Goal: Connect with others: Connect with others

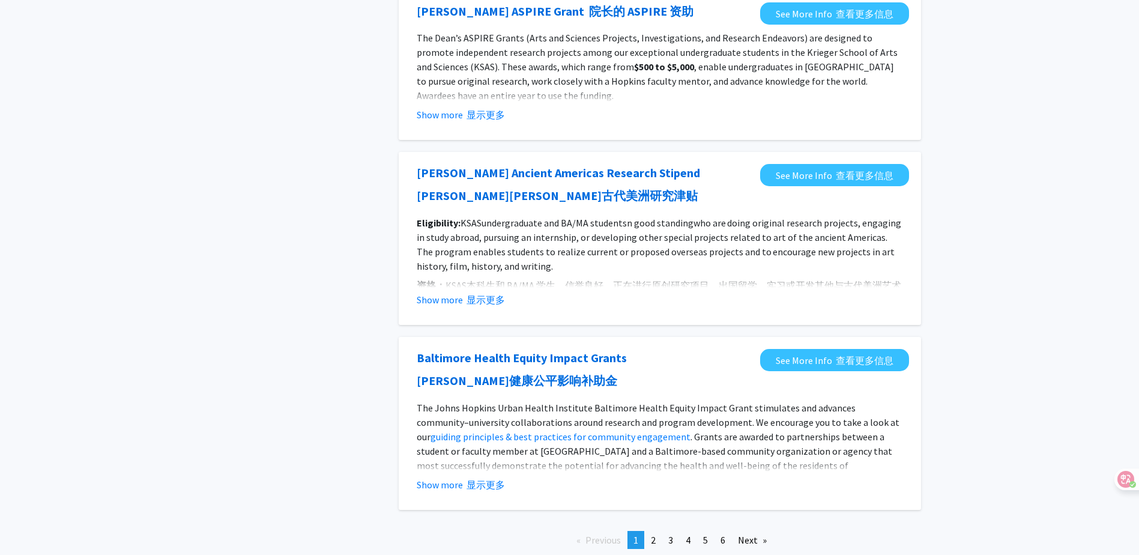
scroll to position [1492, 0]
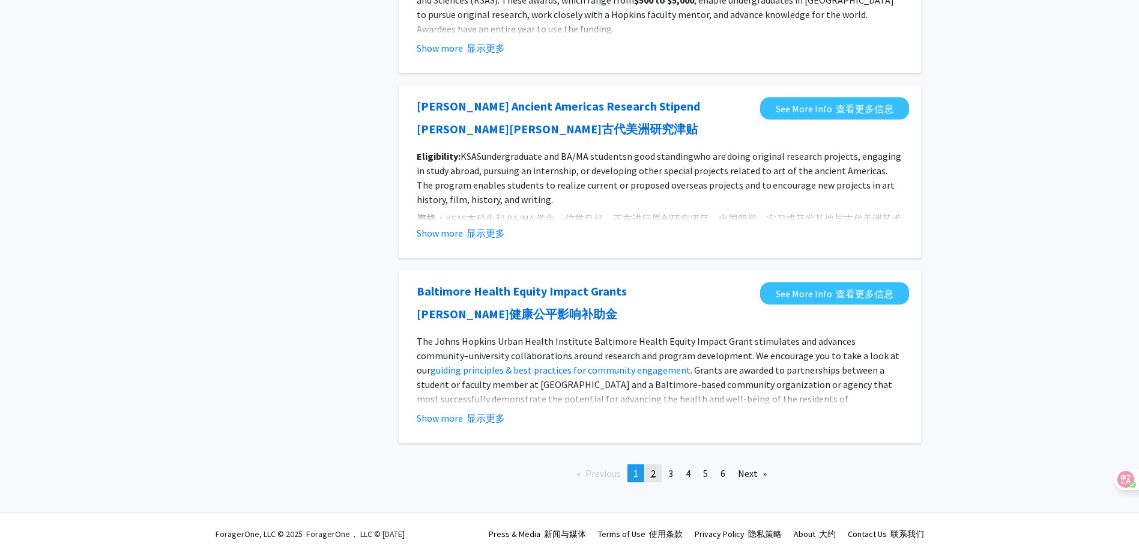
click at [653, 476] on span "2" at bounding box center [653, 473] width 5 height 12
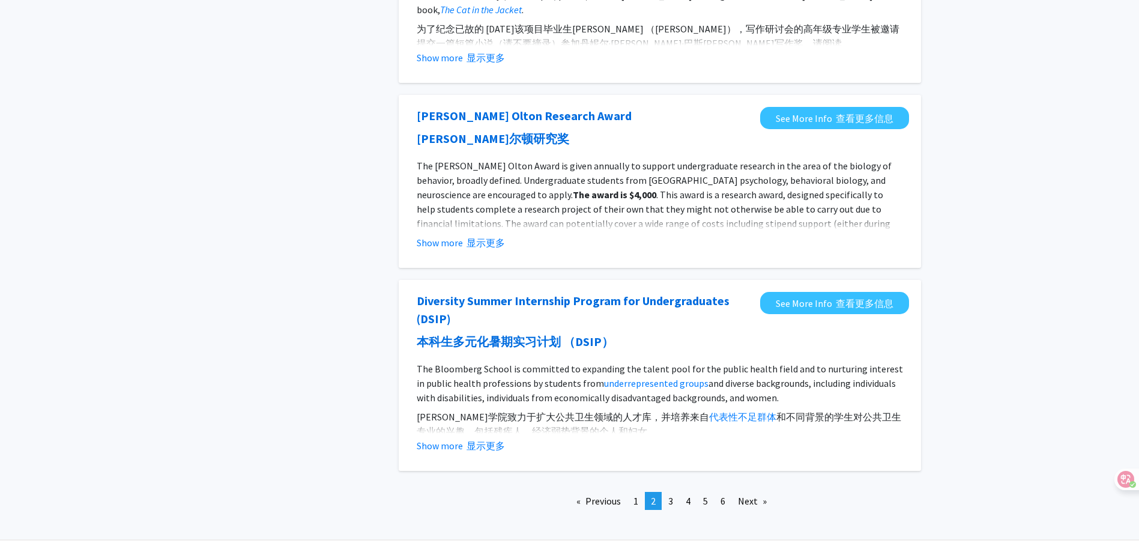
scroll to position [1529, 0]
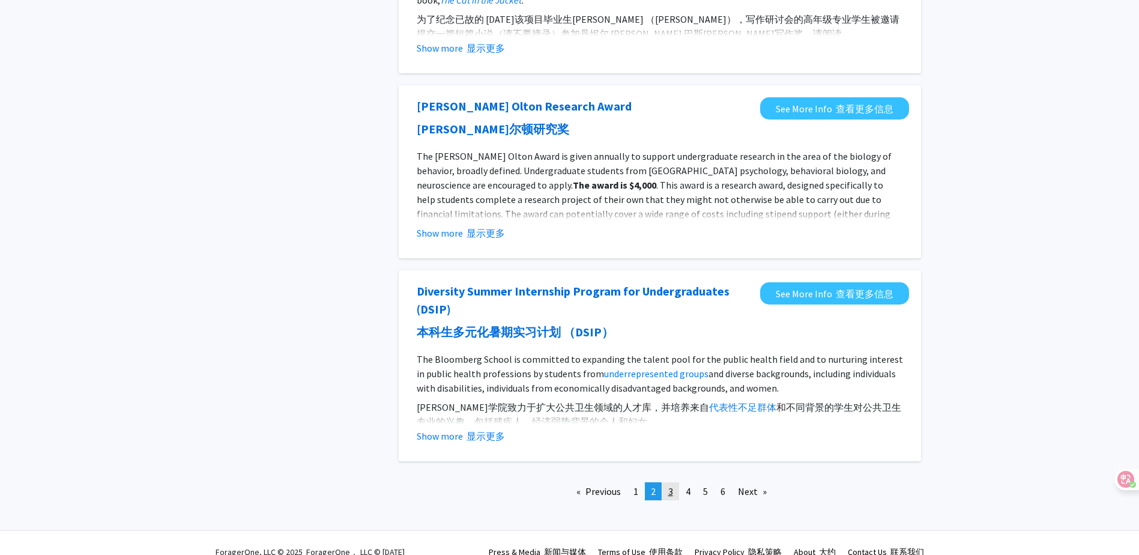
click at [665, 482] on link "page 3" at bounding box center [670, 491] width 17 height 18
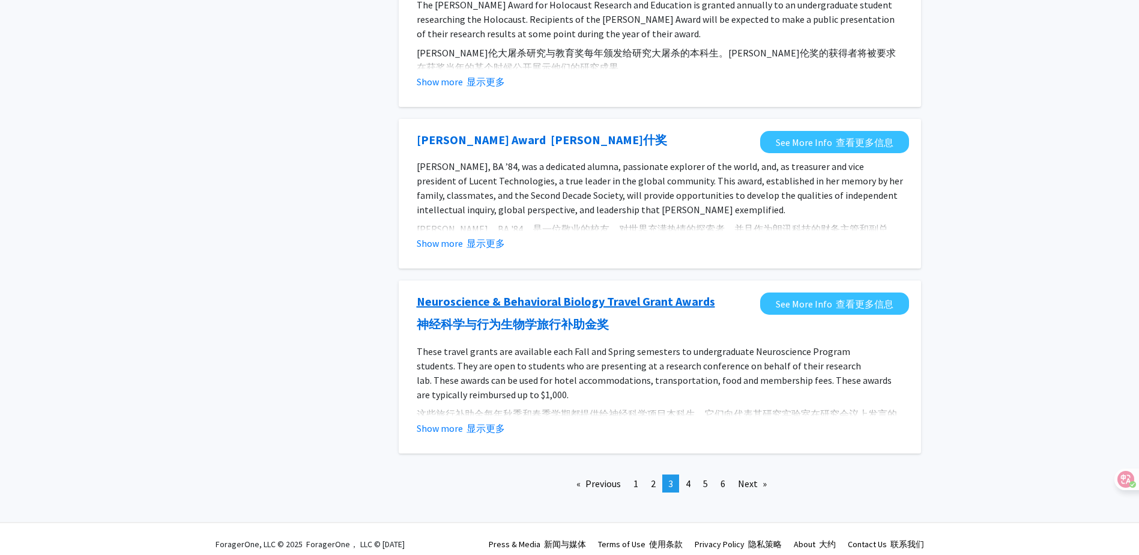
scroll to position [1492, 0]
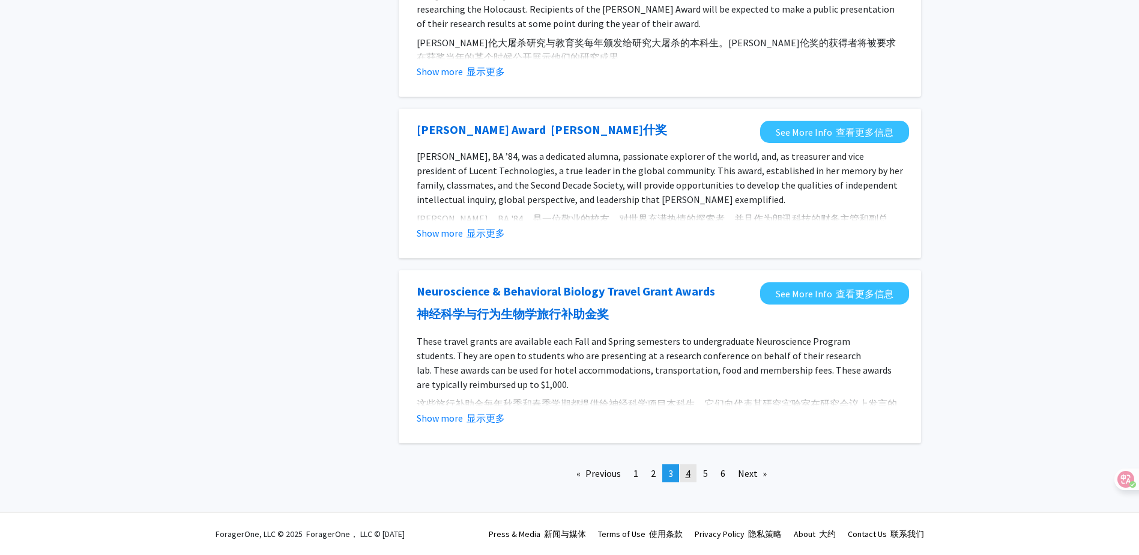
click at [686, 473] on span "4" at bounding box center [688, 473] width 5 height 12
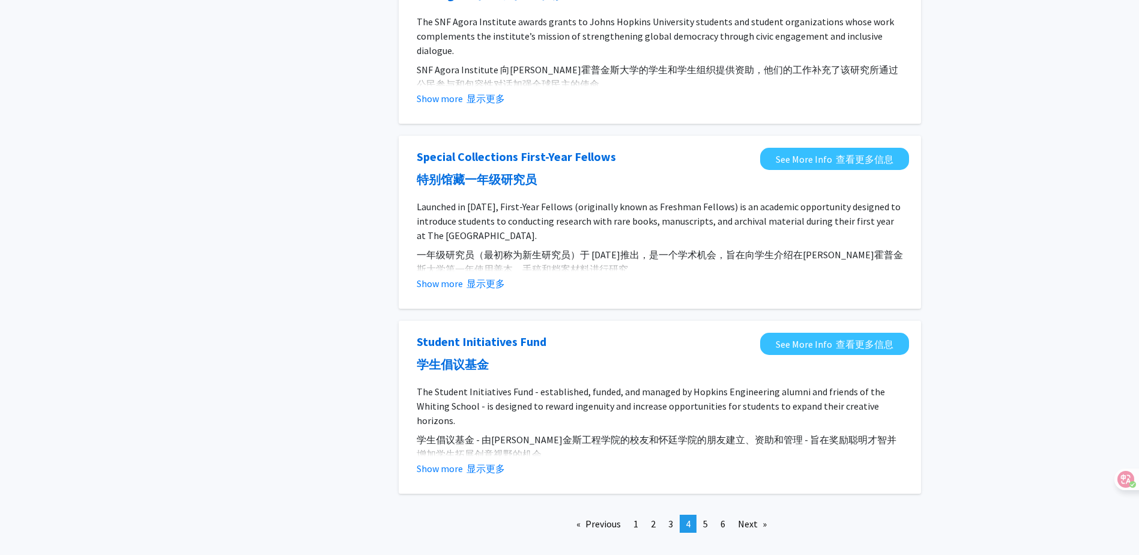
scroll to position [1533, 0]
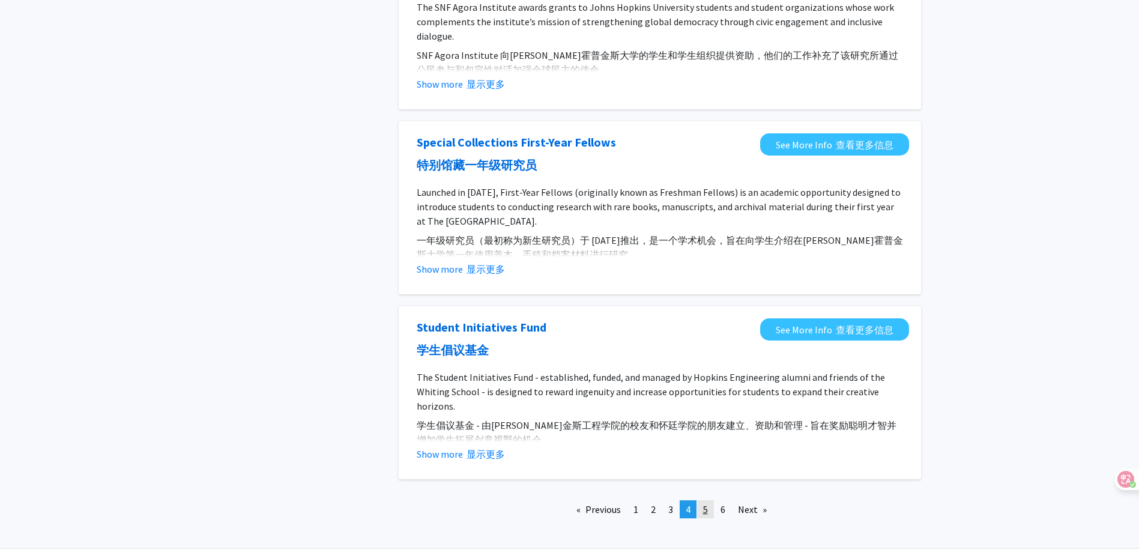
click at [708, 503] on span "5" at bounding box center [705, 509] width 5 height 12
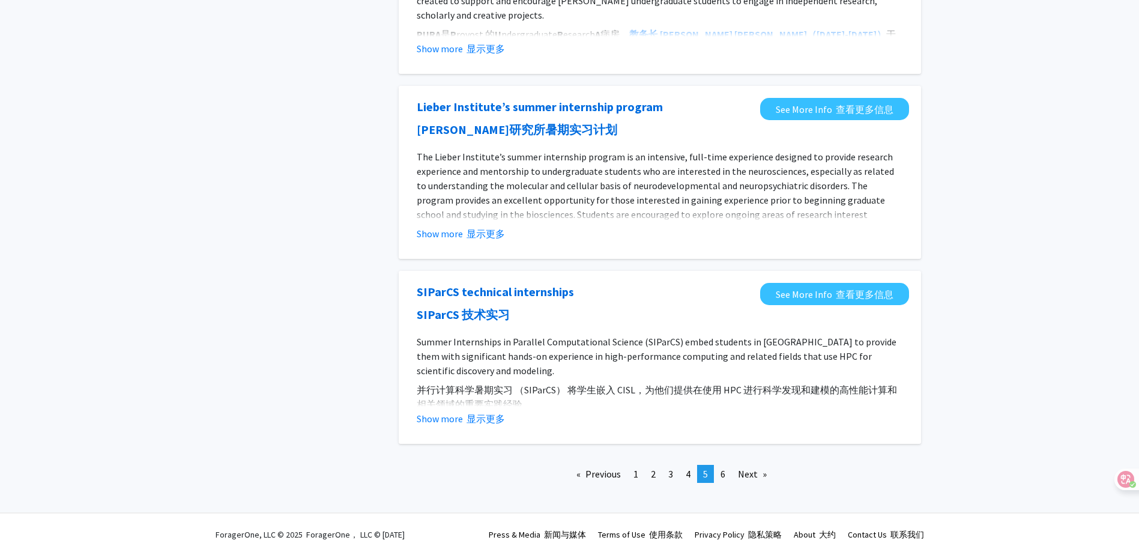
scroll to position [1533, 0]
click at [730, 479] on link "page 6" at bounding box center [723, 473] width 17 height 18
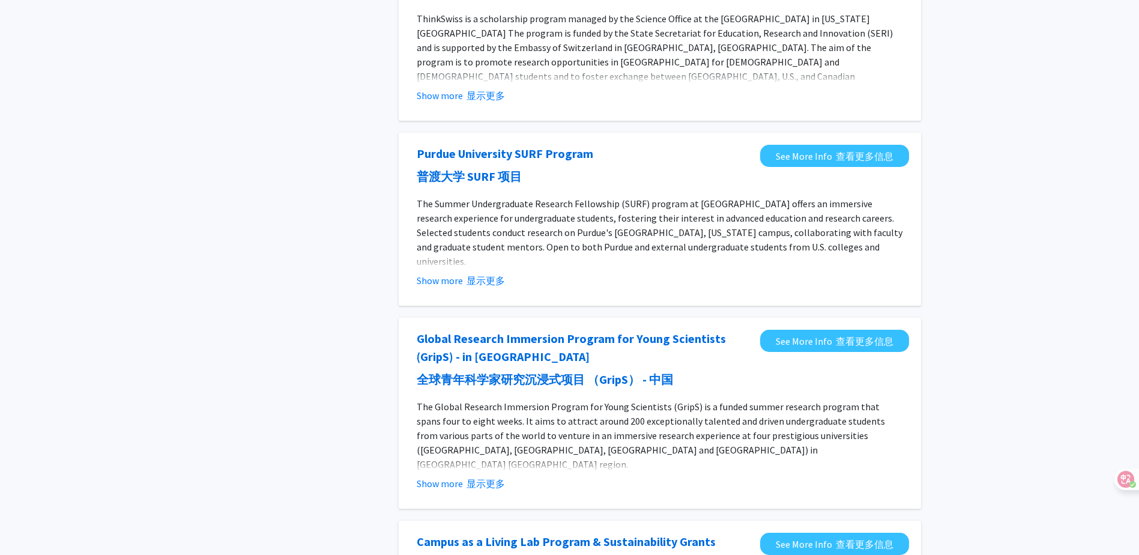
scroll to position [240, 0]
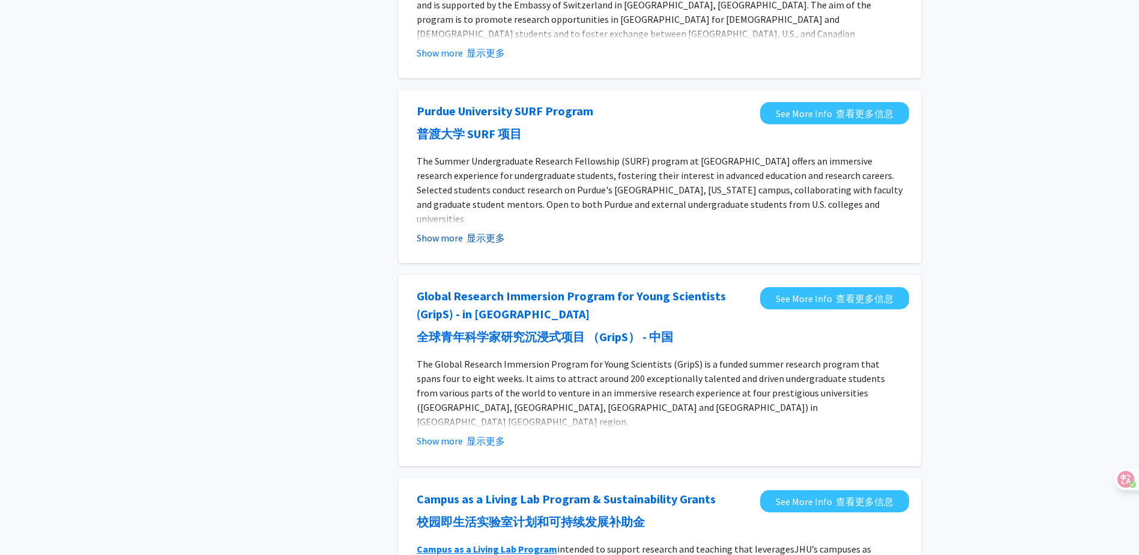
click at [494, 239] on font "显示更多" at bounding box center [486, 238] width 38 height 12
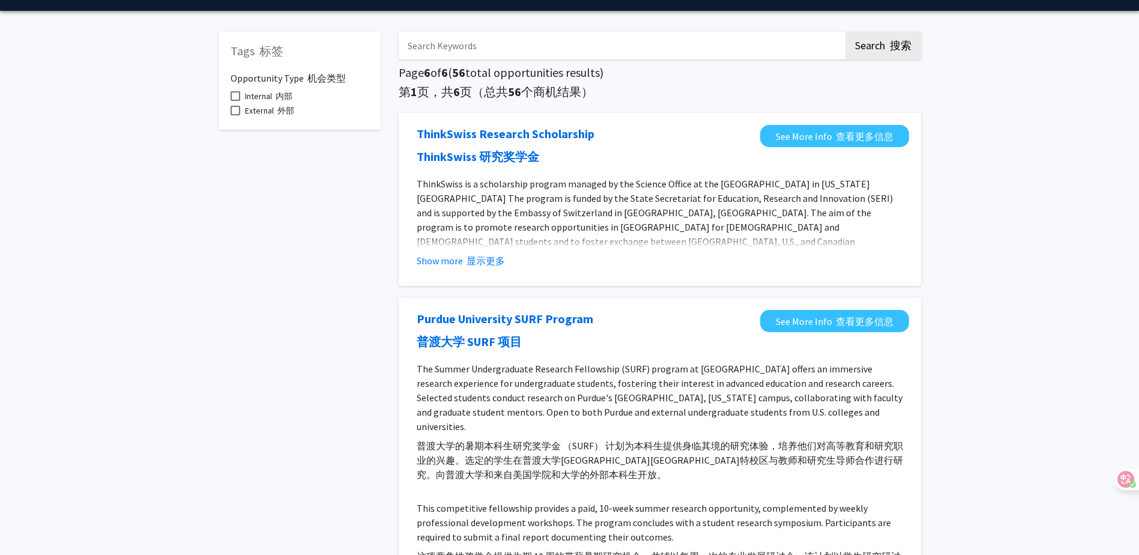
scroll to position [0, 0]
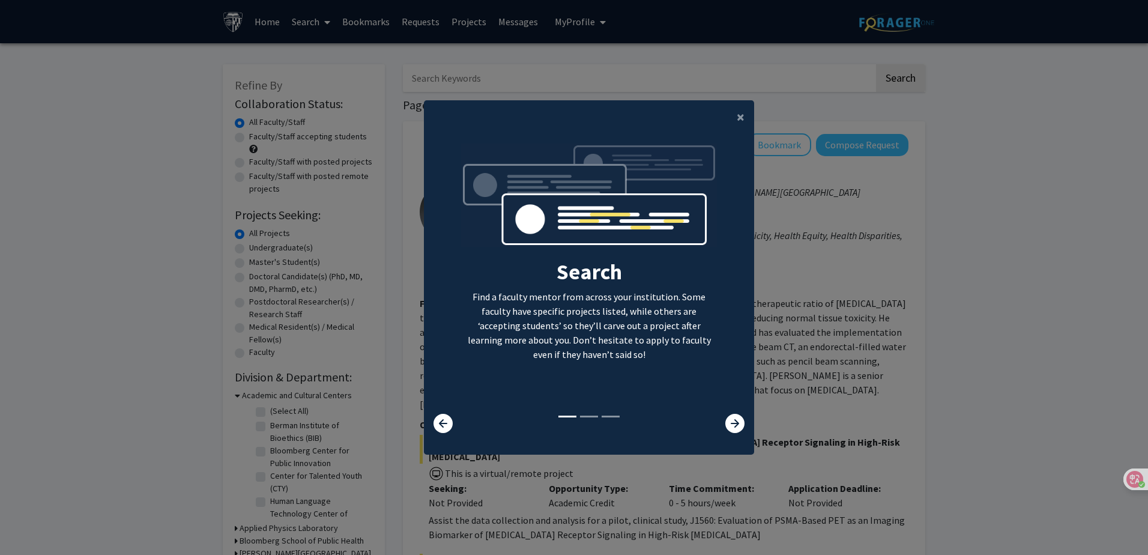
click at [720, 417] on div at bounding box center [726, 423] width 55 height 19
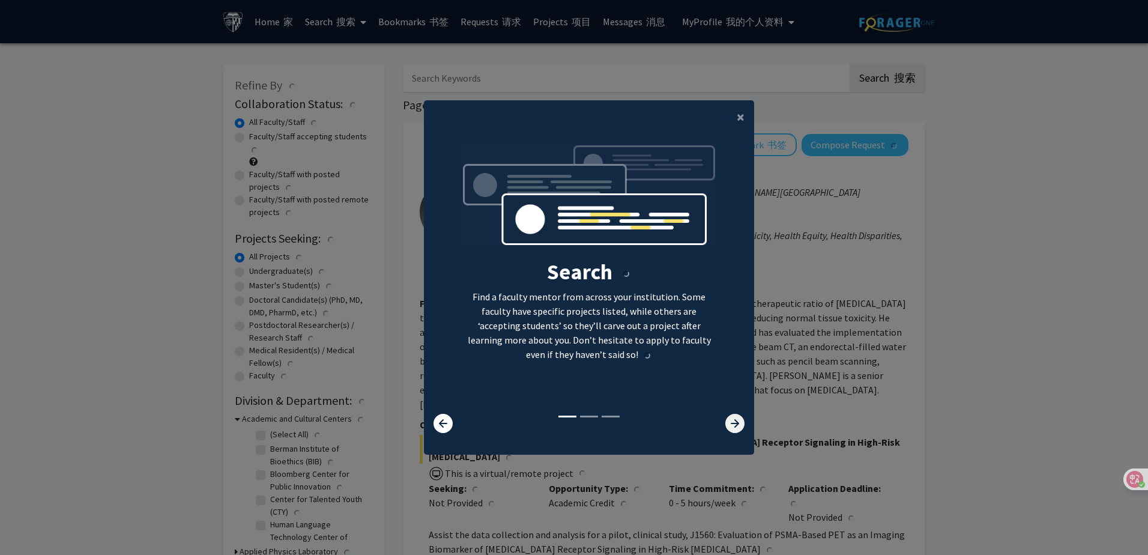
click at [729, 425] on icon at bounding box center [735, 423] width 19 height 19
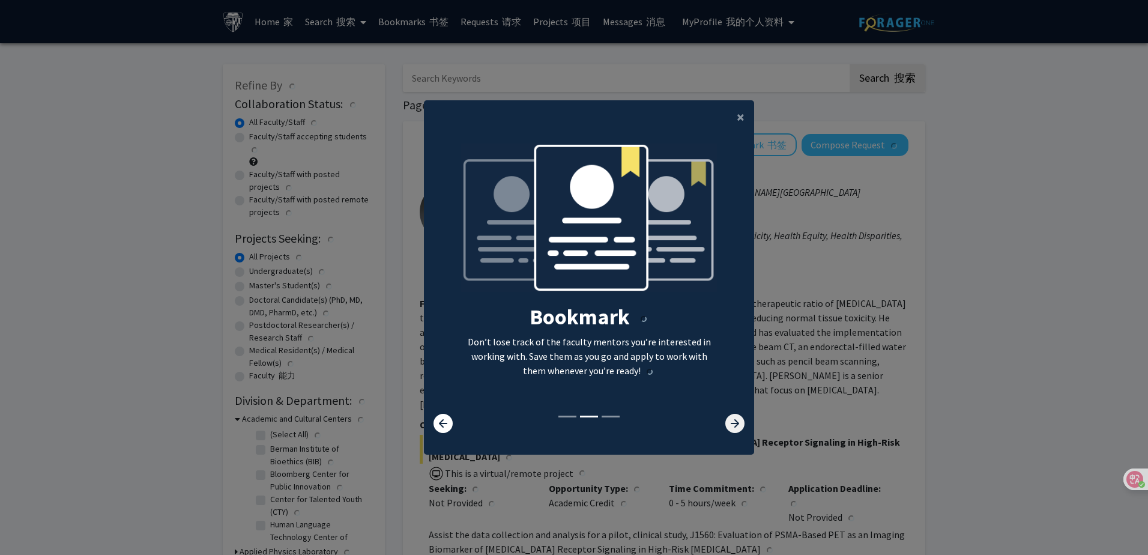
click at [730, 429] on icon at bounding box center [735, 423] width 19 height 19
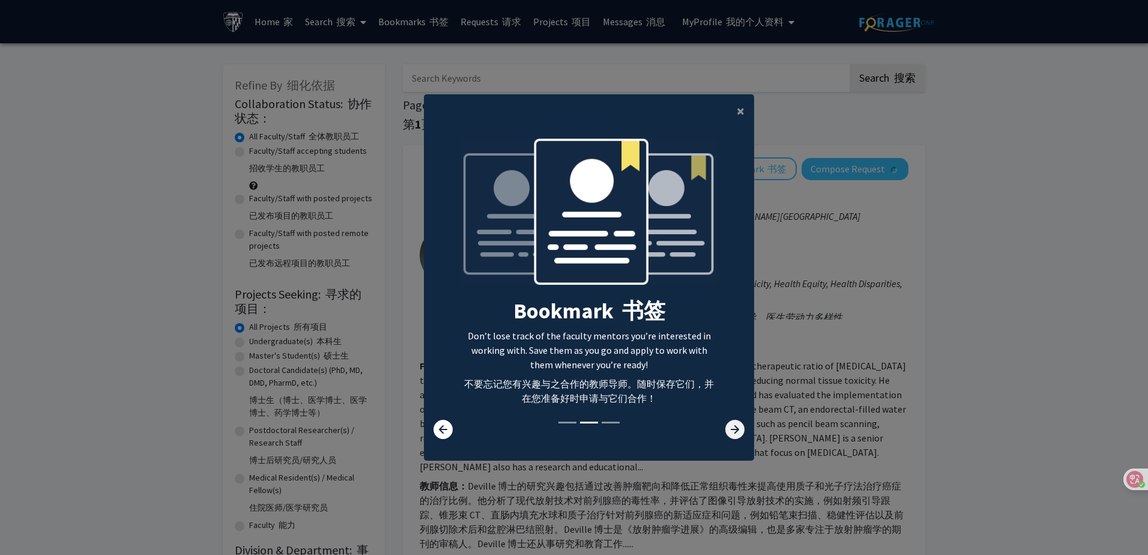
click at [730, 431] on icon at bounding box center [735, 429] width 19 height 19
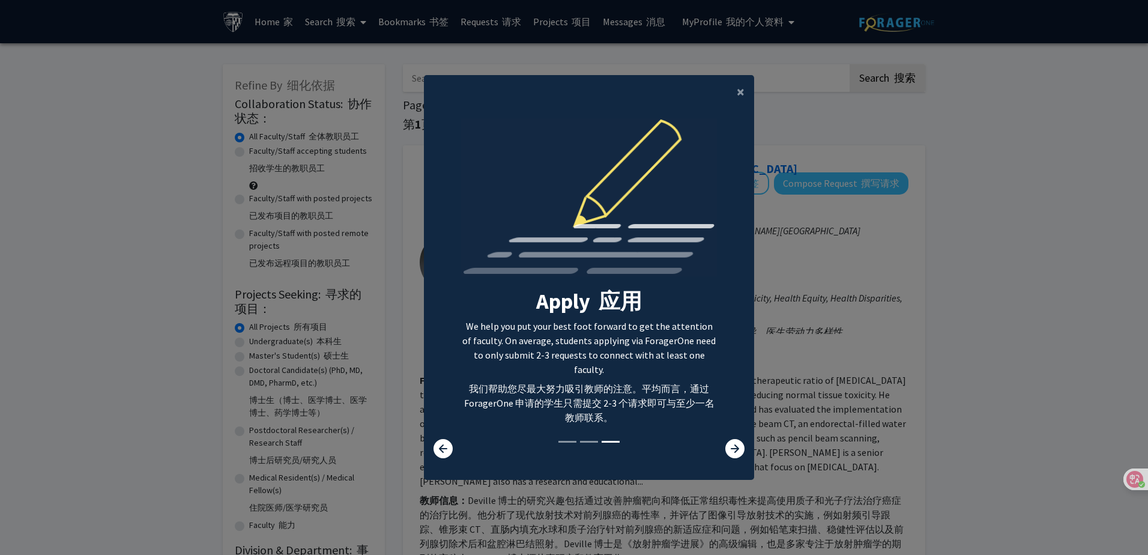
click at [732, 425] on div "Search 搜索 Find a faculty mentor from across your institution. Some faculty have…" at bounding box center [589, 278] width 329 height 321
click at [730, 439] on icon at bounding box center [735, 448] width 19 height 19
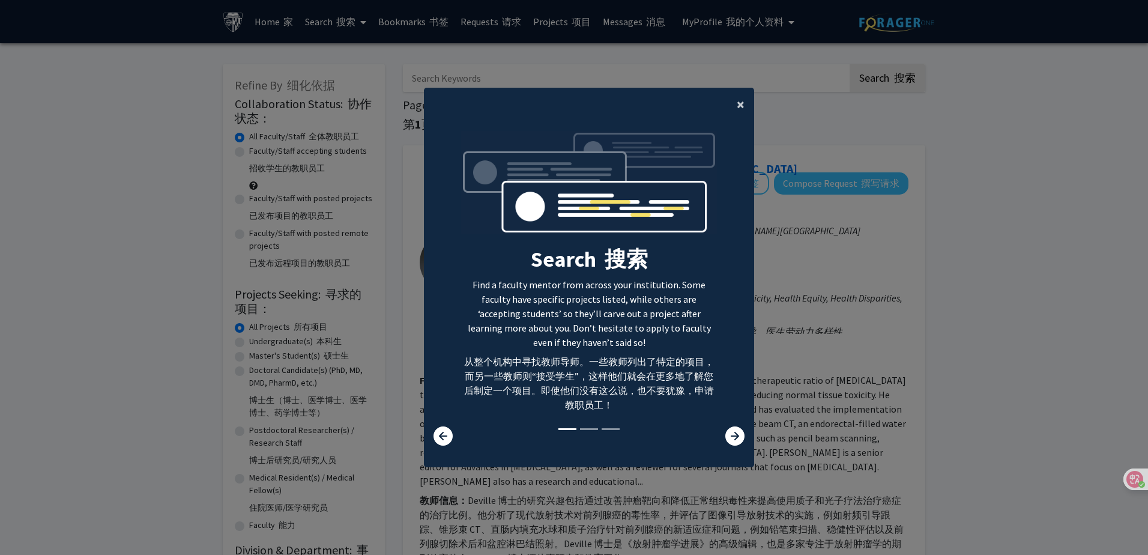
click at [737, 102] on span "×" at bounding box center [741, 104] width 8 height 19
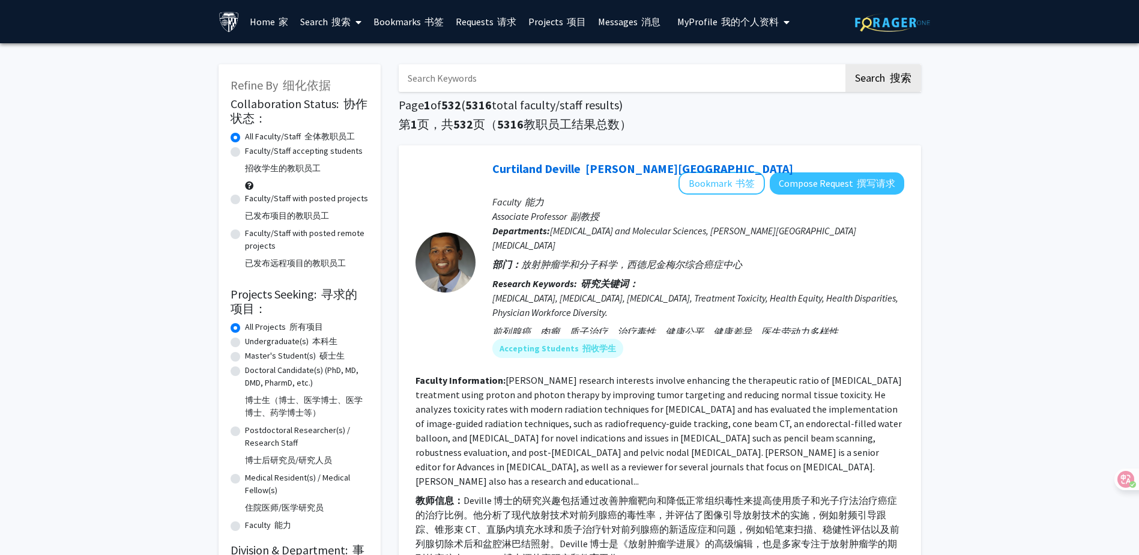
click at [263, 152] on label "Faculty/Staff accepting students 招收学生的教职员工" at bounding box center [304, 162] width 118 height 35
click at [253, 152] on input "Faculty/Staff accepting students 招收学生的教职员工" at bounding box center [249, 149] width 8 height 8
radio input "true"
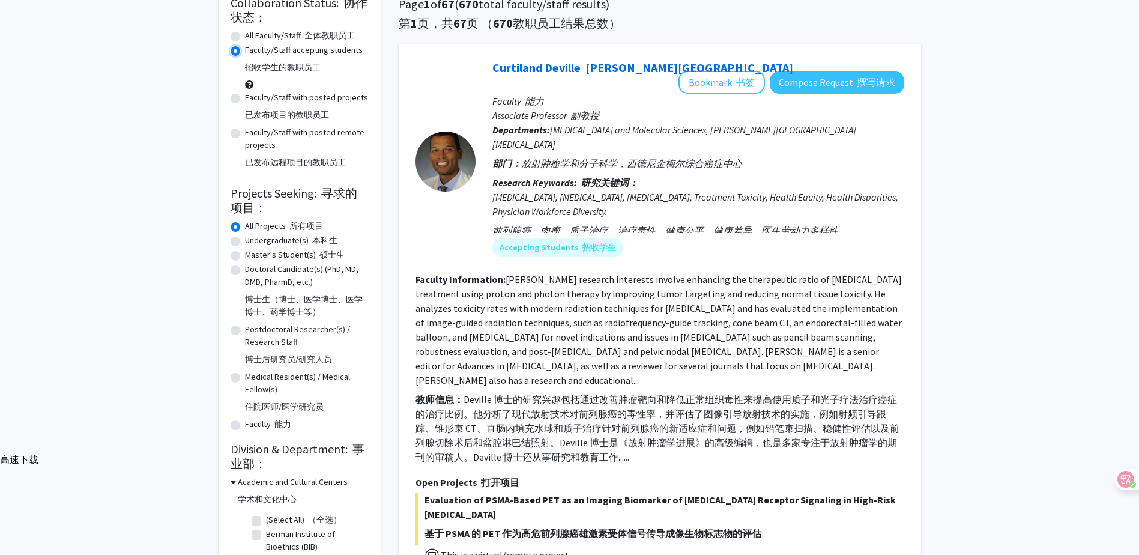
scroll to position [120, 0]
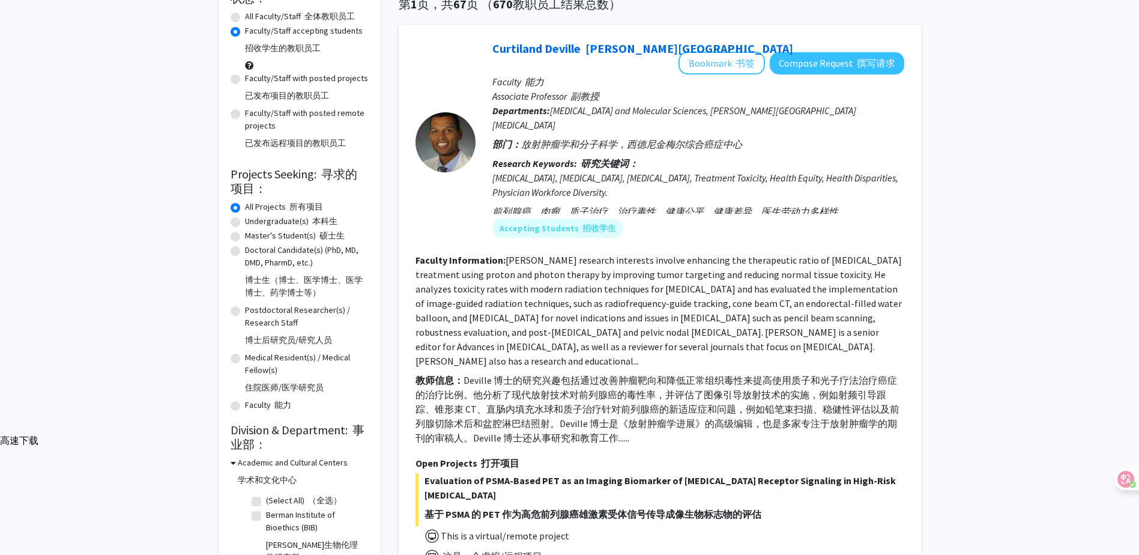
click at [246, 233] on label "Master's Student(s) 硕士生" at bounding box center [295, 235] width 100 height 13
click at [246, 233] on input "Master's Student(s) 硕士生" at bounding box center [249, 233] width 8 height 8
radio input "true"
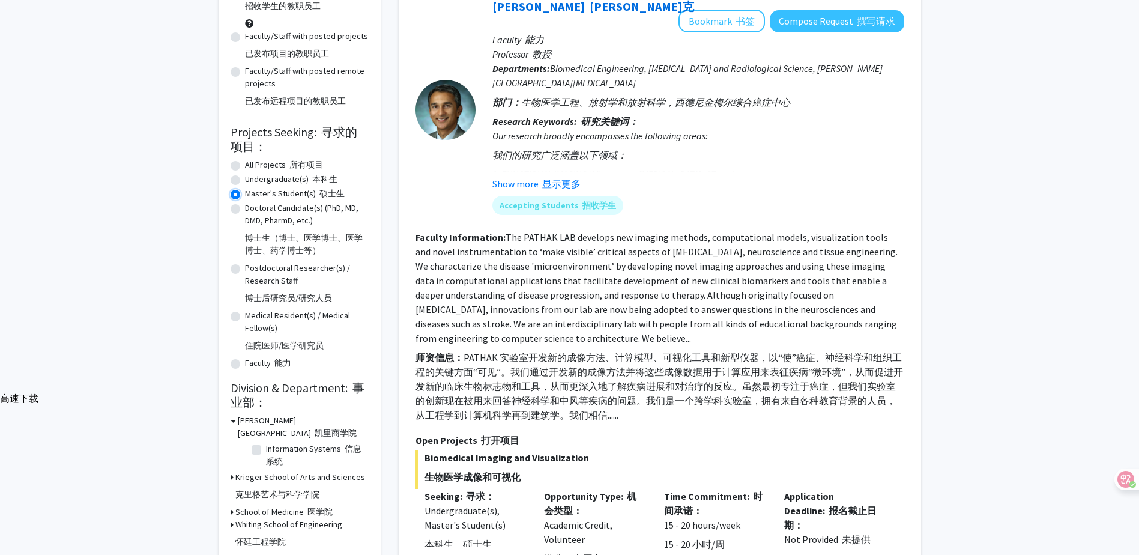
scroll to position [240, 0]
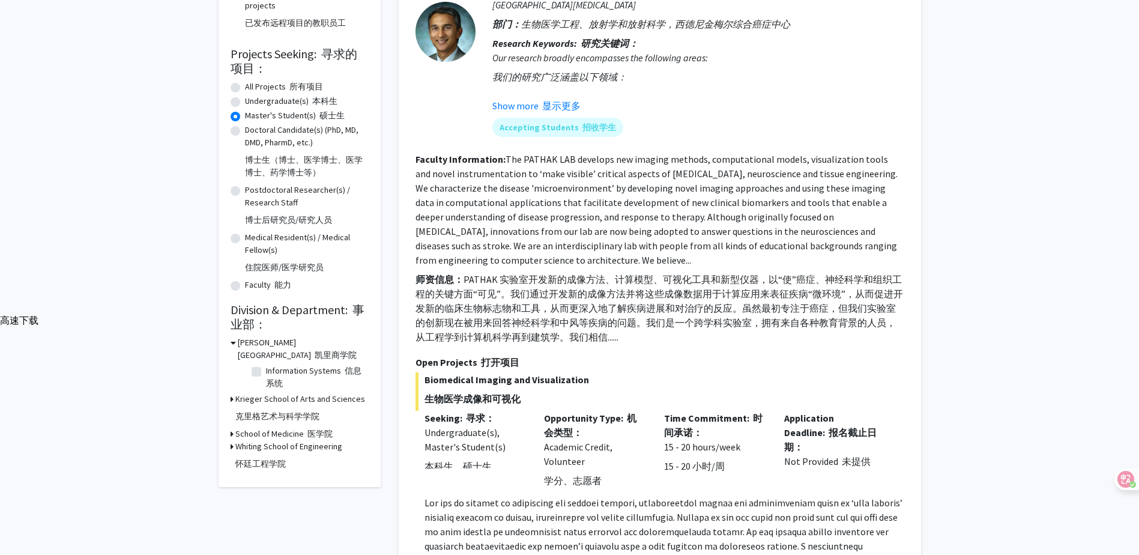
click at [249, 441] on h3 "[PERSON_NAME] School of Engineering 怀廷工程学院" at bounding box center [288, 457] width 107 height 35
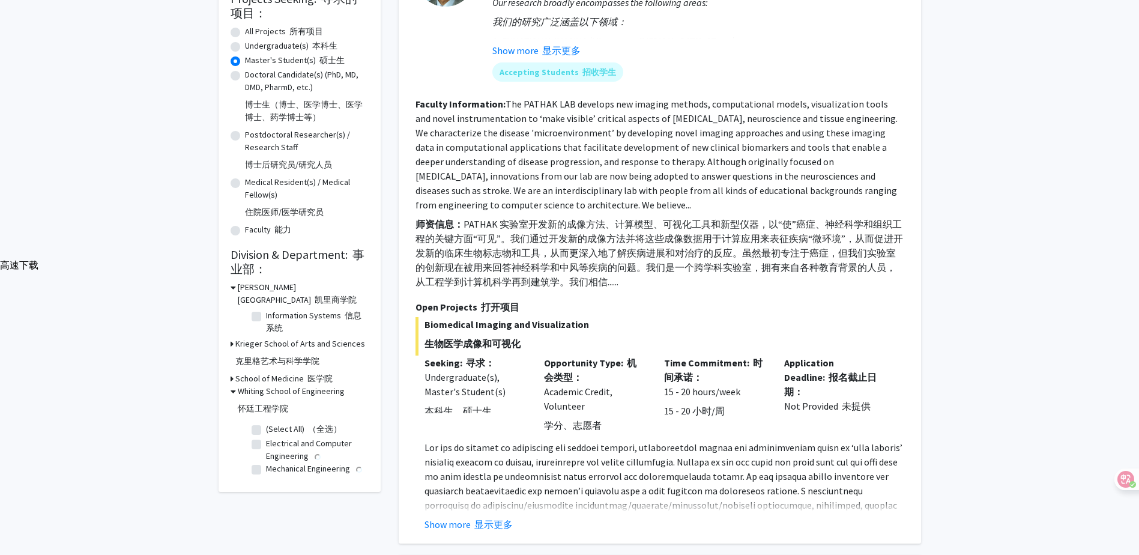
scroll to position [300, 0]
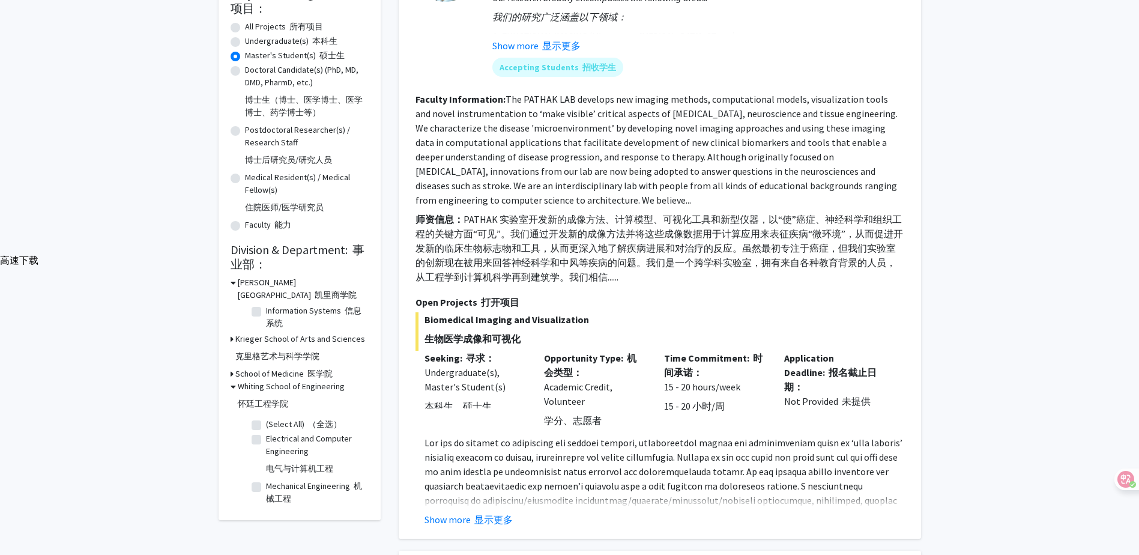
click at [266, 432] on label "Electrical and Computer Engineering 电气与计算机工程" at bounding box center [316, 455] width 100 height 47
click at [266, 432] on input "Electrical and Computer Engineering 电气与计算机工程" at bounding box center [270, 436] width 8 height 8
checkbox input "true"
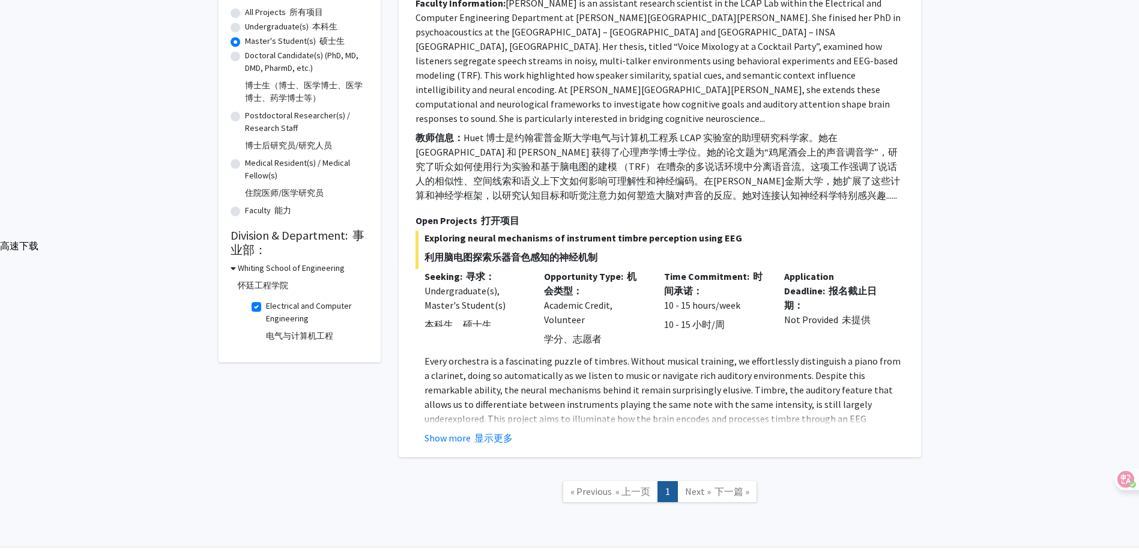
scroll to position [321, 0]
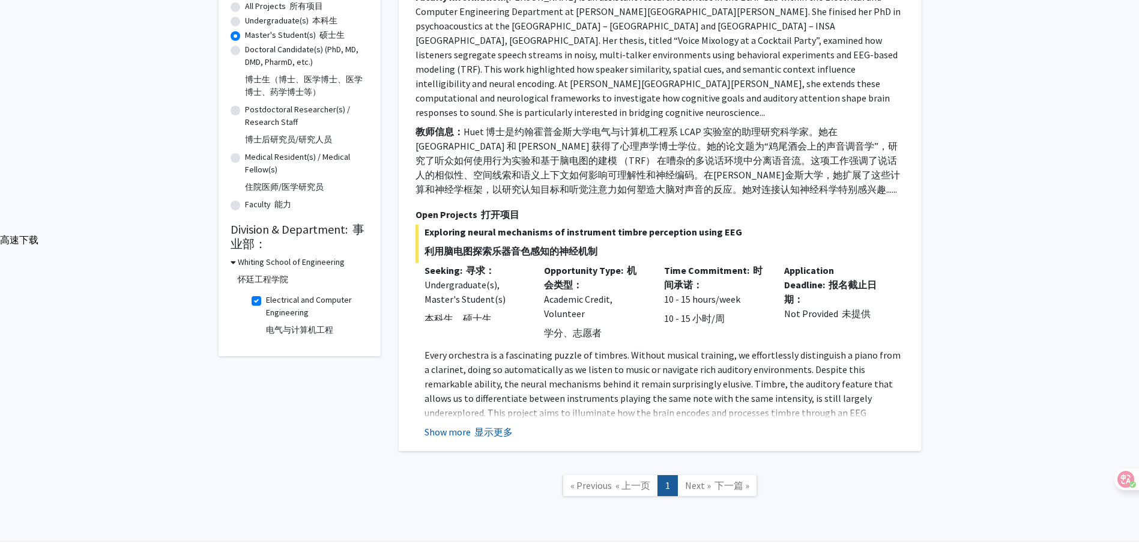
click at [468, 425] on button "Show more 显示更多" at bounding box center [469, 432] width 88 height 14
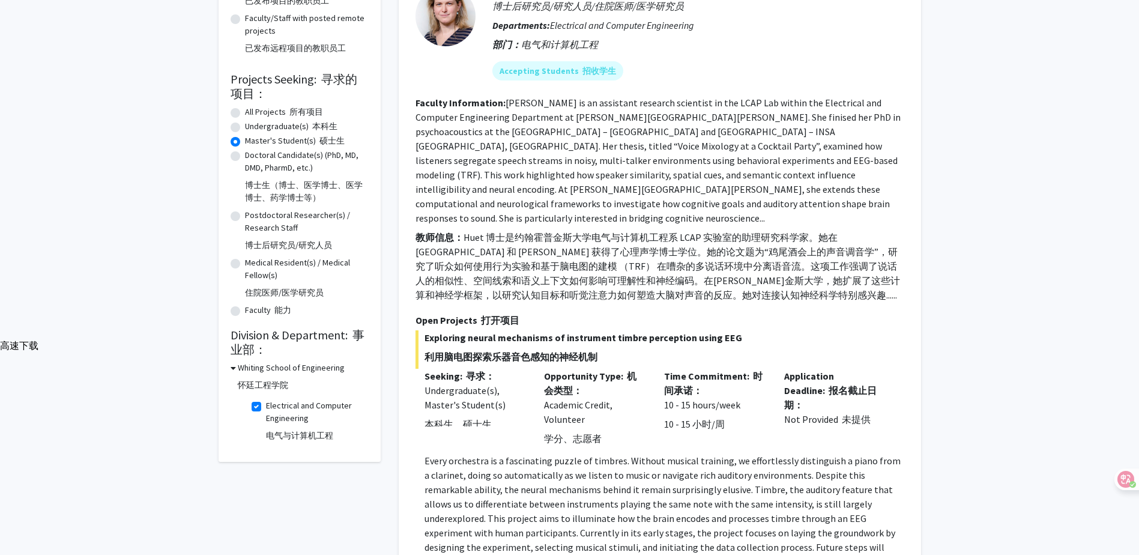
scroll to position [285, 0]
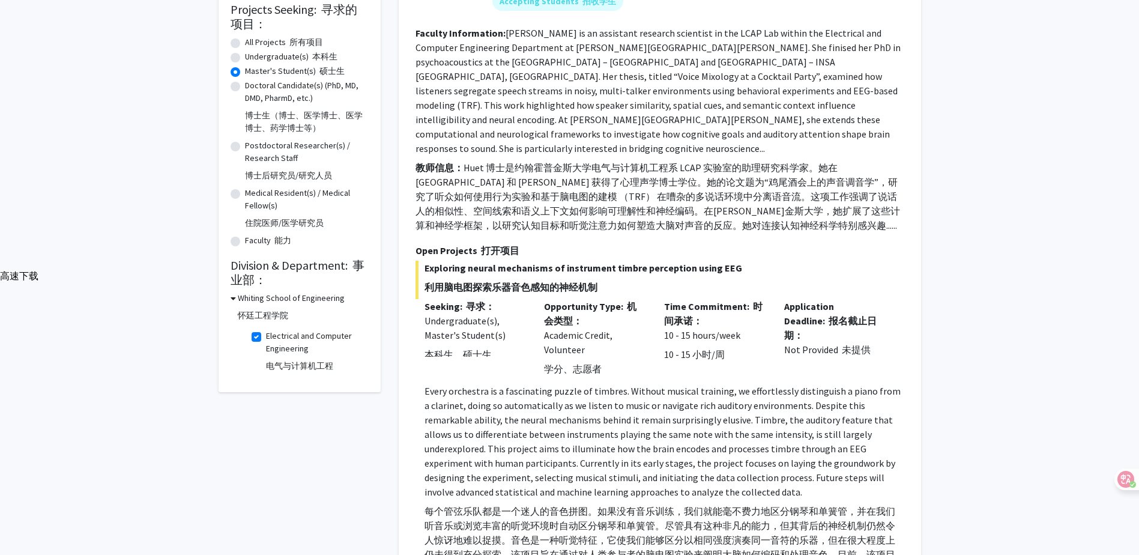
click at [260, 308] on h3 "[PERSON_NAME] School of Engineering 怀廷工程学院" at bounding box center [291, 309] width 107 height 35
click at [260, 308] on h3 "[PERSON_NAME] School of Engineering 怀廷工程学院" at bounding box center [288, 309] width 107 height 35
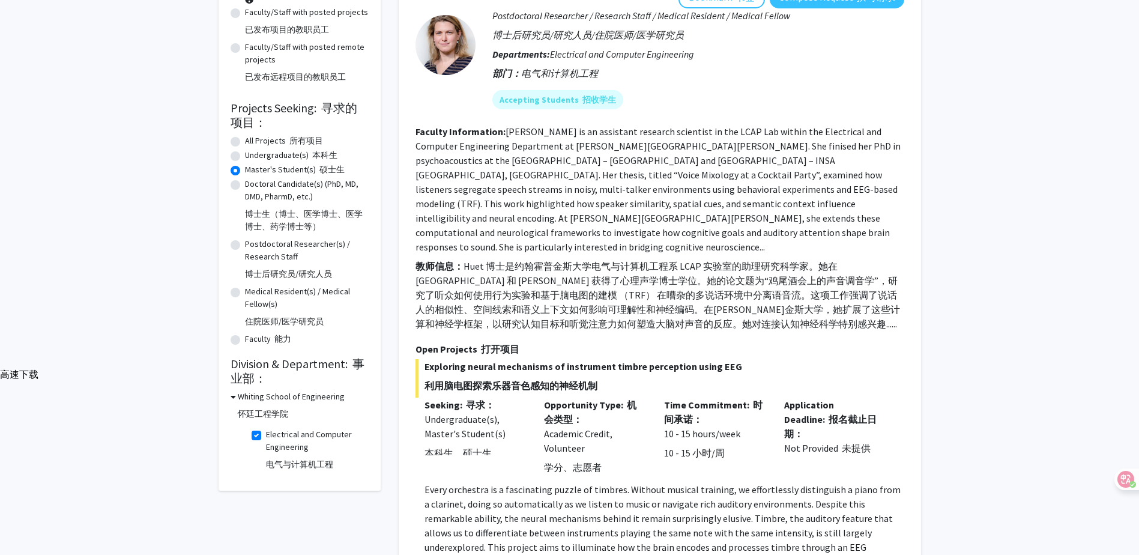
drag, startPoint x: 260, startPoint y: 308, endPoint x: 177, endPoint y: 254, distance: 99.5
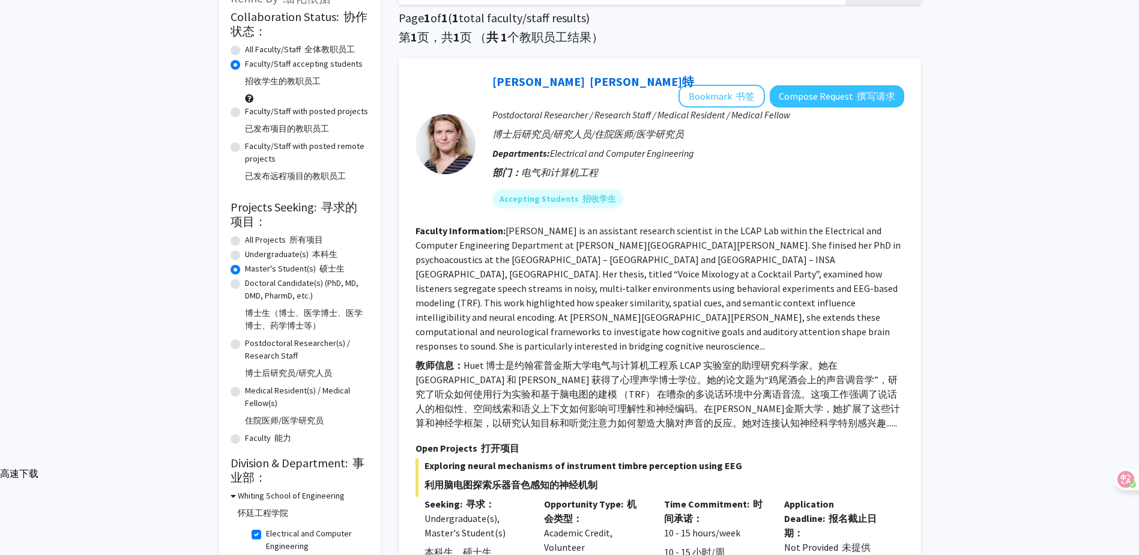
scroll to position [165, 0]
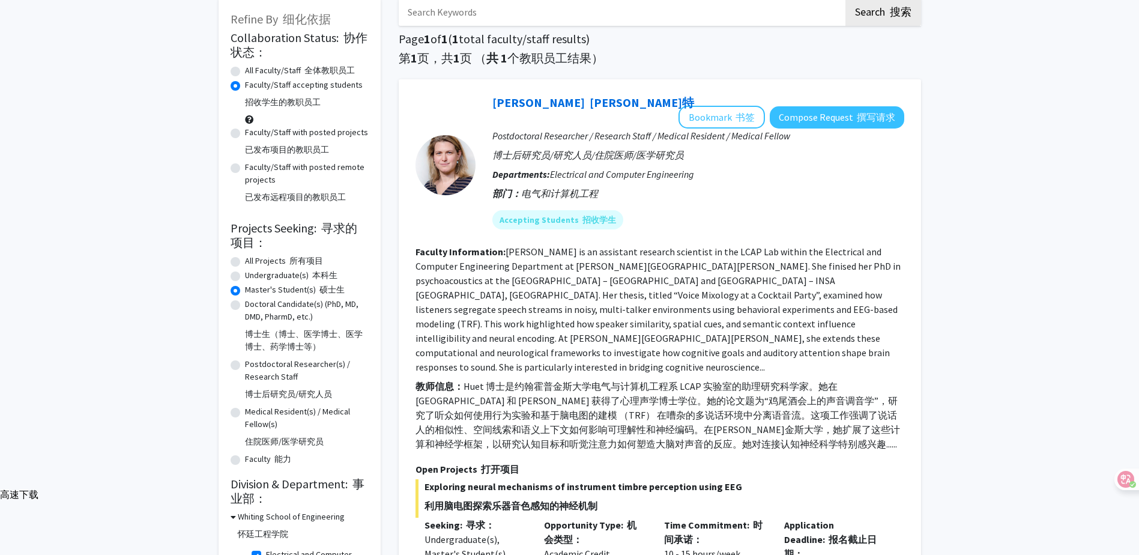
click at [288, 255] on font at bounding box center [288, 260] width 4 height 11
click at [253, 255] on input "All Projects 所有项目" at bounding box center [249, 259] width 8 height 8
radio input "true"
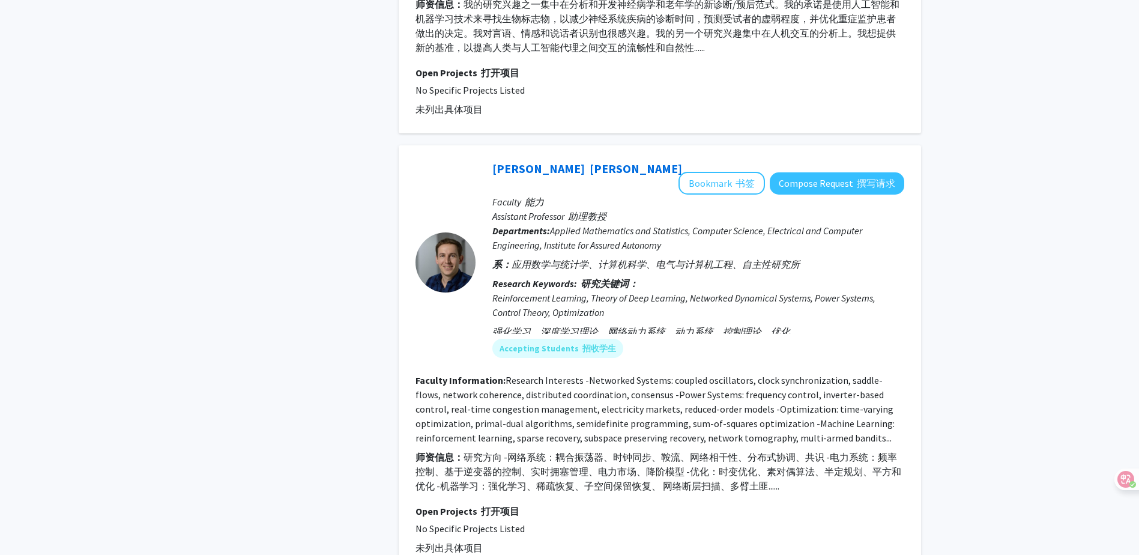
scroll to position [1742, 0]
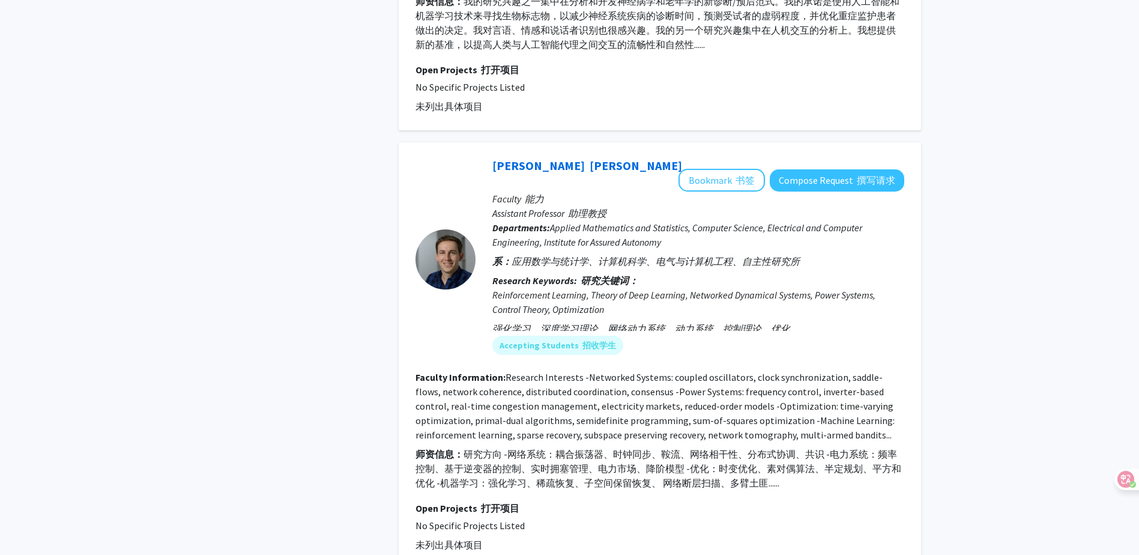
click at [640, 448] on font "师资信息： 研究方向 -网络系统：耦合振荡器、时钟同步、鞍流、网络相干性、分布式协调、共识 -电力系统：频率控制、基于逆变器的控制、实时拥塞管理、电力市场、降…" at bounding box center [659, 468] width 486 height 41
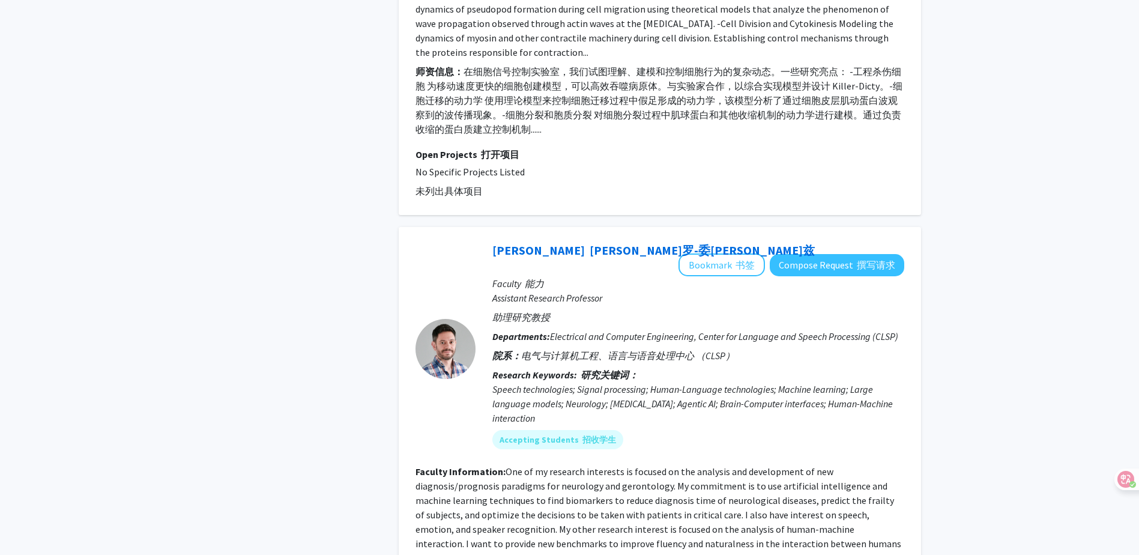
scroll to position [0, 0]
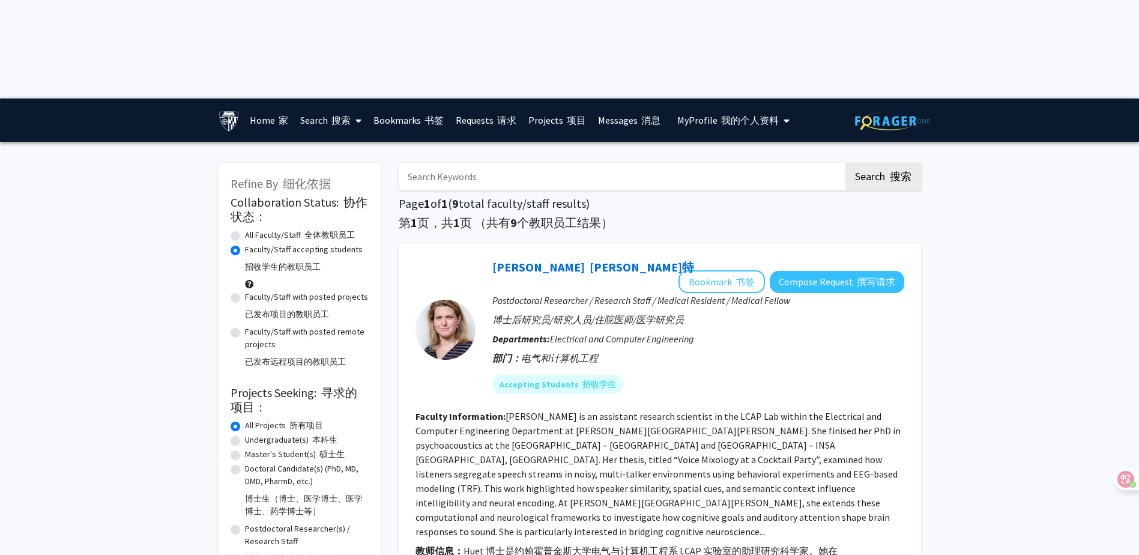
click at [318, 195] on form "Collaboration Status: 协作状态： Collaboration Status All Faculty/Staff 全体教职员工 Colla…" at bounding box center [300, 413] width 138 height 437
click at [302, 229] on label "All Faculty/Staff 全体教职员工" at bounding box center [300, 235] width 110 height 13
click at [253, 229] on input "All Faculty/Staff 全体教职员工" at bounding box center [249, 233] width 8 height 8
radio input "true"
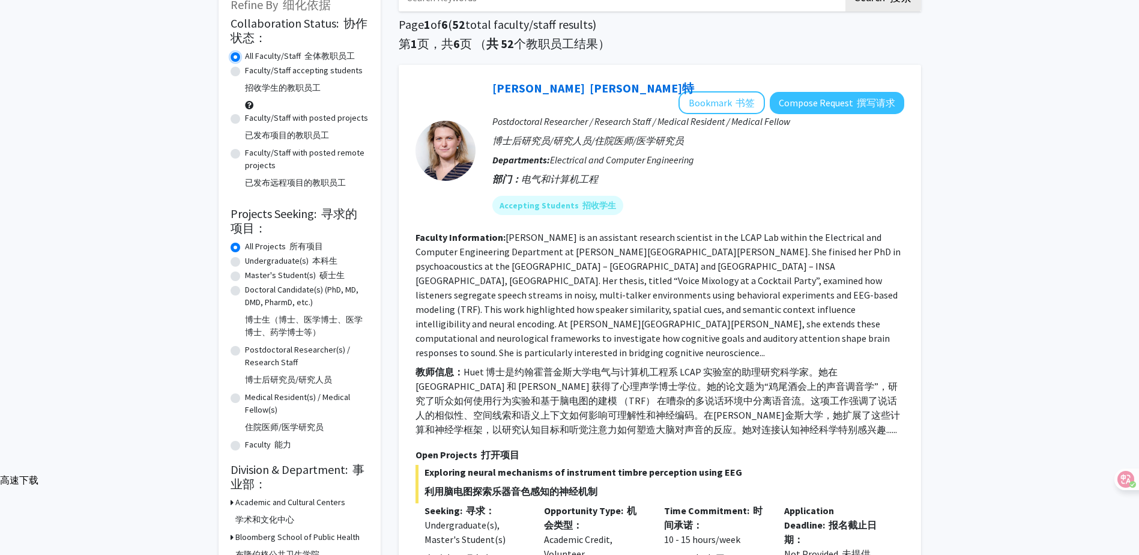
scroll to position [180, 0]
click at [290, 268] on label "Master's Student(s) 硕士生" at bounding box center [295, 274] width 100 height 13
click at [253, 268] on input "Master's Student(s) 硕士生" at bounding box center [249, 272] width 8 height 8
radio input "true"
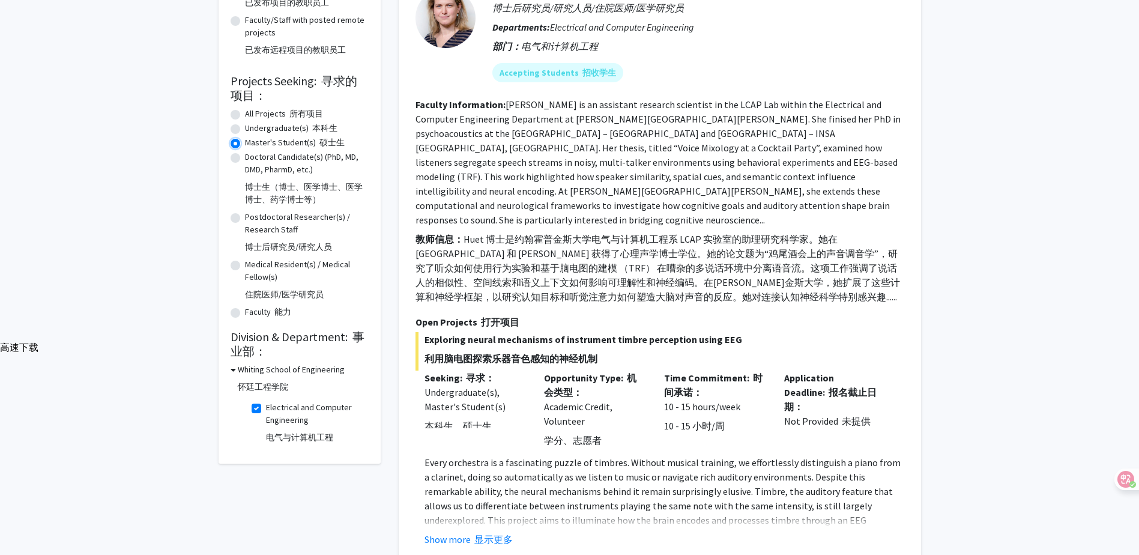
scroll to position [321, 0]
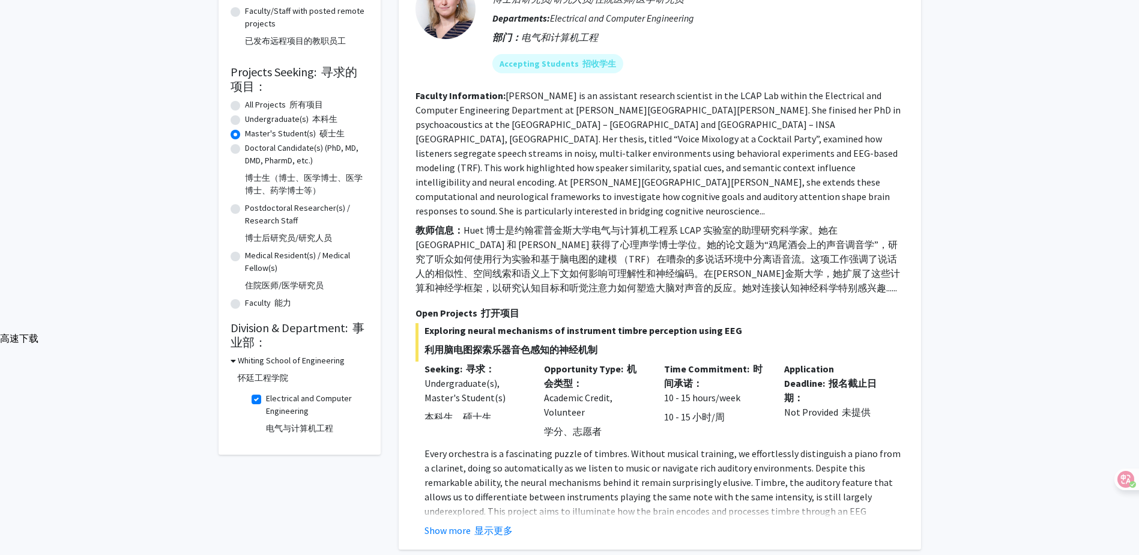
click at [266, 392] on label "Electrical and Computer Engineering 电气与计算机工程" at bounding box center [316, 415] width 100 height 47
click at [266, 392] on input "Electrical and Computer Engineering 电气与计算机工程" at bounding box center [270, 396] width 8 height 8
checkbox input "false"
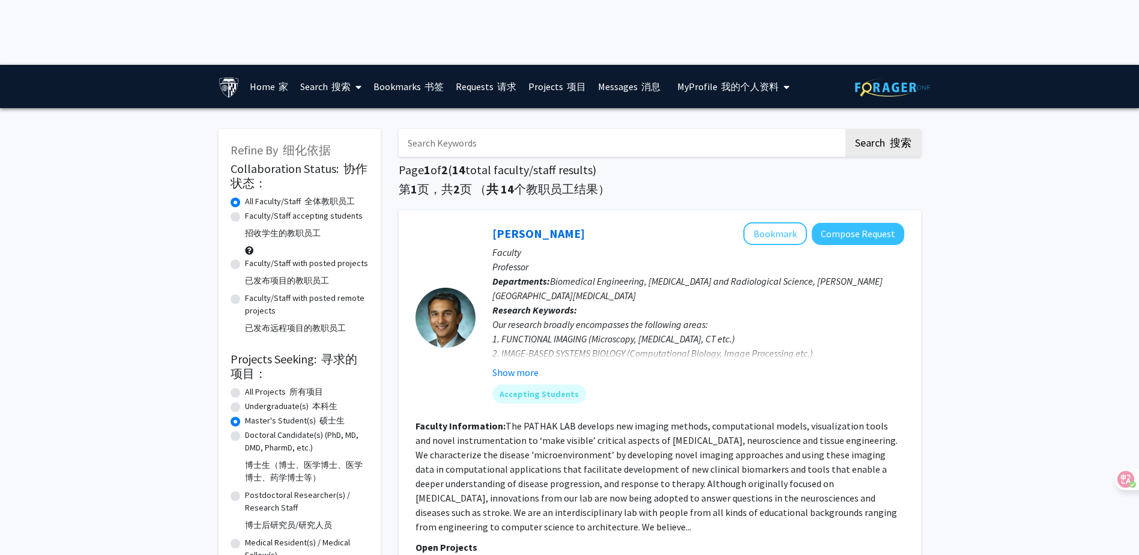
scroll to position [420, 0]
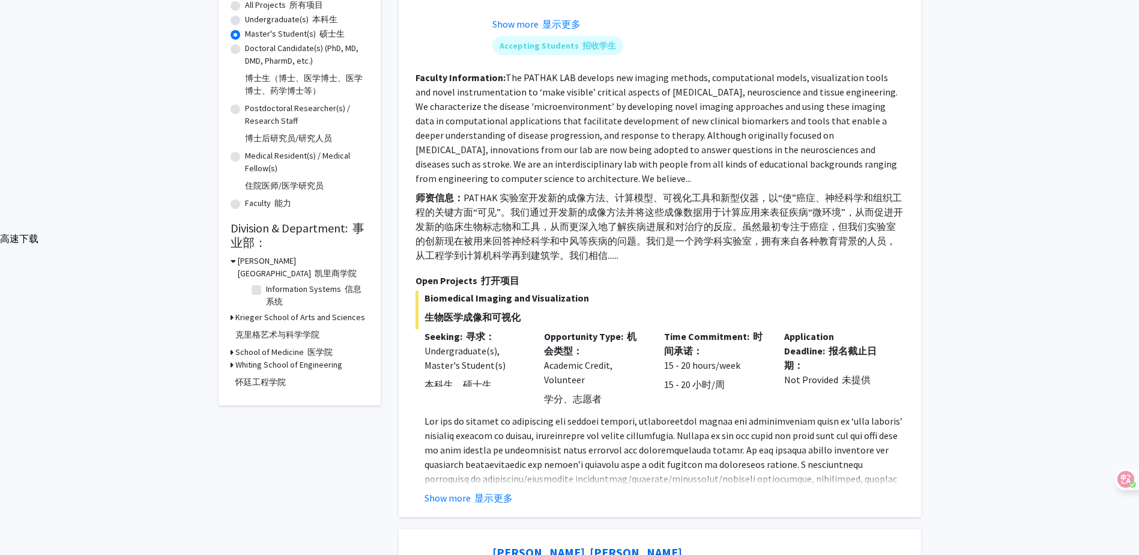
click at [239, 359] on h3 "[PERSON_NAME] School of Engineering 怀廷工程学院" at bounding box center [288, 376] width 107 height 35
click at [255, 346] on h3 "[GEOGRAPHIC_DATA]" at bounding box center [283, 352] width 97 height 13
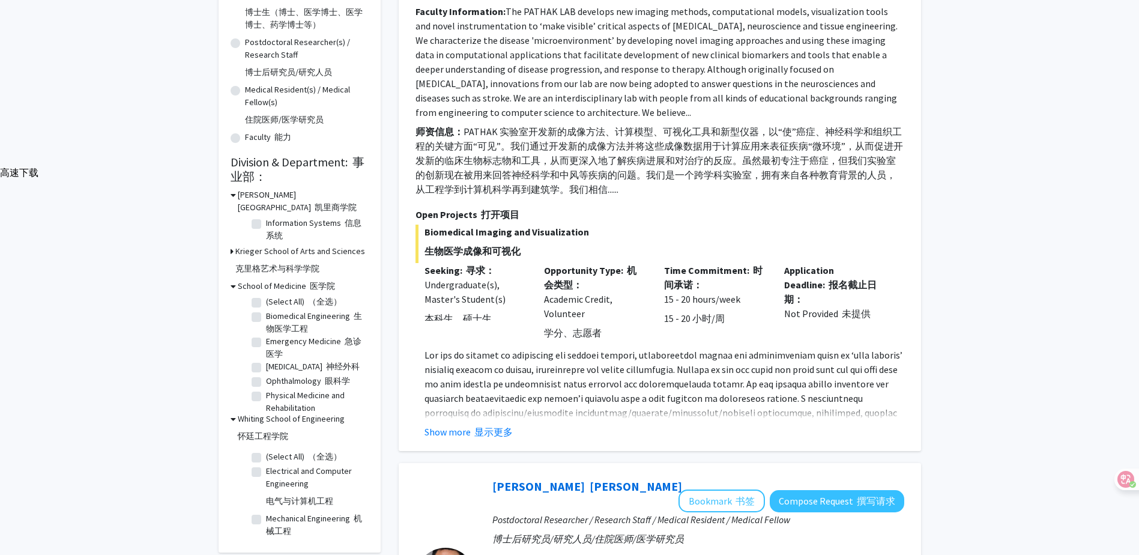
scroll to position [480, 0]
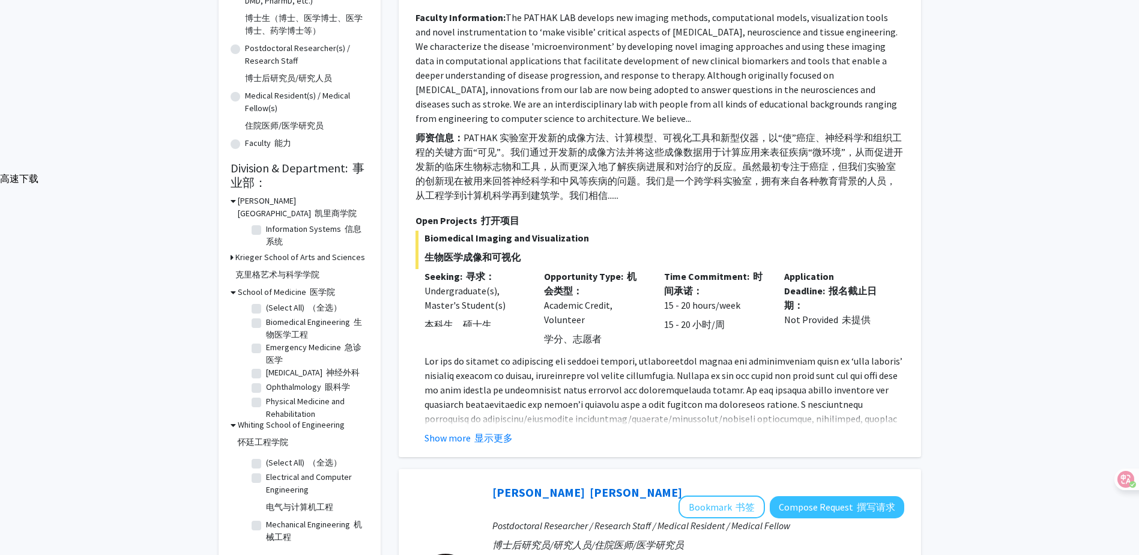
click at [268, 251] on h3 "[PERSON_NAME] School of Arts and Sciences 克里格艺术与科学学院" at bounding box center [300, 268] width 130 height 35
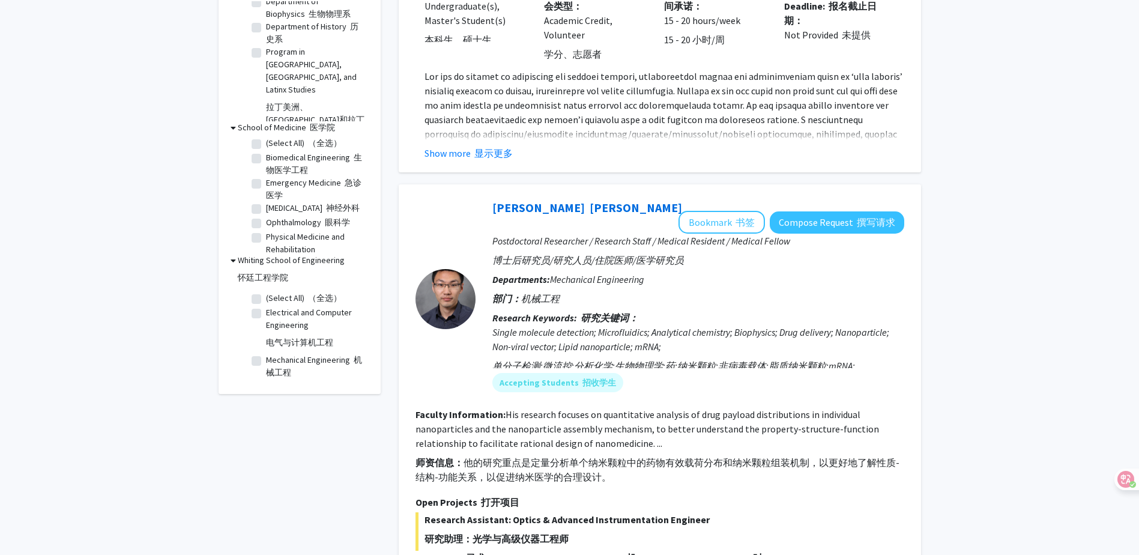
scroll to position [781, 0]
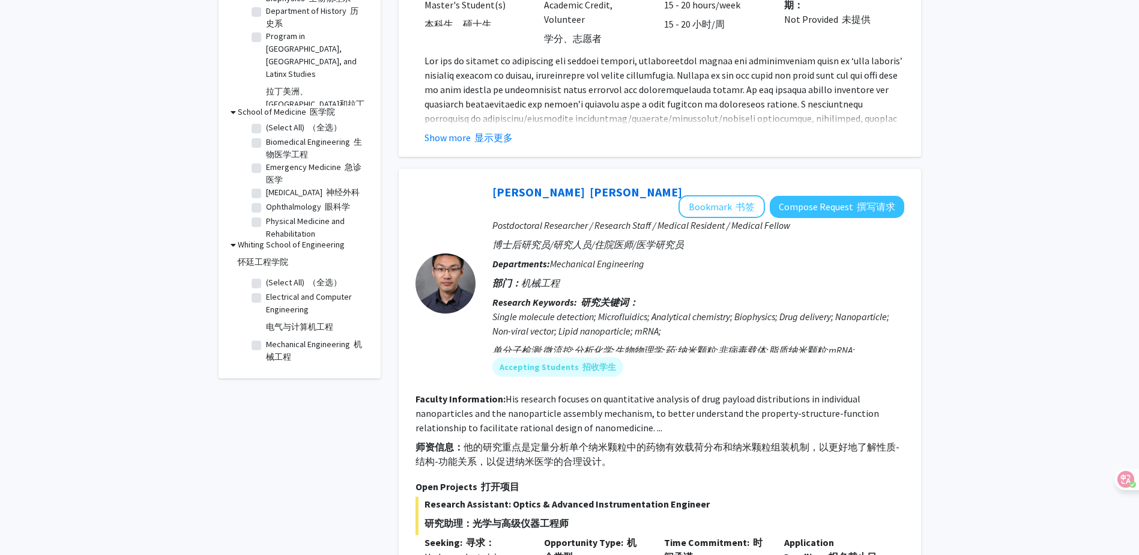
click at [255, 338] on fg-checkbox "Mechanical Engineering Mechanical Engineering 机械工程" at bounding box center [309, 350] width 114 height 25
click at [266, 338] on label "Mechanical Engineering 机械工程" at bounding box center [316, 350] width 100 height 25
click at [266, 338] on input "Mechanical Engineering 机械工程" at bounding box center [270, 342] width 8 height 8
checkbox input "true"
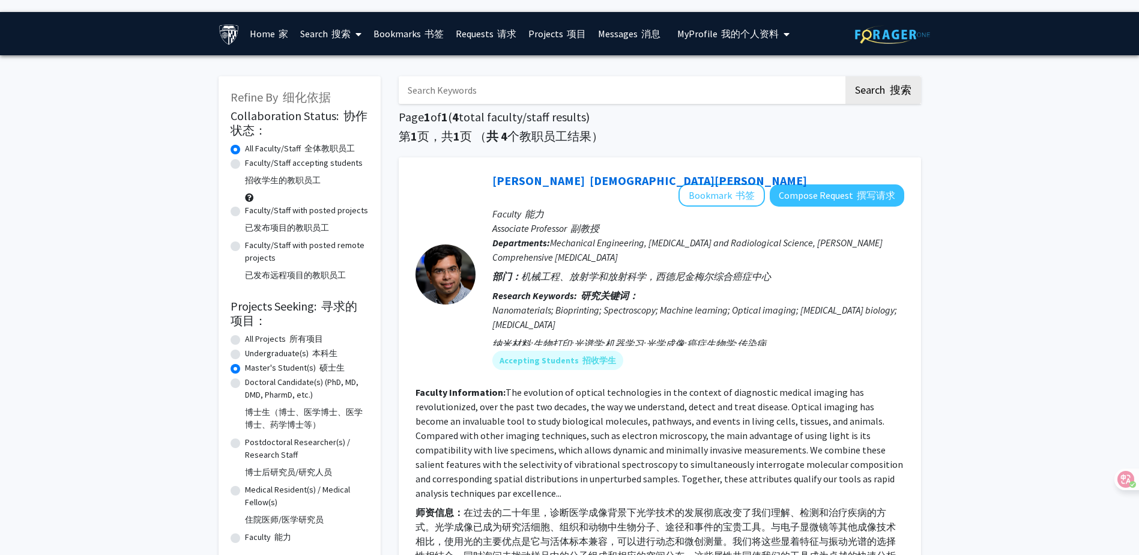
scroll to position [300, 0]
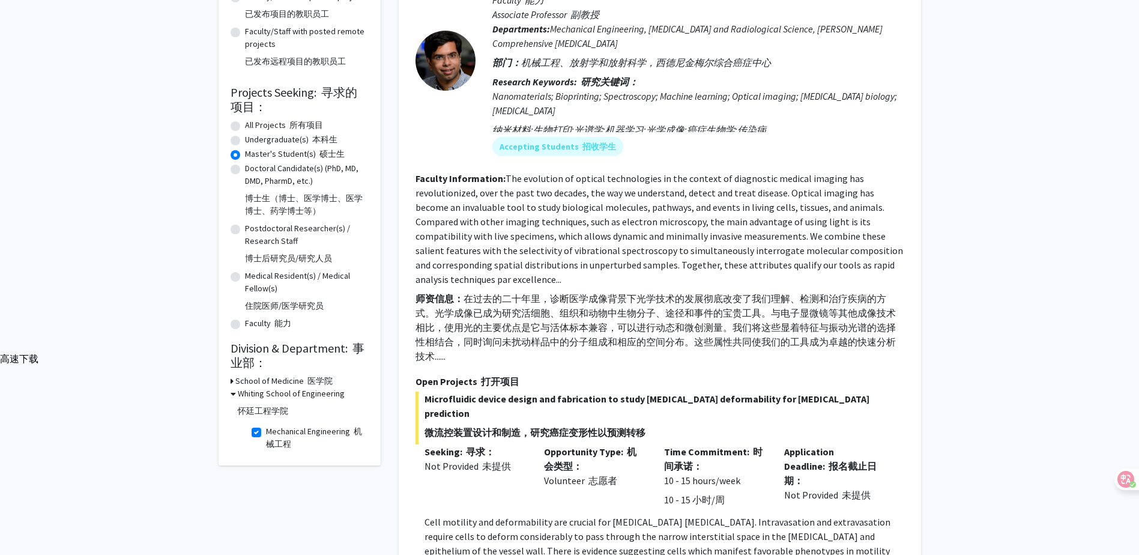
click at [266, 425] on label "Mechanical Engineering 机械工程" at bounding box center [316, 437] width 100 height 25
click at [266, 425] on input "Mechanical Engineering 机械工程" at bounding box center [270, 429] width 8 height 8
checkbox input "false"
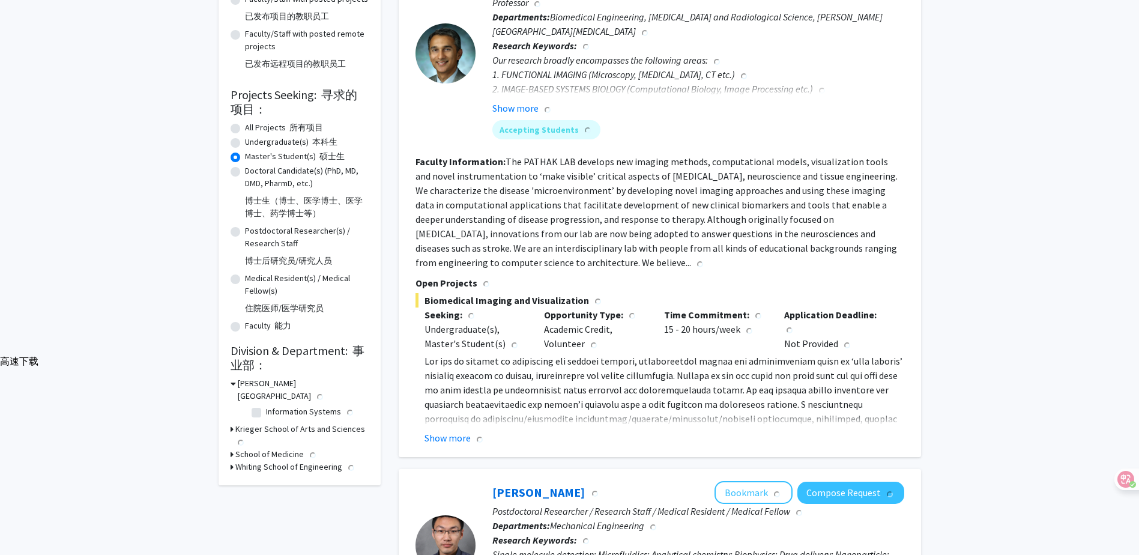
scroll to position [300, 0]
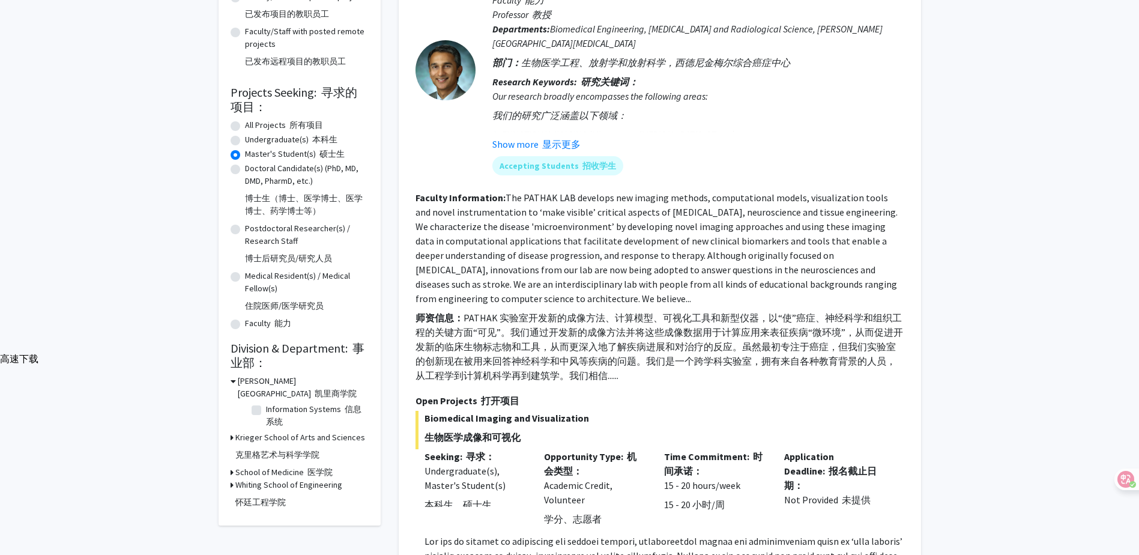
click at [259, 497] on font "怀廷工程学院" at bounding box center [260, 502] width 50 height 11
click at [255, 531] on fg-checkbox "Electrical and Computer Engineering Electrical and Computer Engineering 电气与计算机工程" at bounding box center [309, 554] width 114 height 47
click at [266, 531] on label "Electrical and Computer Engineering 电气与计算机工程" at bounding box center [316, 554] width 100 height 47
click at [266, 531] on input "Electrical and Computer Engineering 电气与计算机工程" at bounding box center [270, 535] width 8 height 8
checkbox input "true"
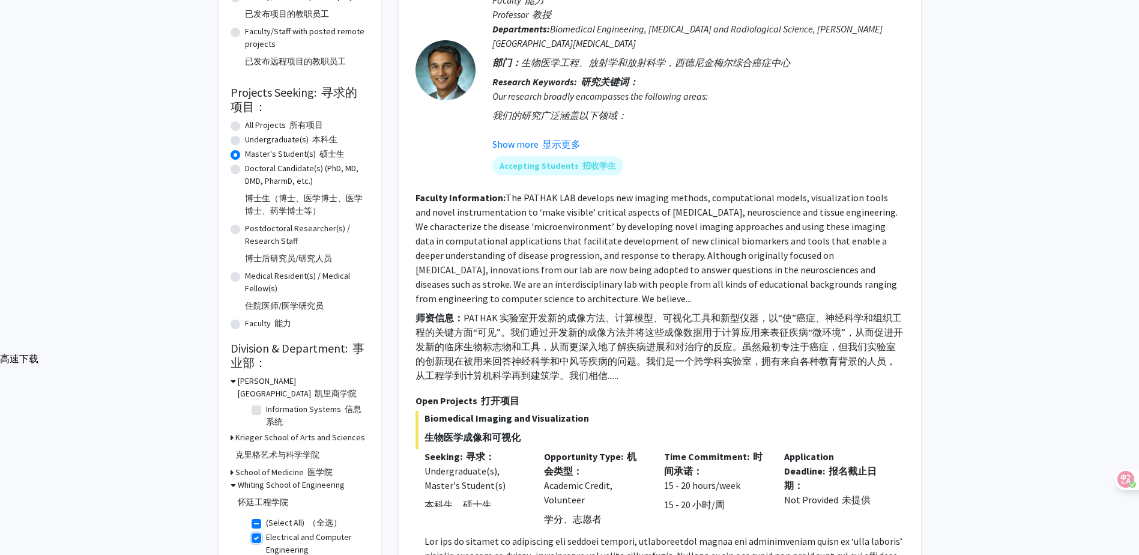
checkbox input "true"
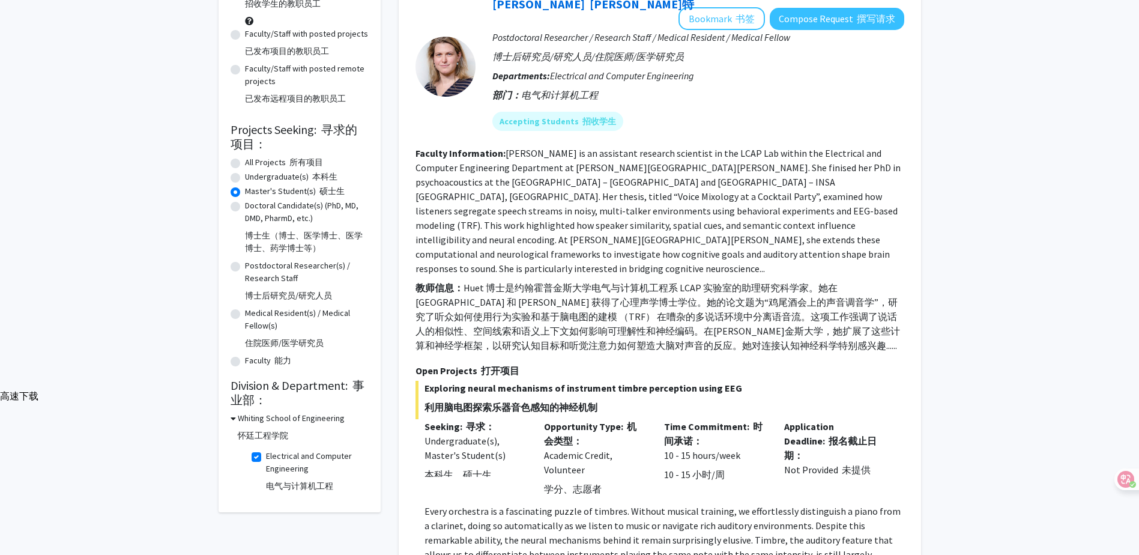
scroll to position [321, 0]
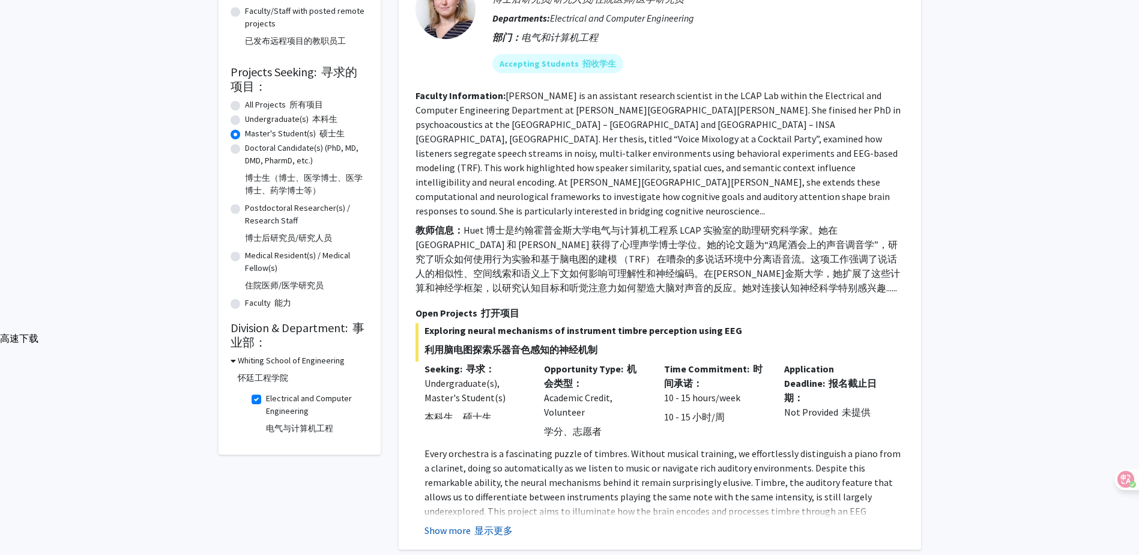
click at [473, 524] on font at bounding box center [473, 530] width 4 height 12
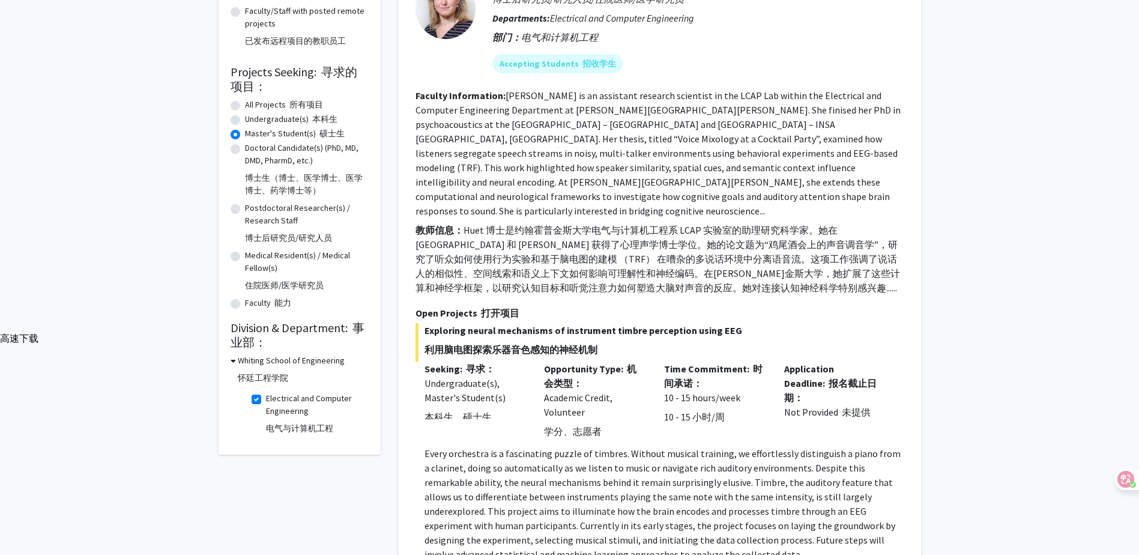
drag, startPoint x: 452, startPoint y: 206, endPoint x: 742, endPoint y: 201, distance: 290.1
click at [742, 323] on span "Exploring neural mechanisms of instrument timbre perception using EEG 利用脑电图探索乐器…" at bounding box center [660, 342] width 489 height 38
drag, startPoint x: 742, startPoint y: 201, endPoint x: 477, endPoint y: 249, distance: 268.7
click at [477, 376] on div "Undergraduate(s), Master's Student(s) 本科生、硕士生" at bounding box center [476, 402] width 102 height 53
click at [266, 392] on label "Electrical and Computer Engineering 电气与计算机工程" at bounding box center [316, 415] width 100 height 47
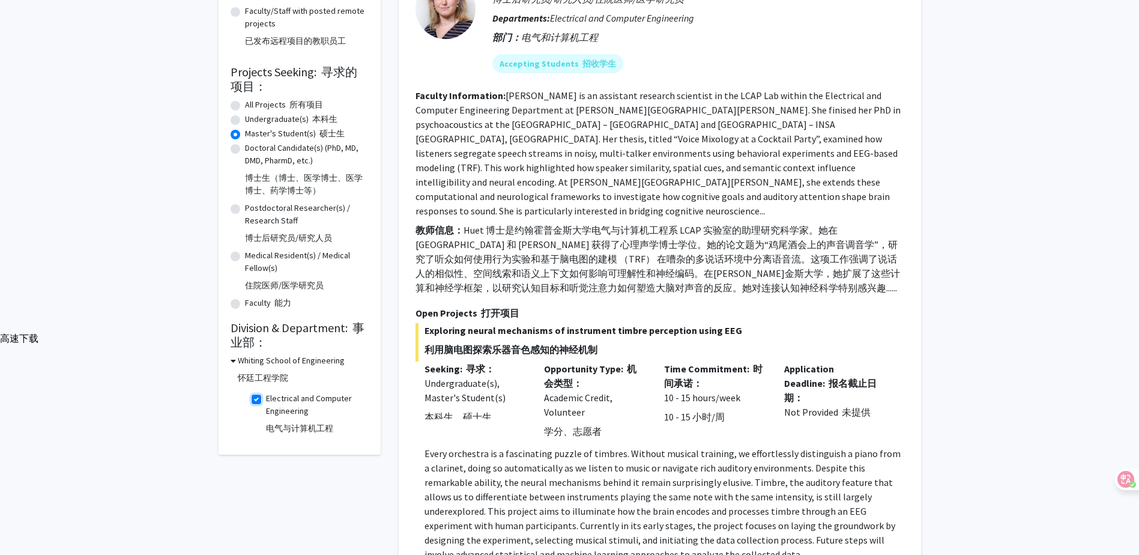
click at [266, 392] on input "Electrical and Computer Engineering 电气与计算机工程" at bounding box center [270, 396] width 8 height 8
checkbox input "false"
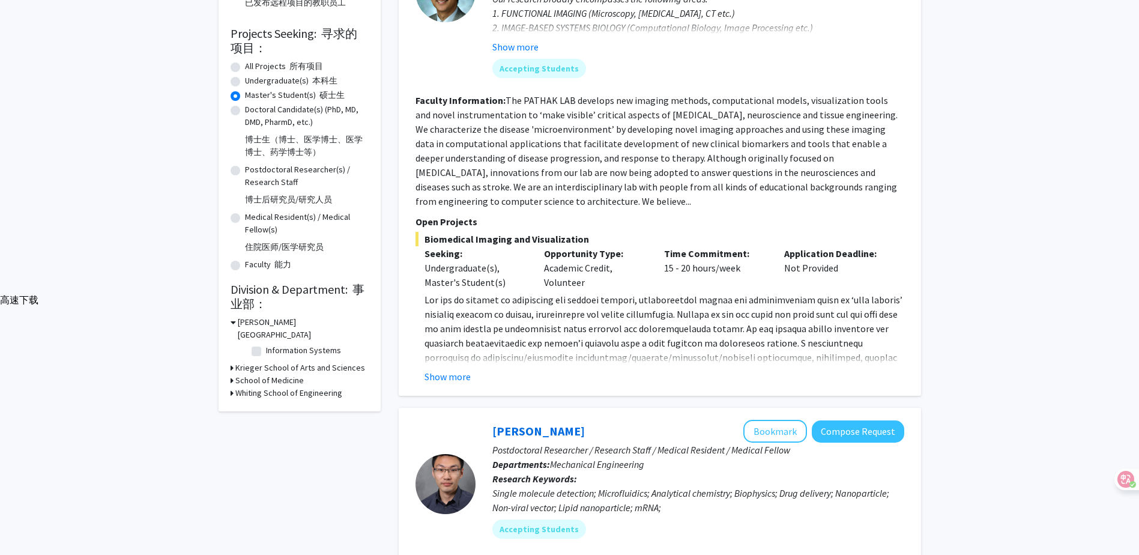
scroll to position [360, 0]
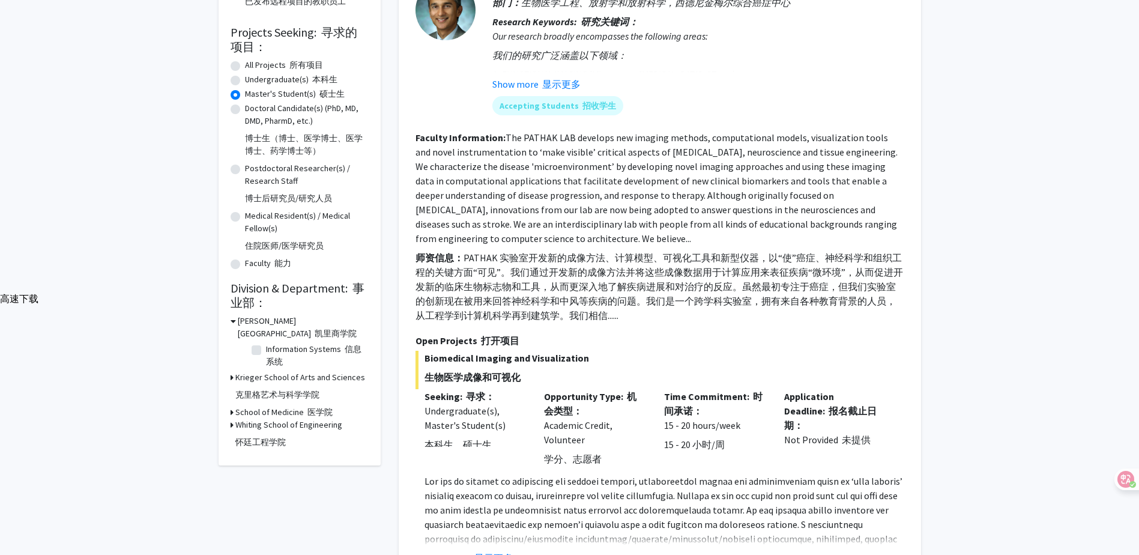
click at [243, 437] on font "怀廷工程学院" at bounding box center [260, 442] width 50 height 11
click at [257, 406] on h3 "[GEOGRAPHIC_DATA]" at bounding box center [283, 412] width 97 height 13
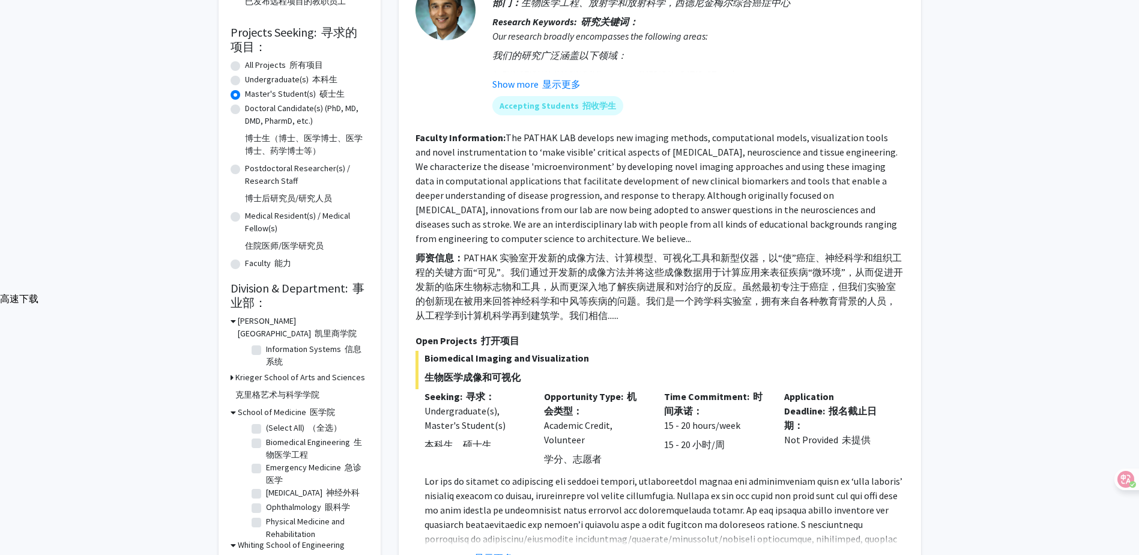
click at [272, 436] on label "Biomedical Engineering 生物医学工程" at bounding box center [316, 448] width 100 height 25
click at [272, 436] on input "Biomedical Engineering 生物医学工程" at bounding box center [270, 440] width 8 height 8
checkbox input "true"
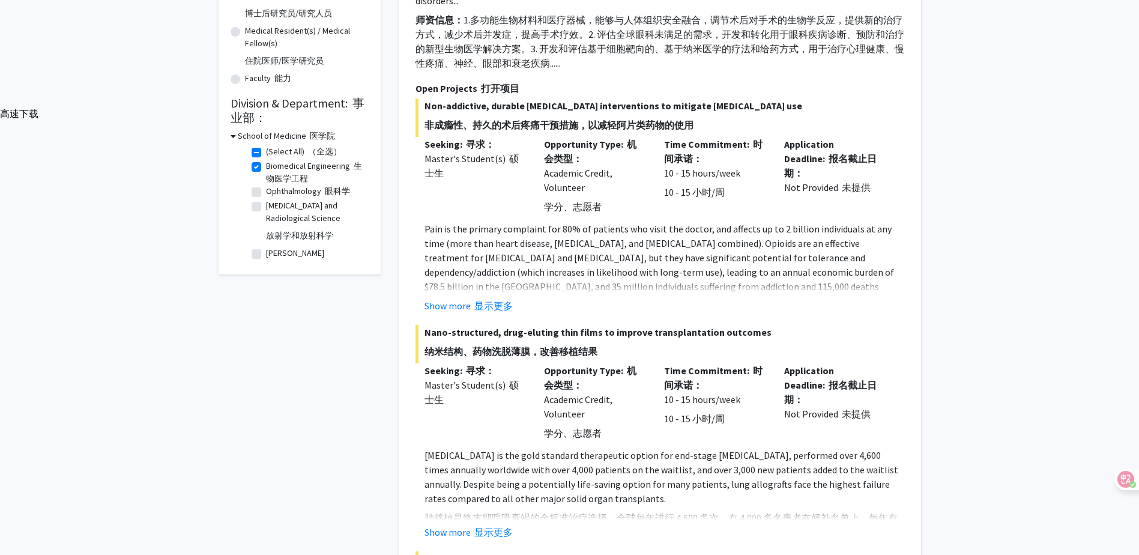
scroll to position [541, 0]
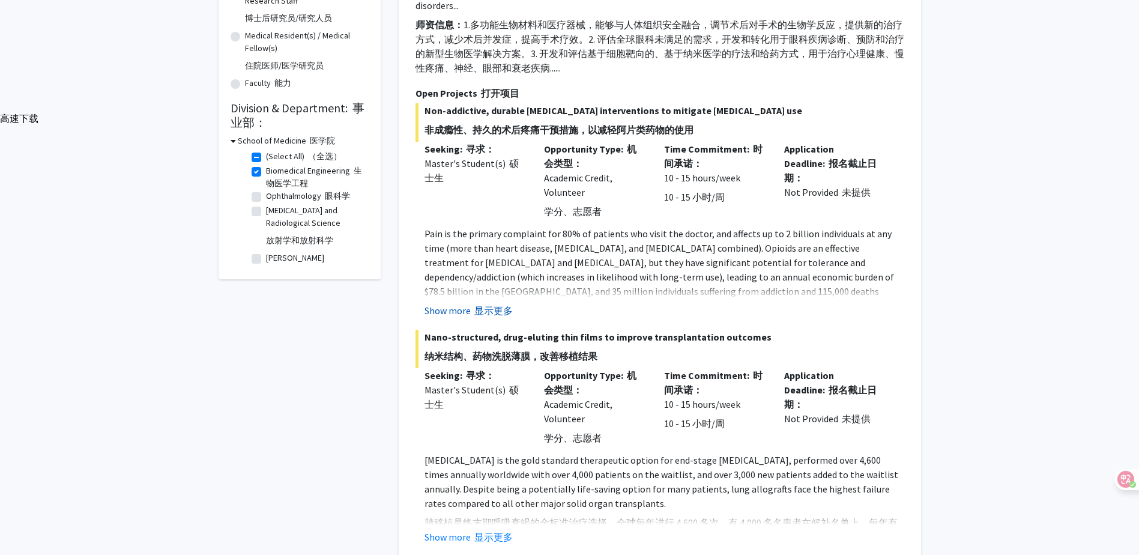
click at [482, 305] on font "显示更多" at bounding box center [493, 311] width 38 height 12
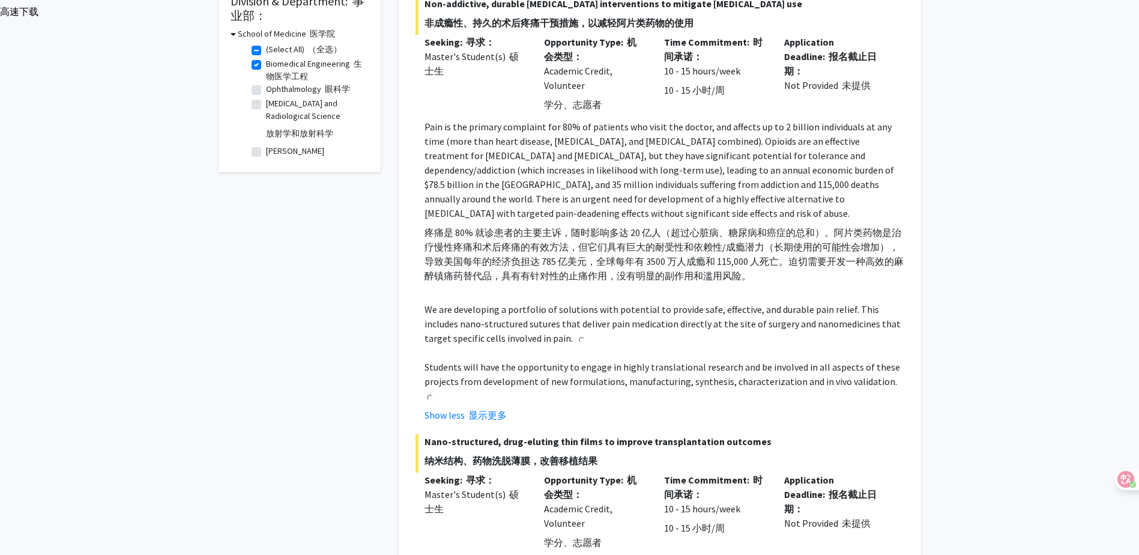
scroll to position [721, 0]
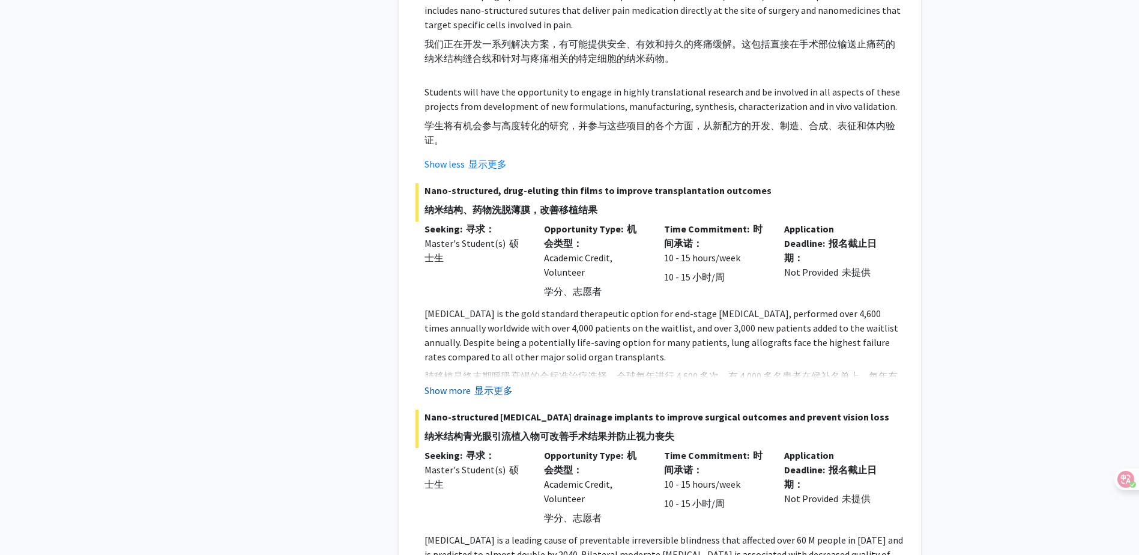
click at [501, 384] on font "显示更多" at bounding box center [493, 390] width 38 height 12
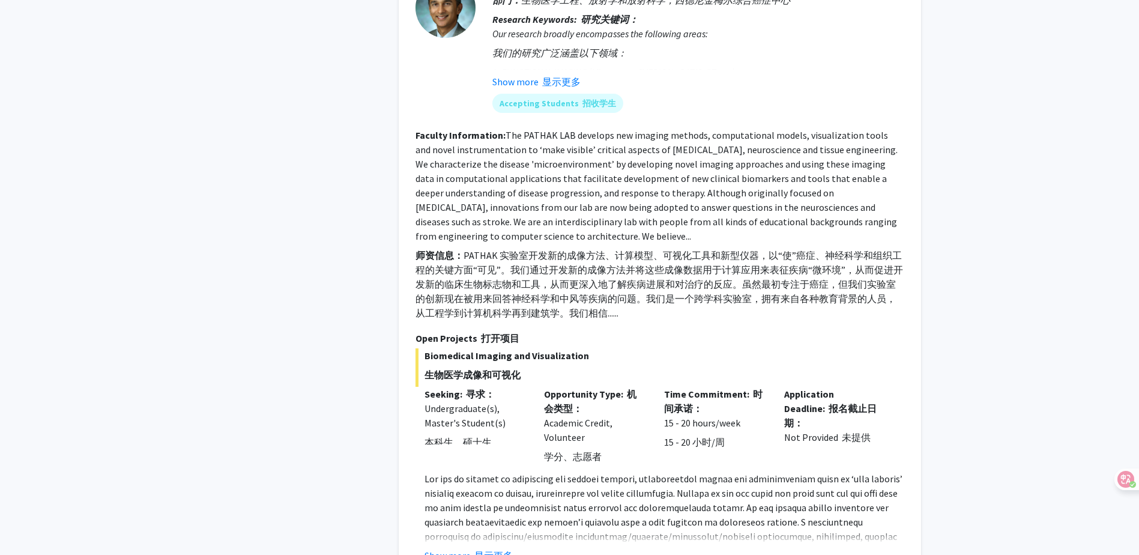
scroll to position [2123, 0]
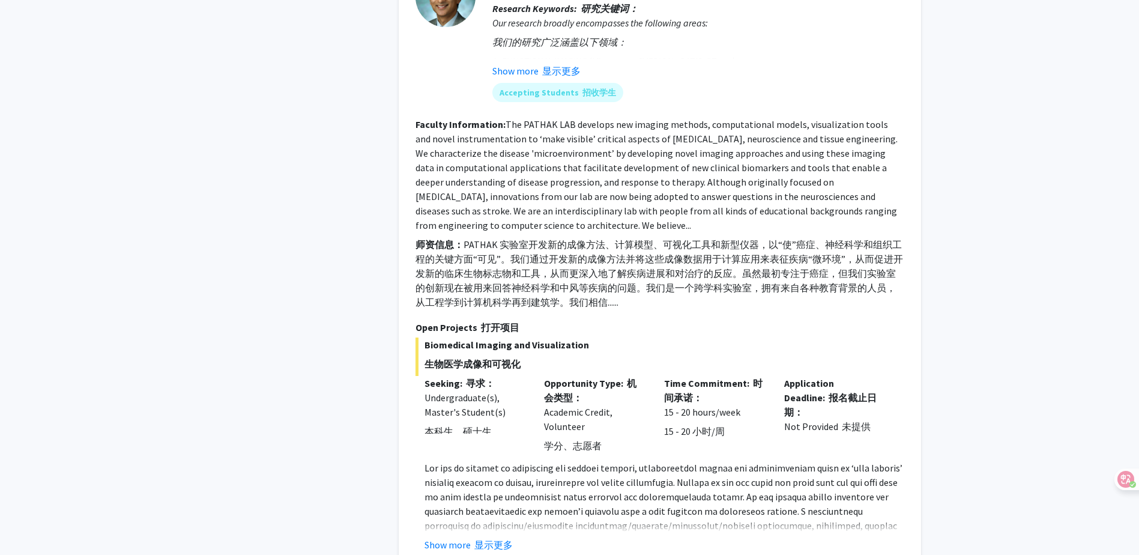
click at [474, 415] on div "[PERSON_NAME]克 Bookmark 书签 Compose Request 撰写请求 Faculty 能力 Professor 教授 Departm…" at bounding box center [660, 217] width 523 height 694
click at [473, 539] on font at bounding box center [473, 545] width 4 height 12
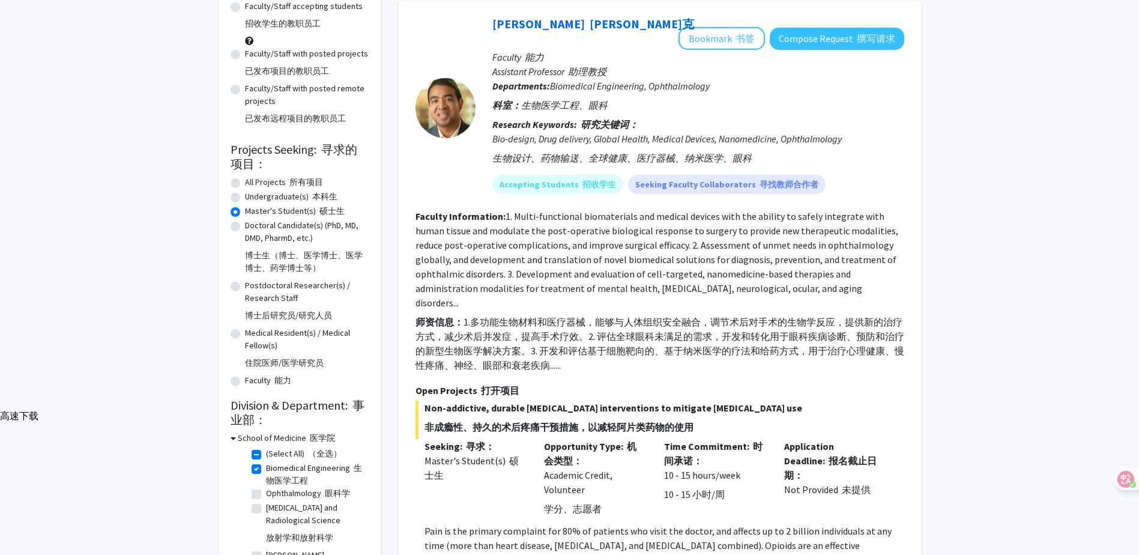
scroll to position [240, 0]
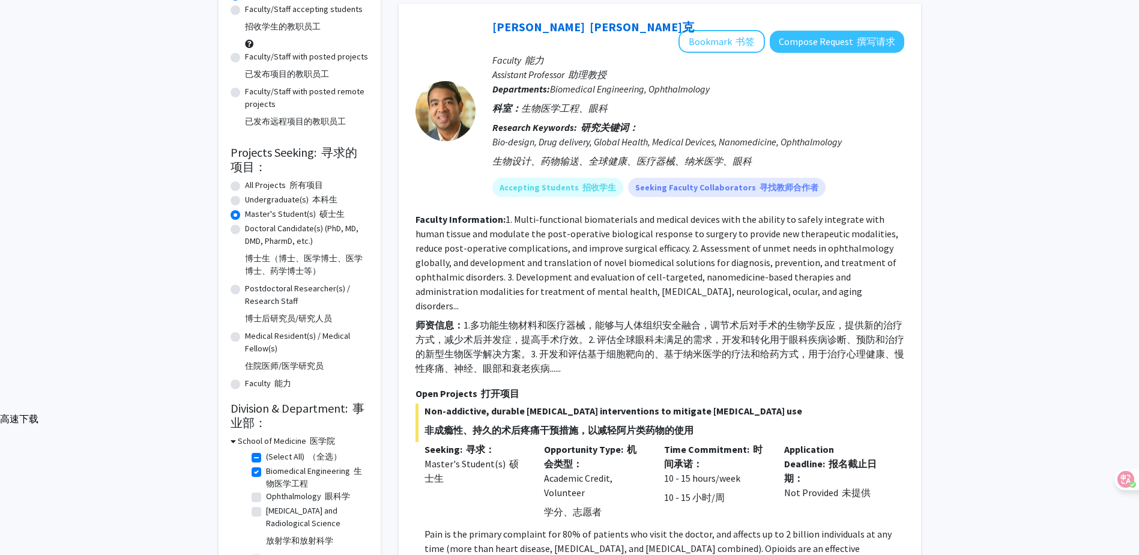
click at [264, 179] on label "All Projects 所有项目" at bounding box center [284, 185] width 78 height 13
click at [253, 179] on input "All Projects 所有项目" at bounding box center [249, 183] width 8 height 8
radio input "true"
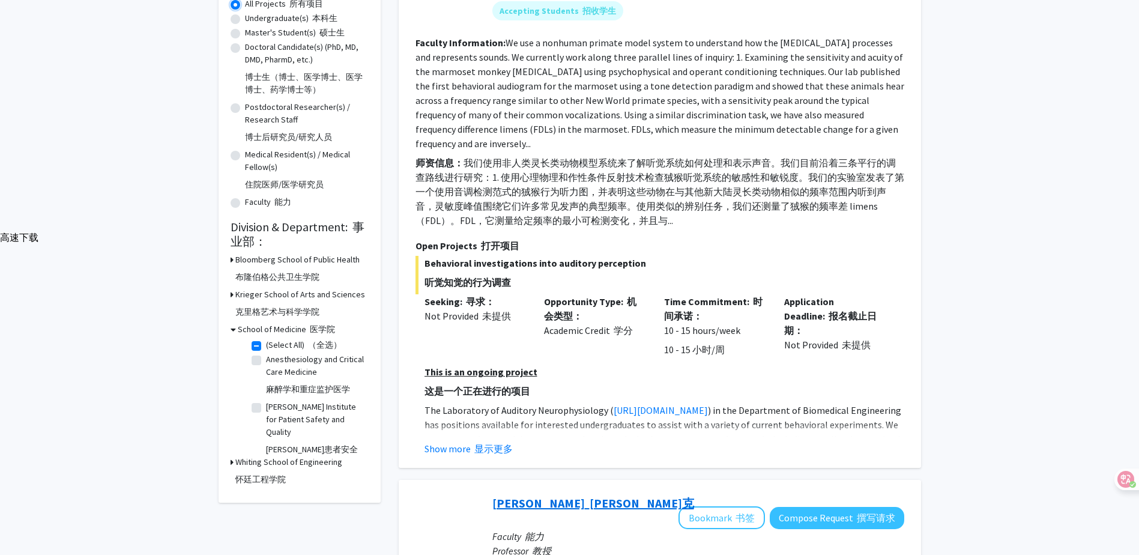
scroll to position [480, 0]
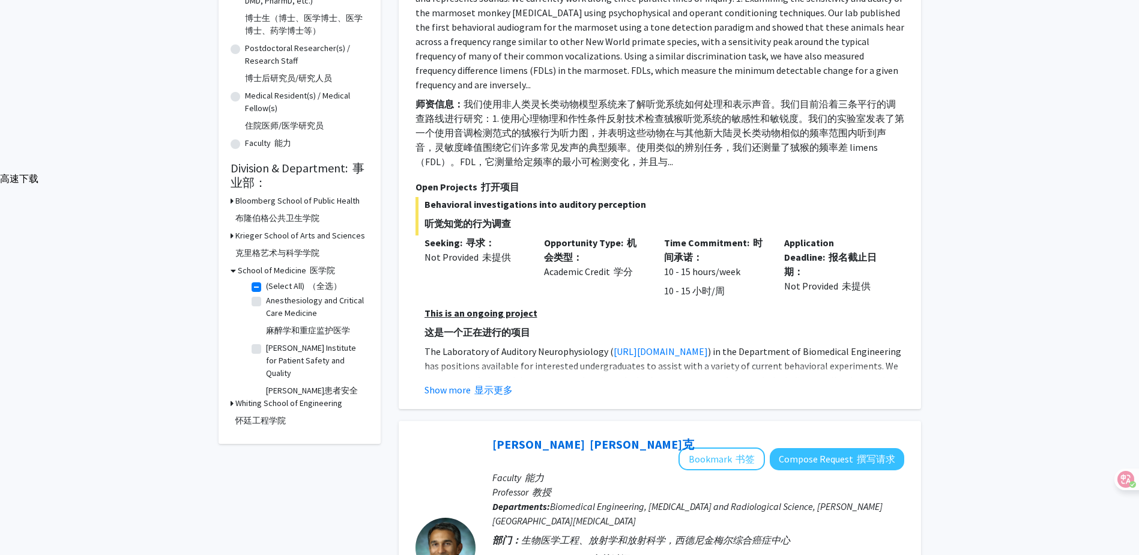
click at [489, 306] on fg-read-more "This is an ongoing project 这是一个正在进行的项目 The Laboratory of Auditory Neurophysiolo…" at bounding box center [660, 351] width 489 height 91
click at [503, 384] on font "显示更多" at bounding box center [493, 390] width 38 height 12
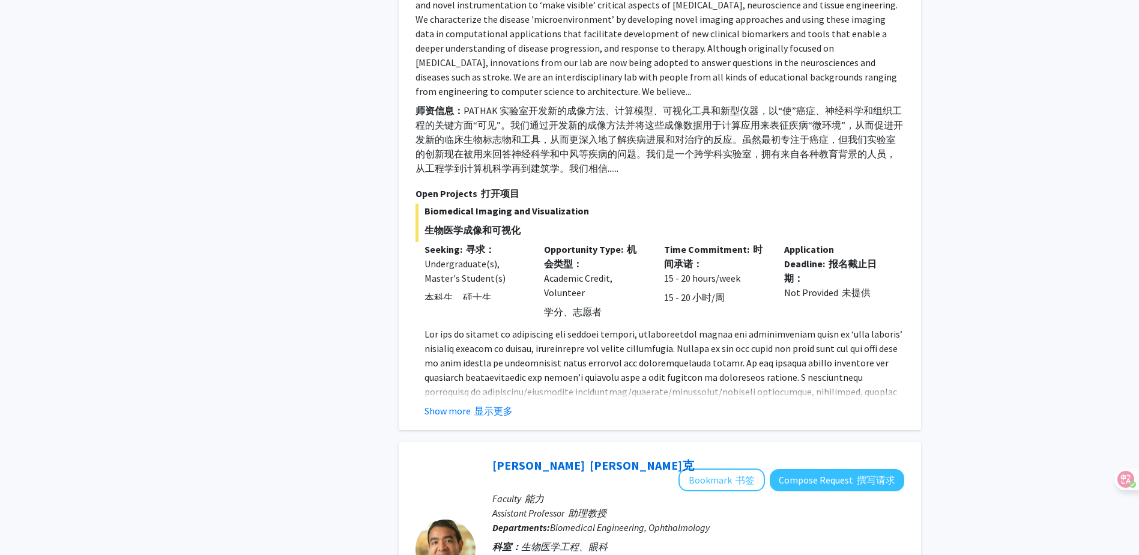
scroll to position [1441, 0]
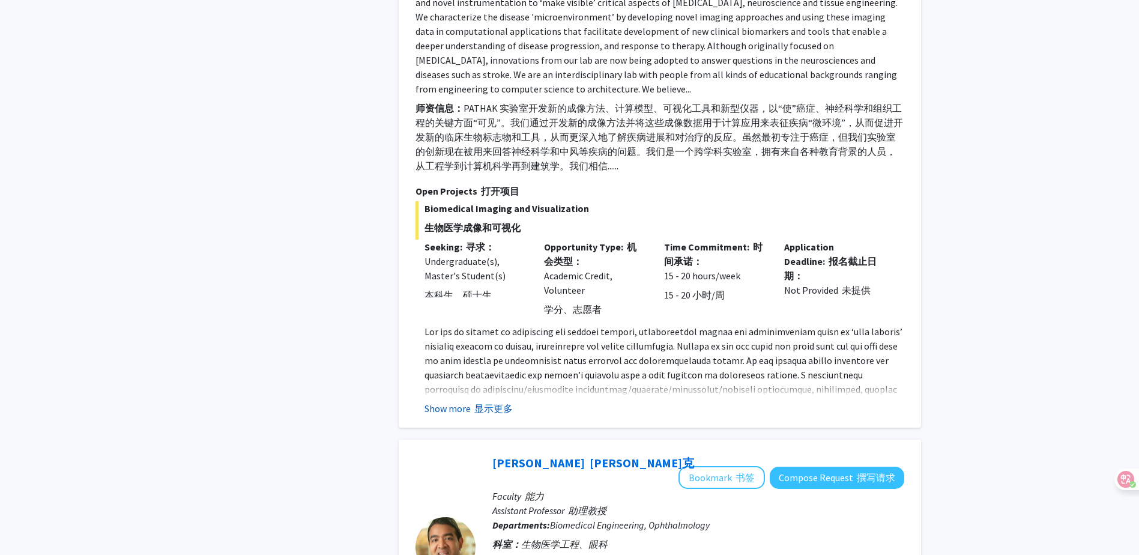
click at [481, 402] on font "显示更多" at bounding box center [493, 408] width 38 height 12
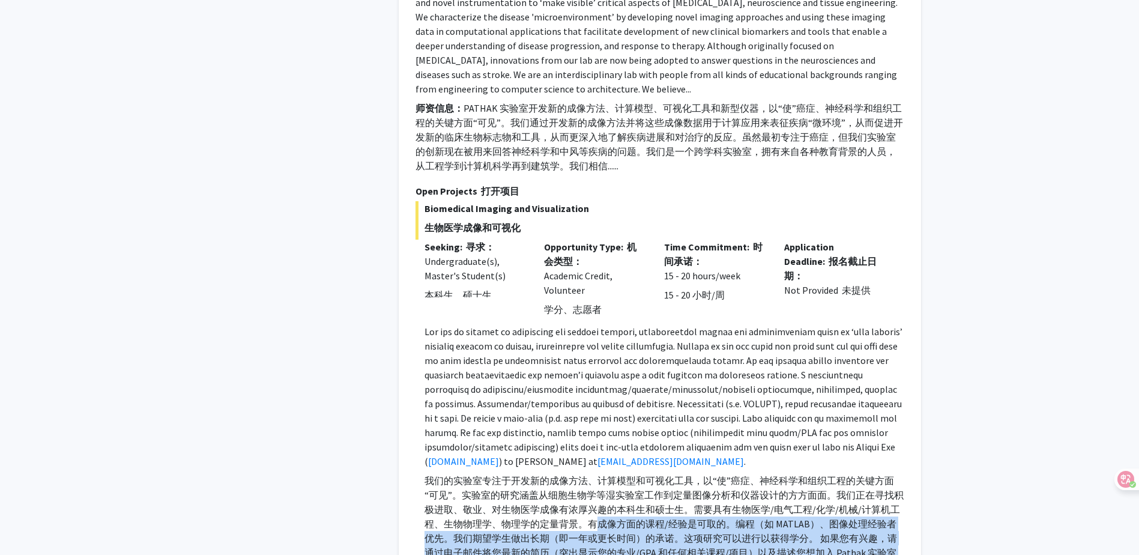
drag, startPoint x: 823, startPoint y: 441, endPoint x: 599, endPoint y: 401, distance: 227.6
click at [599, 473] on font "我们的实验室专注于开发新的成像方法、计算模型和可视化工具，以“使”癌症、神经科学和组织工程的关键方面“可见”。实验室的研究涵盖从细胞生物学等湿实验室工作到定量…" at bounding box center [665, 523] width 480 height 101
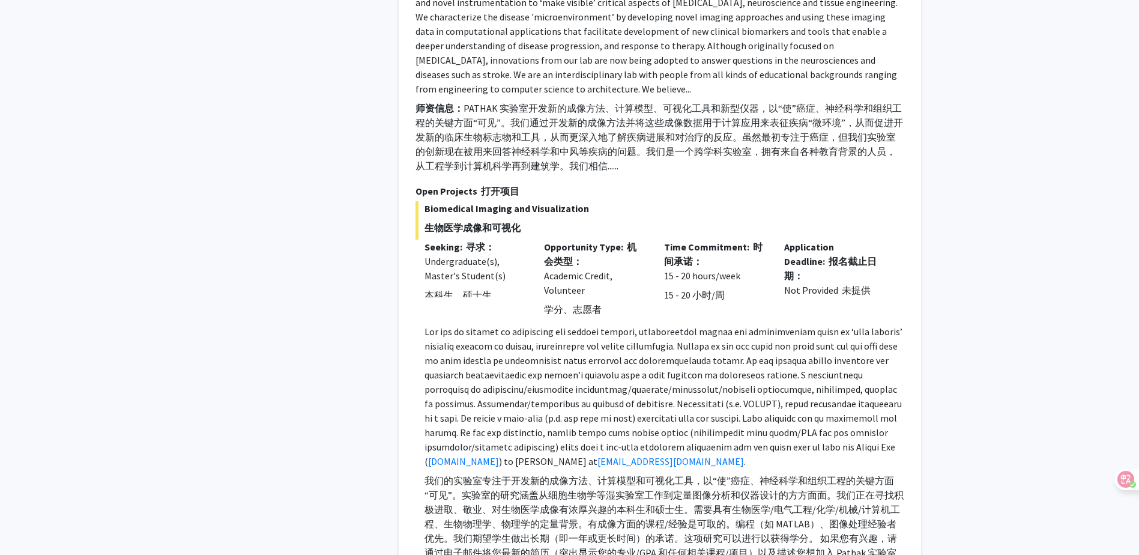
drag, startPoint x: 599, startPoint y: 401, endPoint x: 553, endPoint y: 394, distance: 46.7
click at [553, 474] on font "我们的实验室专注于开发新的成像方法、计算模型和可视化工具，以“使”癌症、神经科学和组织工程的关键方面“可见”。实验室的研究涵盖从细胞生物学等湿实验室工作到定量…" at bounding box center [664, 523] width 479 height 99
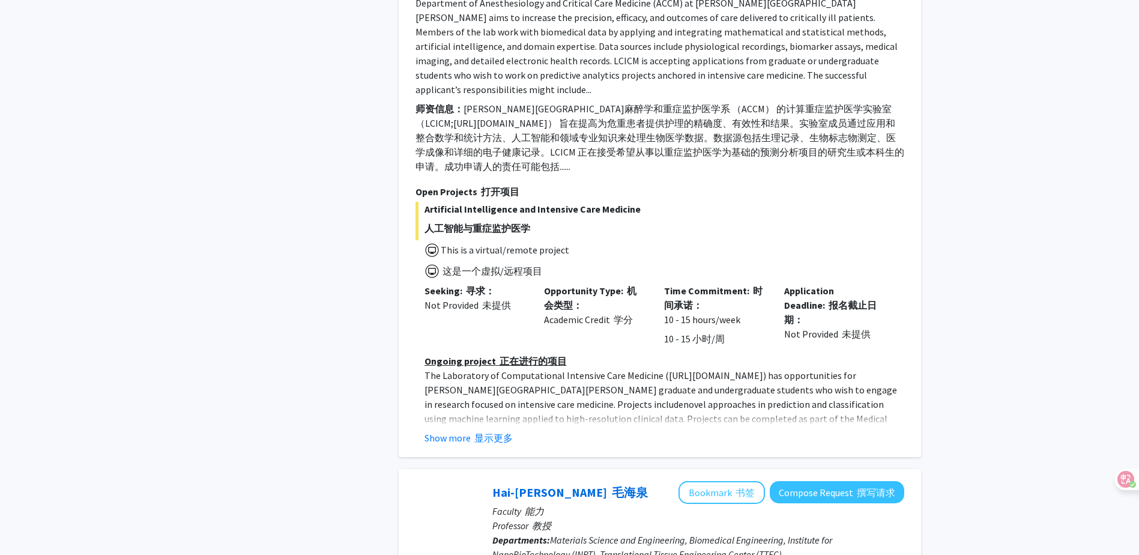
scroll to position [4024, 0]
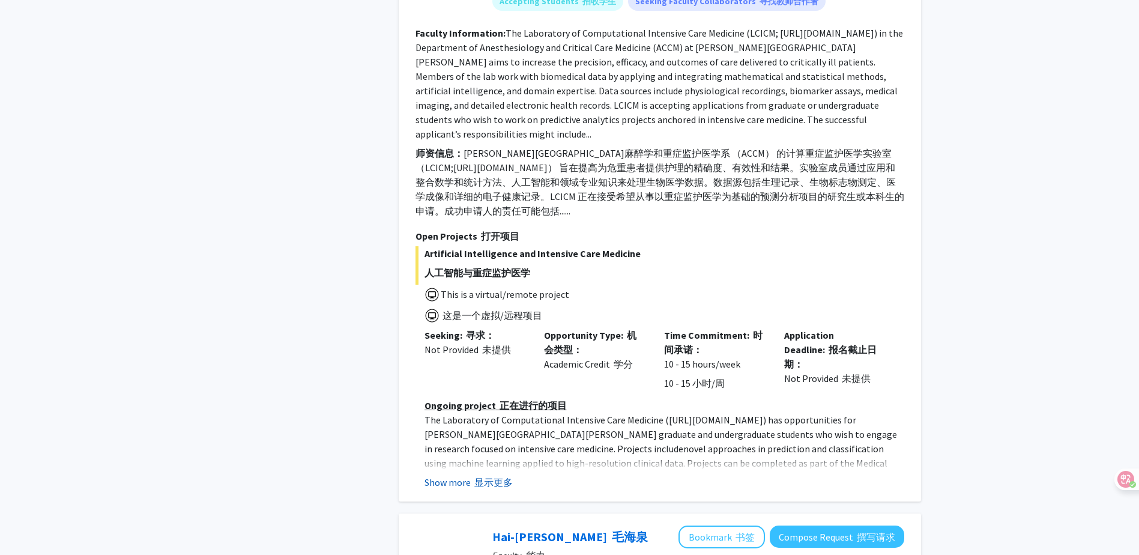
click at [495, 476] on font "显示更多" at bounding box center [493, 482] width 38 height 12
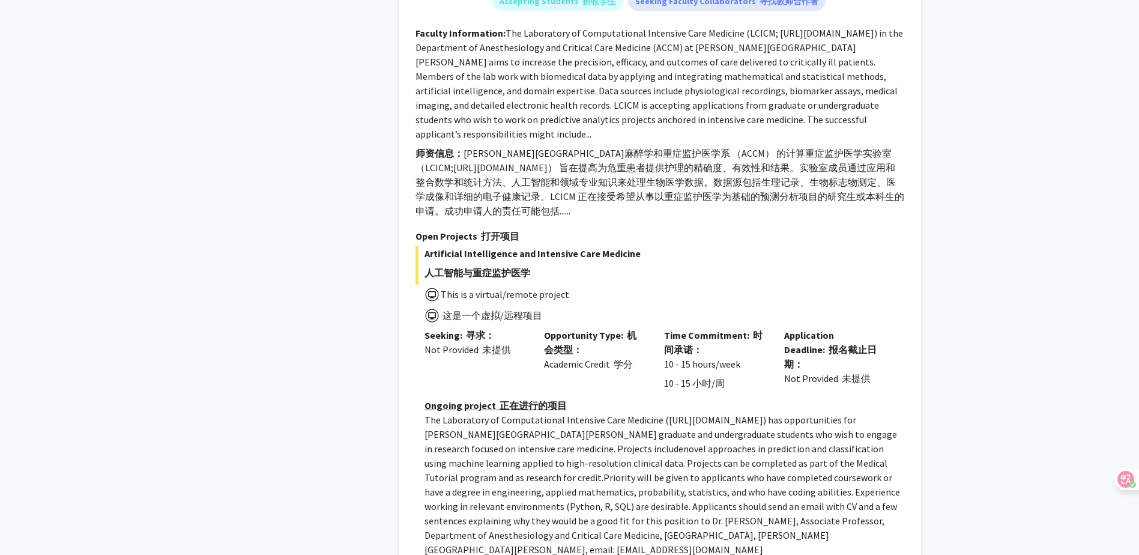
drag, startPoint x: 638, startPoint y: 387, endPoint x: 461, endPoint y: 370, distance: 178.6
drag, startPoint x: 461, startPoint y: 370, endPoint x: 498, endPoint y: 407, distance: 52.2
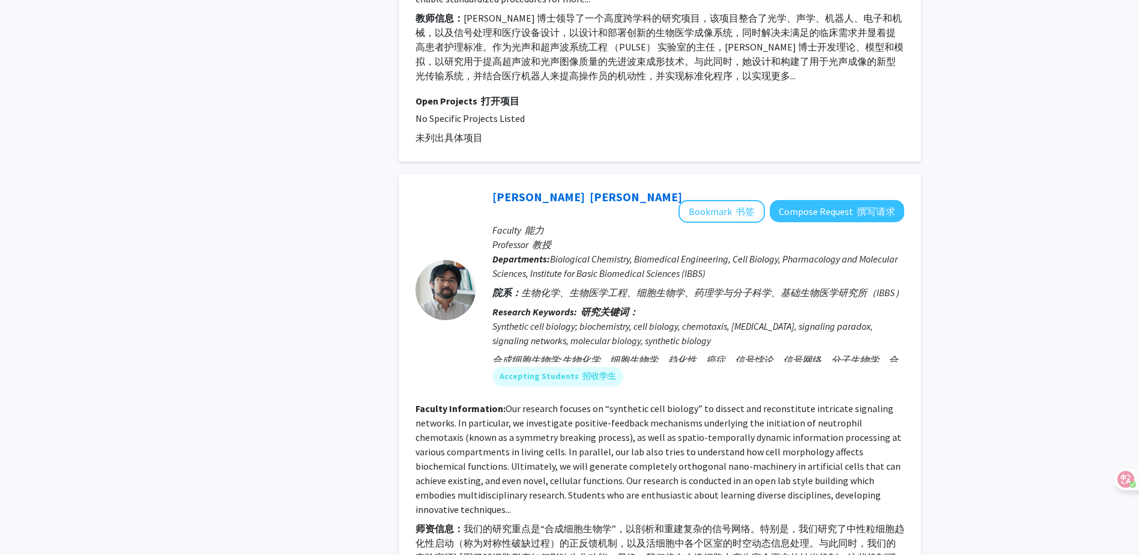
scroll to position [6427, 0]
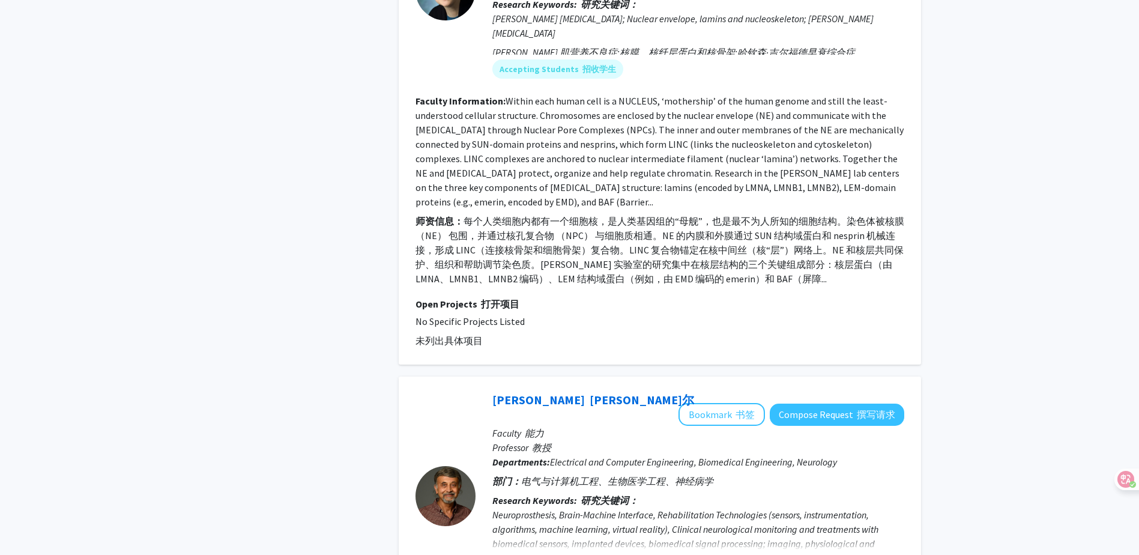
scroll to position [1802, 0]
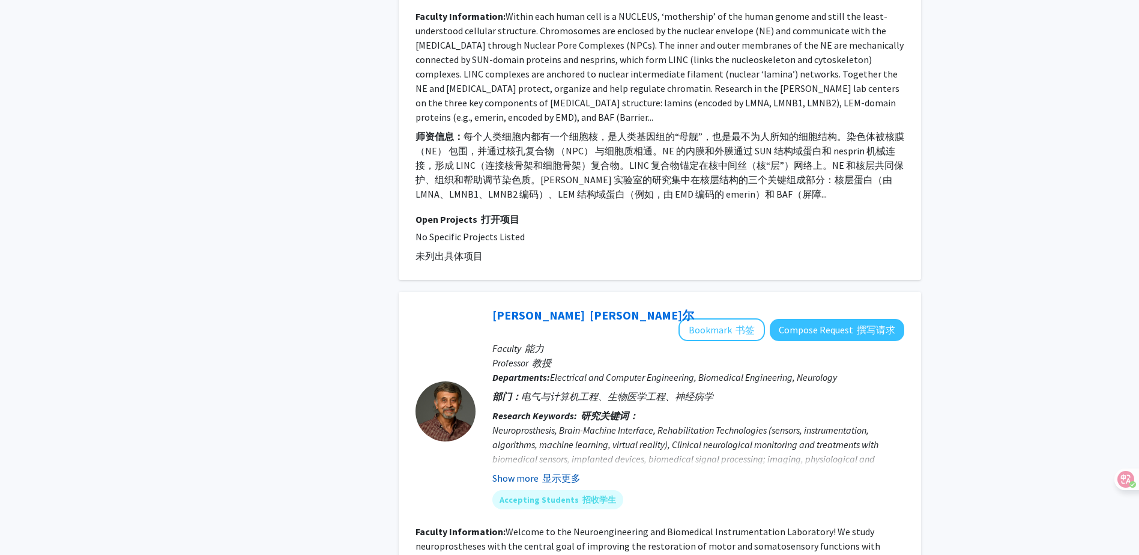
click at [569, 472] on font "显示更多" at bounding box center [561, 478] width 38 height 12
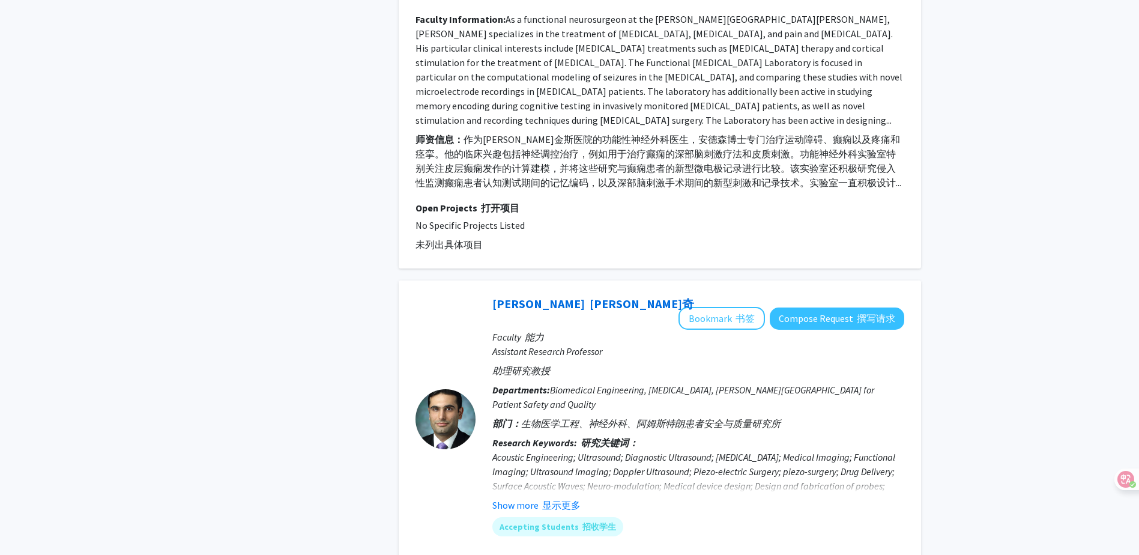
scroll to position [3303, 0]
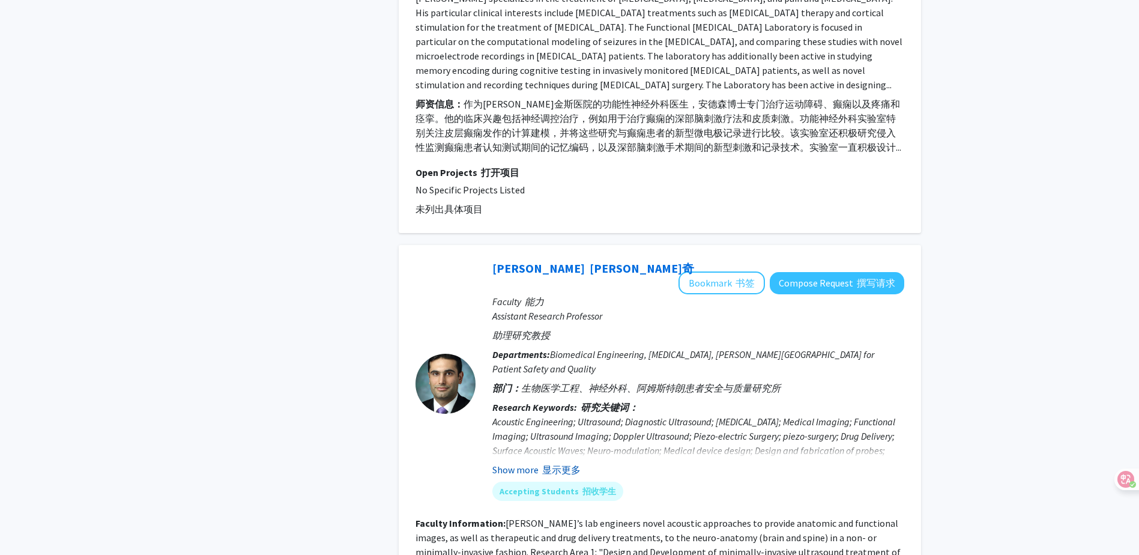
click at [565, 464] on font "显示更多" at bounding box center [561, 470] width 38 height 12
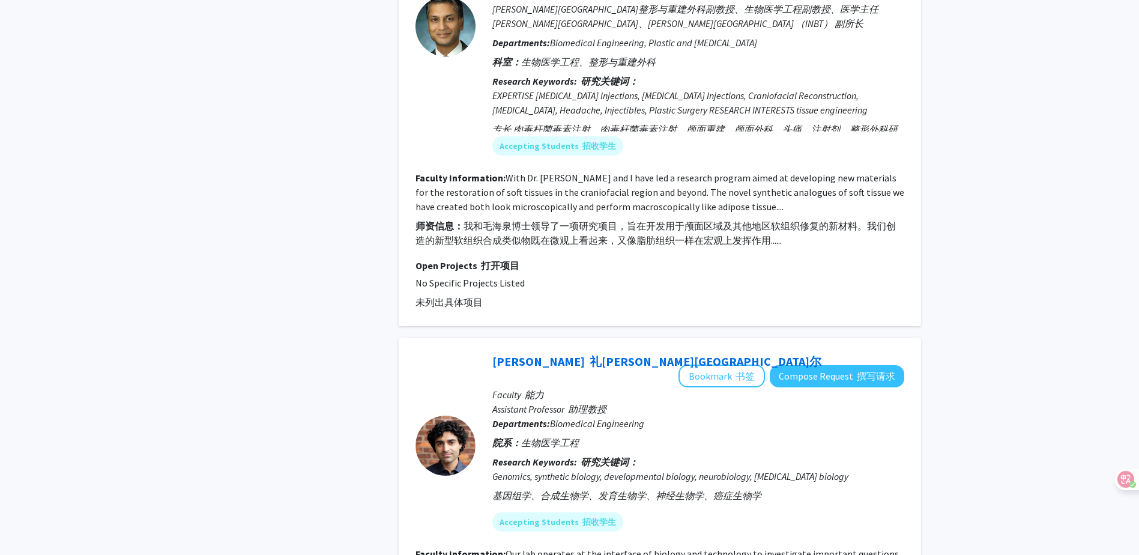
scroll to position [4302, 0]
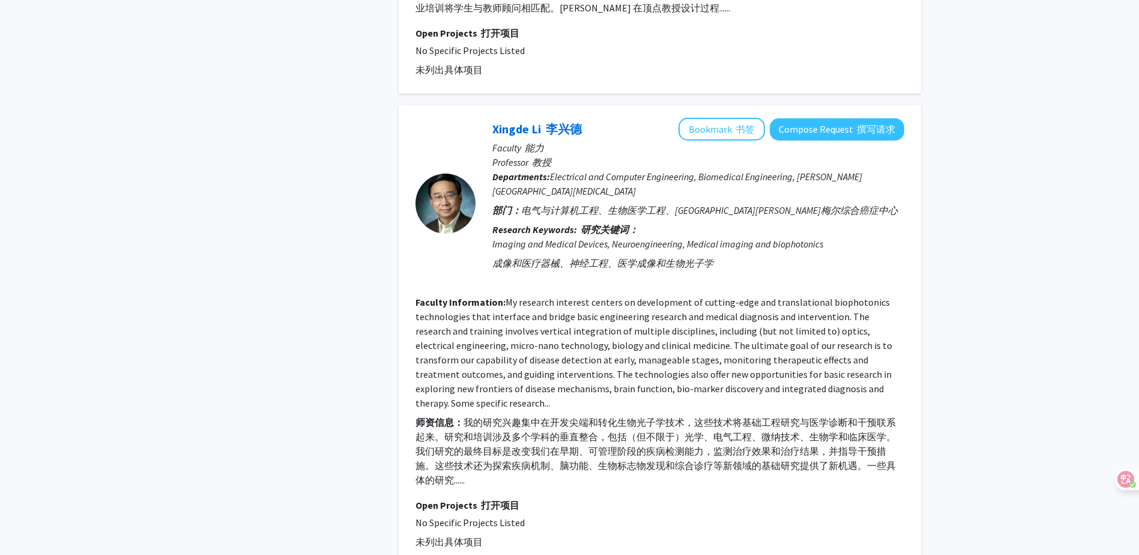
scroll to position [1141, 0]
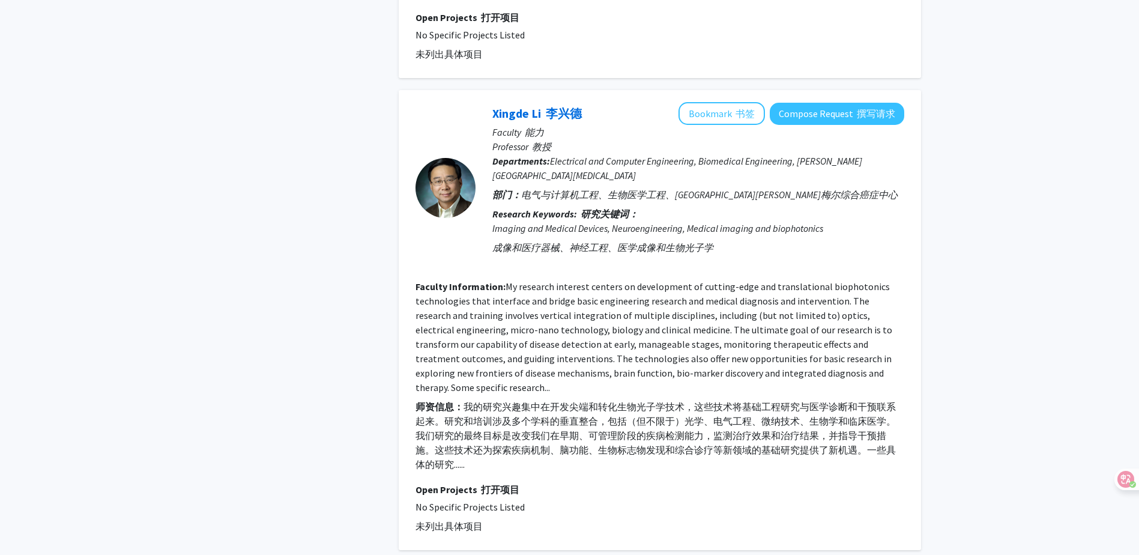
drag, startPoint x: 593, startPoint y: 351, endPoint x: 418, endPoint y: 183, distance: 242.5
click at [418, 279] on section "Faculty Information: My research interest centers on development of cutting-edg…" at bounding box center [660, 377] width 489 height 197
drag, startPoint x: 418, startPoint y: 183, endPoint x: 655, endPoint y: 315, distance: 271.3
click at [655, 399] on font "师资信息： 我的研究兴趣集中在开发尖端和转化生物光子学技术，这些技术将基础工程研究与医学诊断和干预联系起来。研究和培训涉及多个学科的垂直整合，包括（但不限于）…" at bounding box center [660, 435] width 489 height 72
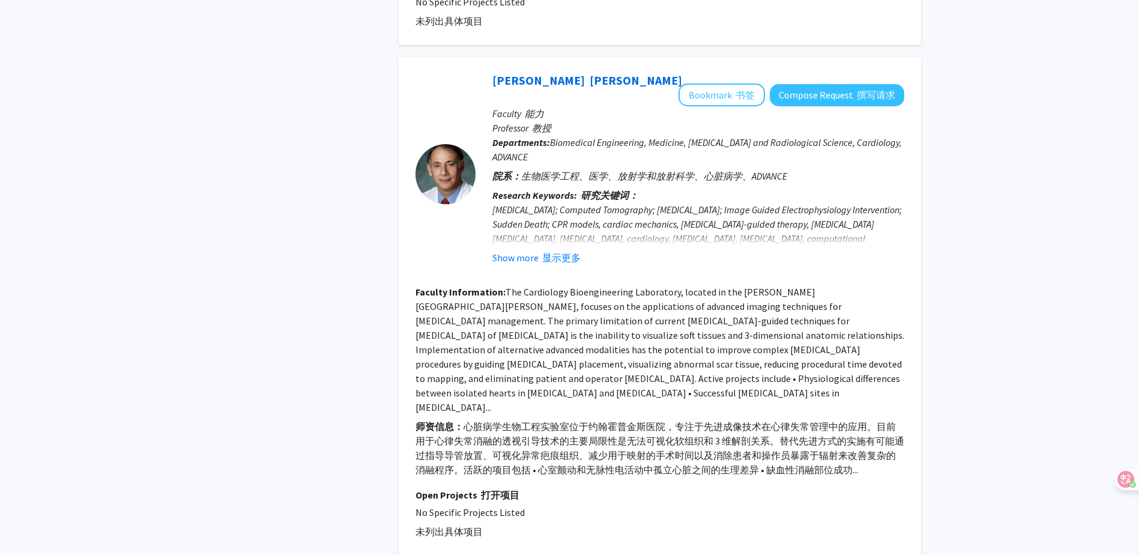
scroll to position [1682, 0]
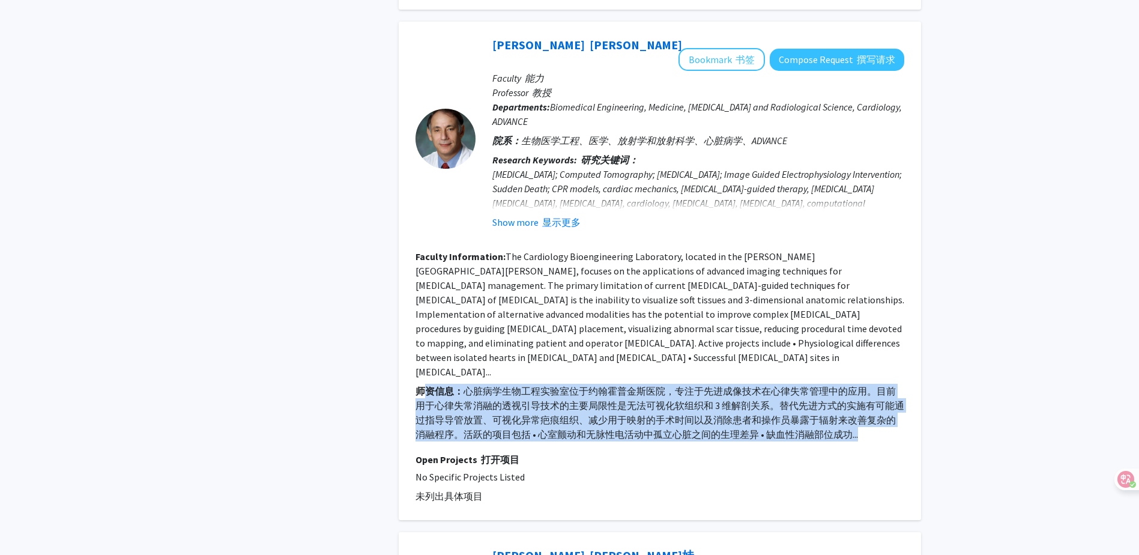
drag, startPoint x: 867, startPoint y: 282, endPoint x: 426, endPoint y: 235, distance: 442.8
click at [426, 385] on font "师资信息： 心脏病学生物工程实验室位于约翰霍普金斯医院，专注于先进成像技术在心律失常管理中的应用。目前用于心律失常消融的透视引导技术的主要局限性是无法可视化软…" at bounding box center [660, 412] width 489 height 55
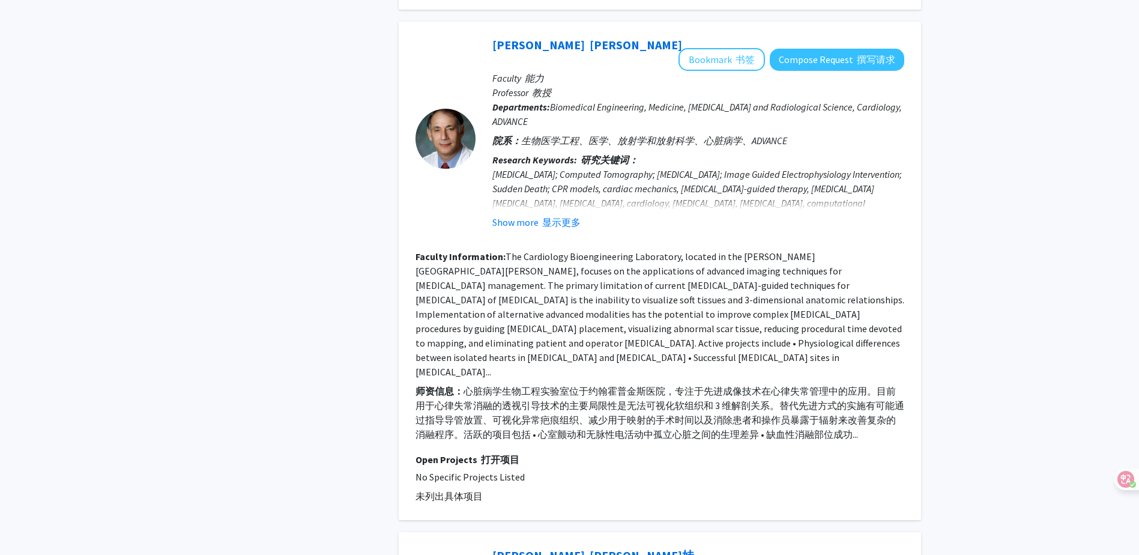
drag, startPoint x: 426, startPoint y: 235, endPoint x: 625, endPoint y: 300, distance: 209.1
click at [625, 452] on p "Open Projects 打开项目" at bounding box center [660, 459] width 489 height 14
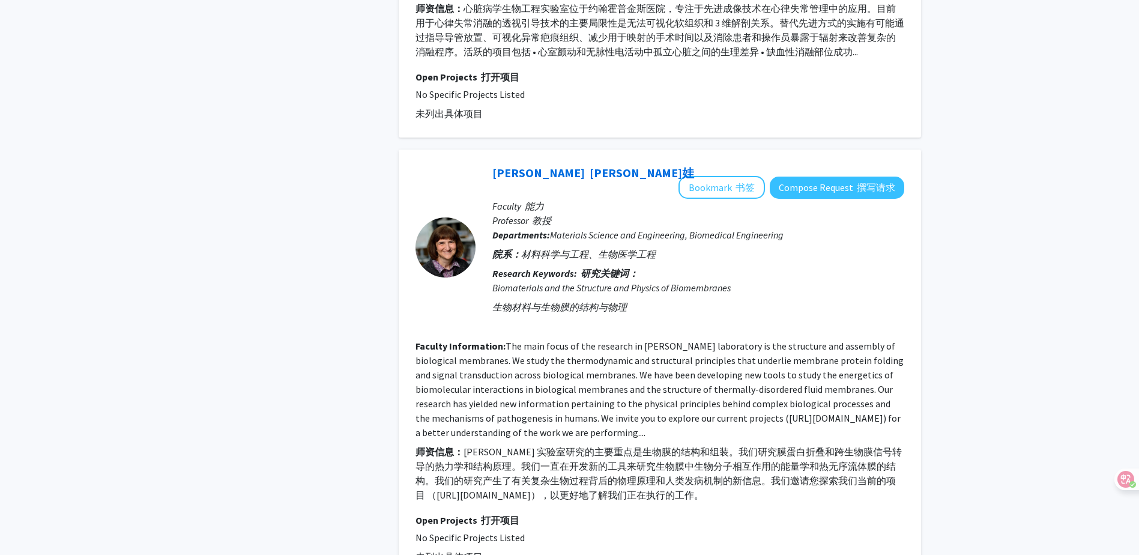
scroll to position [2042, 0]
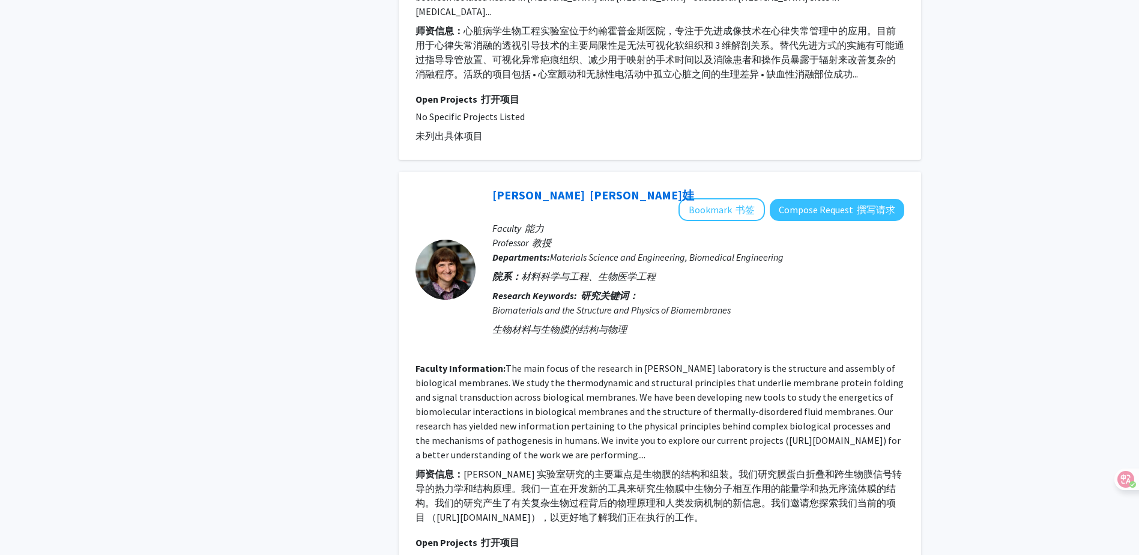
drag, startPoint x: 795, startPoint y: 357, endPoint x: 395, endPoint y: 332, distance: 400.8
click at [395, 332] on div "Search 搜索 Page 3 of 8 ( 71 total faculty/staff results) 第 3 页，共 8 页（共 71 个教职员工结…" at bounding box center [660, 391] width 541 height 4564
drag, startPoint x: 395, startPoint y: 332, endPoint x: 373, endPoint y: 354, distance: 31.0
click at [373, 354] on div "Refine By 细化依据 Collaboration Status: 协作状态： Collaboration Status All Faculty/Sta…" at bounding box center [300, 391] width 180 height 4564
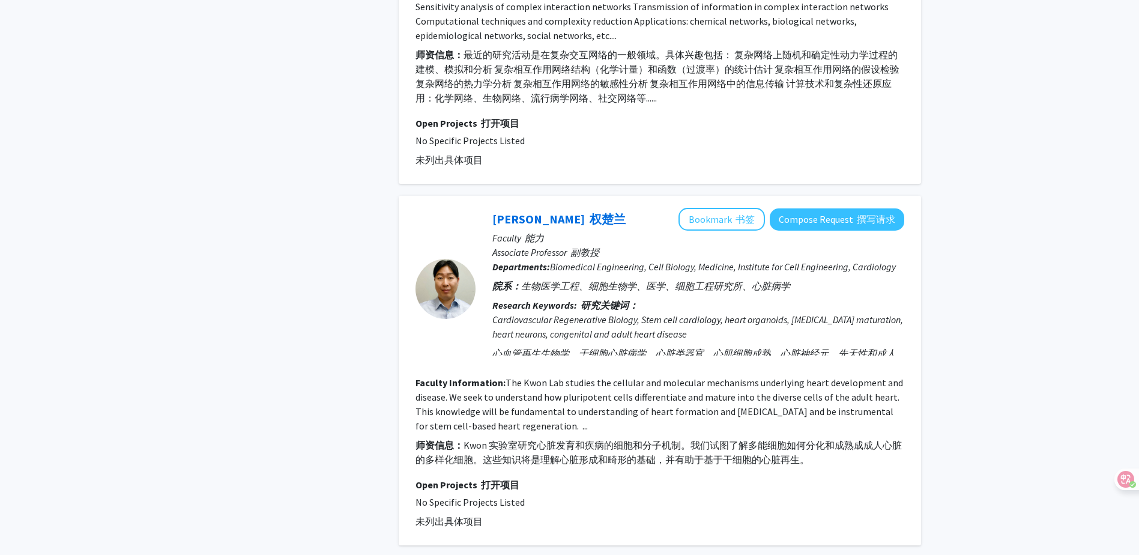
scroll to position [4297, 0]
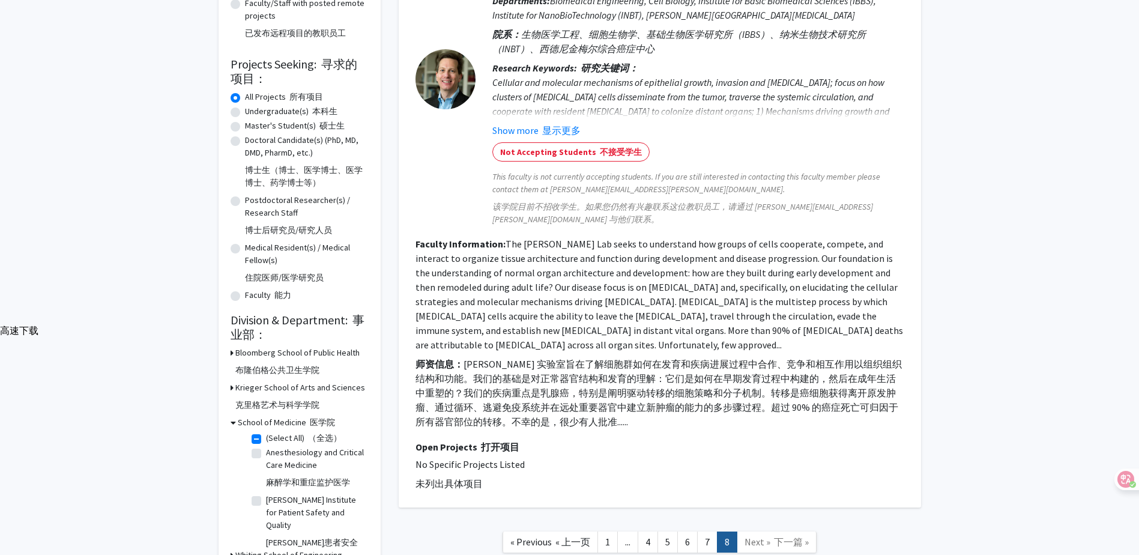
scroll to position [334, 0]
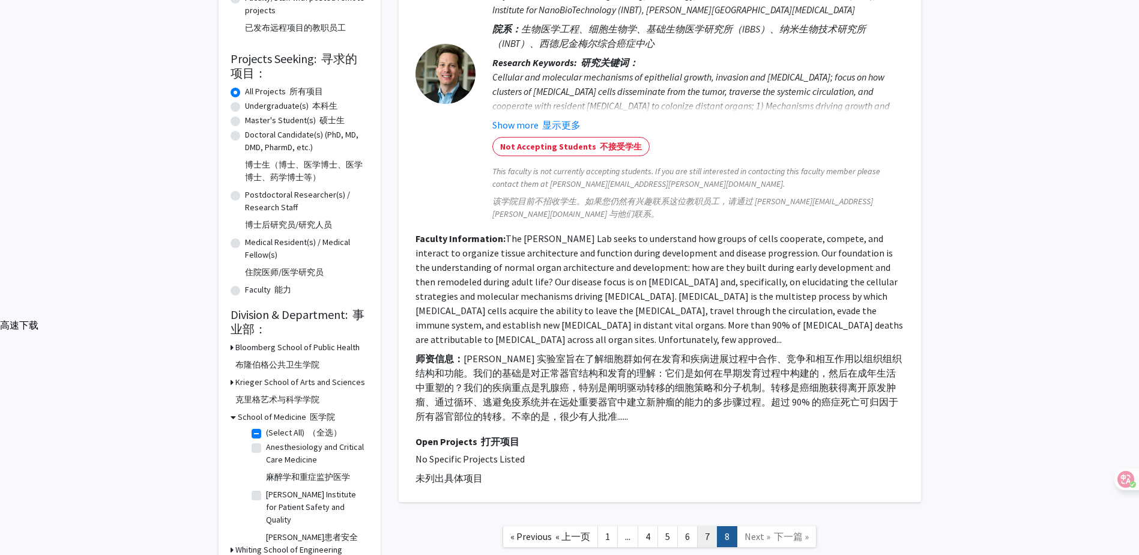
click at [706, 526] on link "7" at bounding box center [707, 536] width 20 height 21
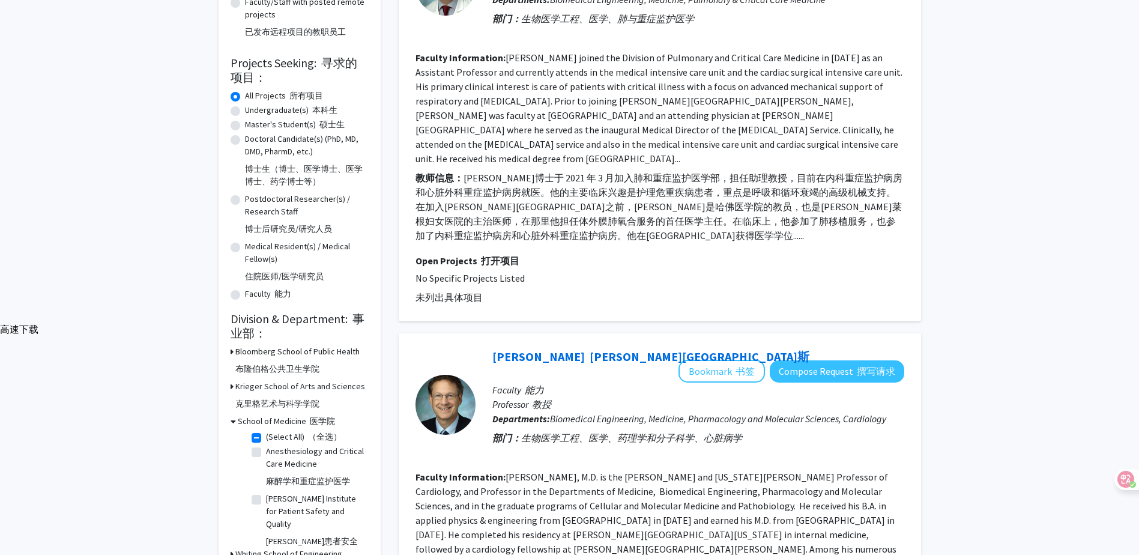
scroll to position [360, 0]
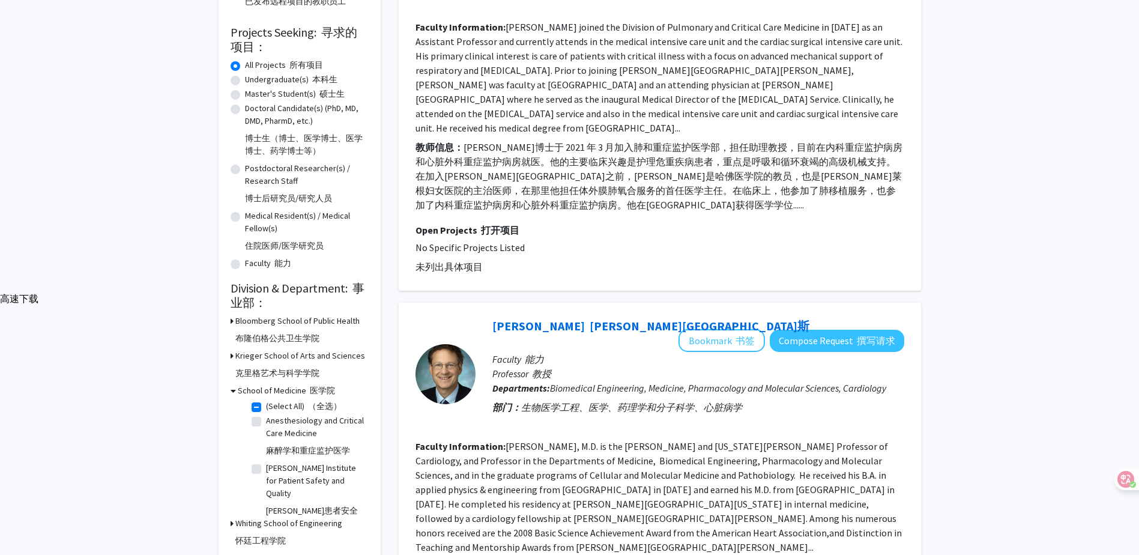
click at [266, 400] on label "(Select All) （全选）" at bounding box center [304, 406] width 76 height 13
click at [266, 400] on input "(Select All) （全选）" at bounding box center [270, 404] width 8 height 8
checkbox input "false"
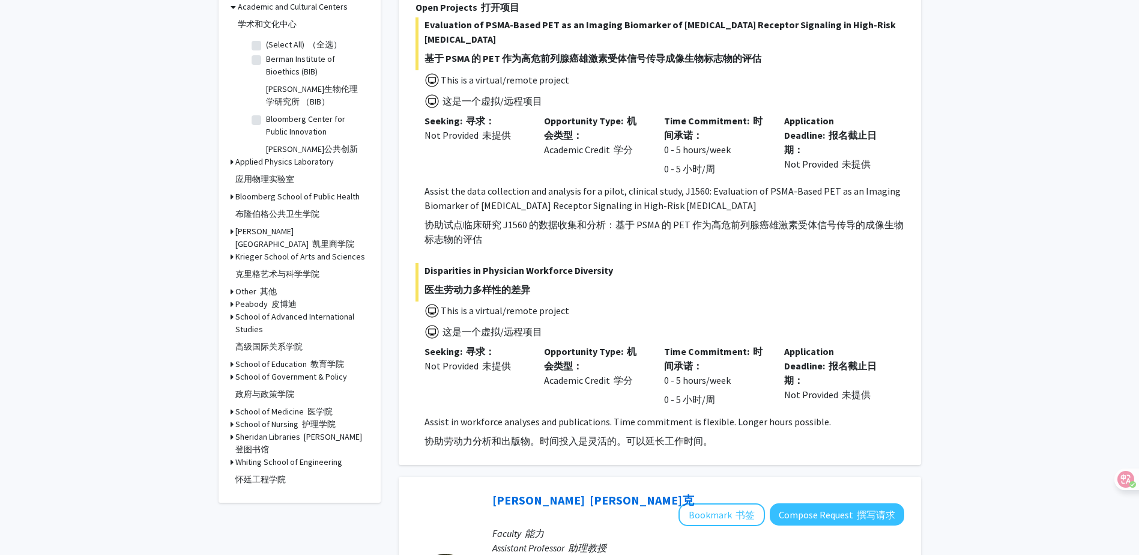
scroll to position [721, 0]
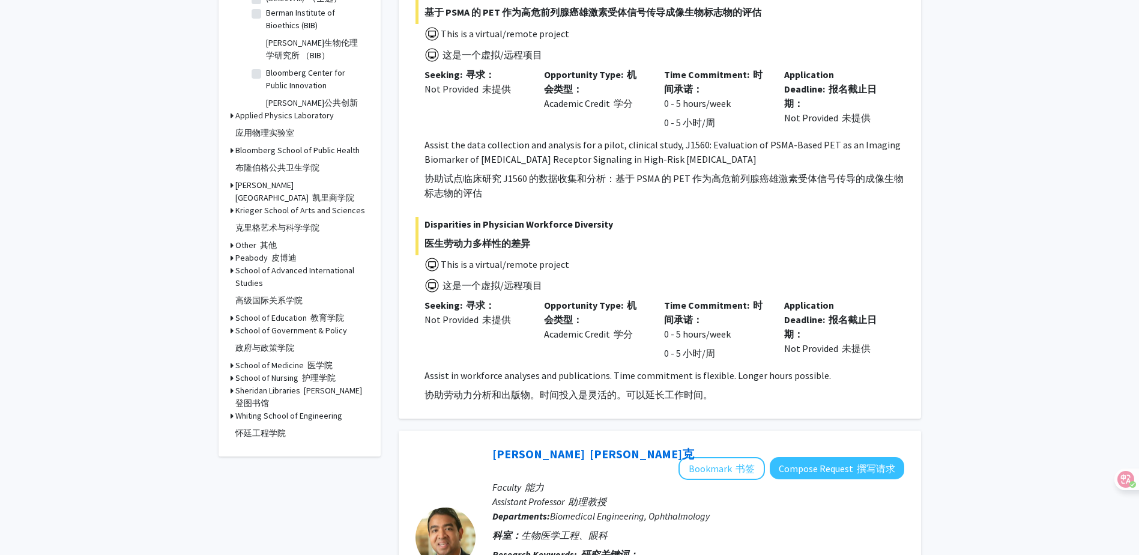
click at [277, 428] on font "怀廷工程学院" at bounding box center [260, 433] width 50 height 11
click at [266, 426] on label "Computer Science 计算机科学" at bounding box center [316, 438] width 100 height 25
click at [266, 426] on input "Computer Science 计算机科学" at bounding box center [270, 430] width 8 height 8
checkbox input "true"
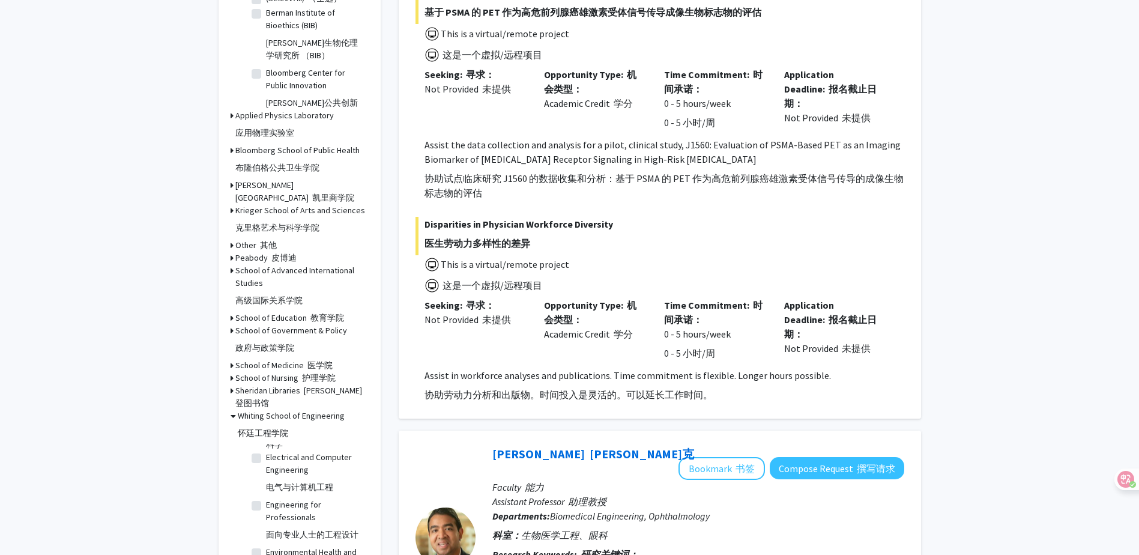
checkbox input "true"
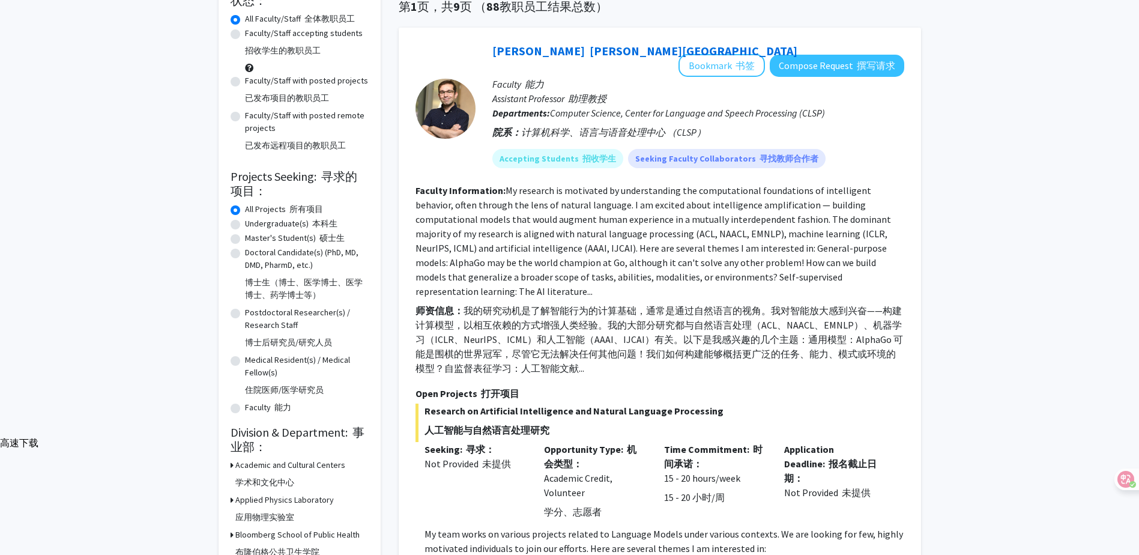
scroll to position [240, 0]
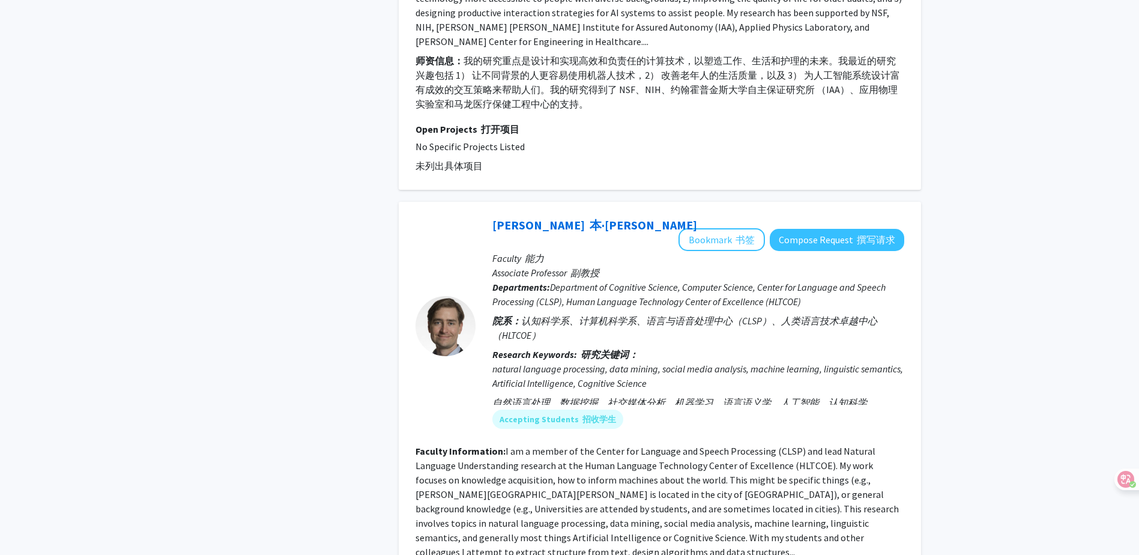
scroll to position [4771, 0]
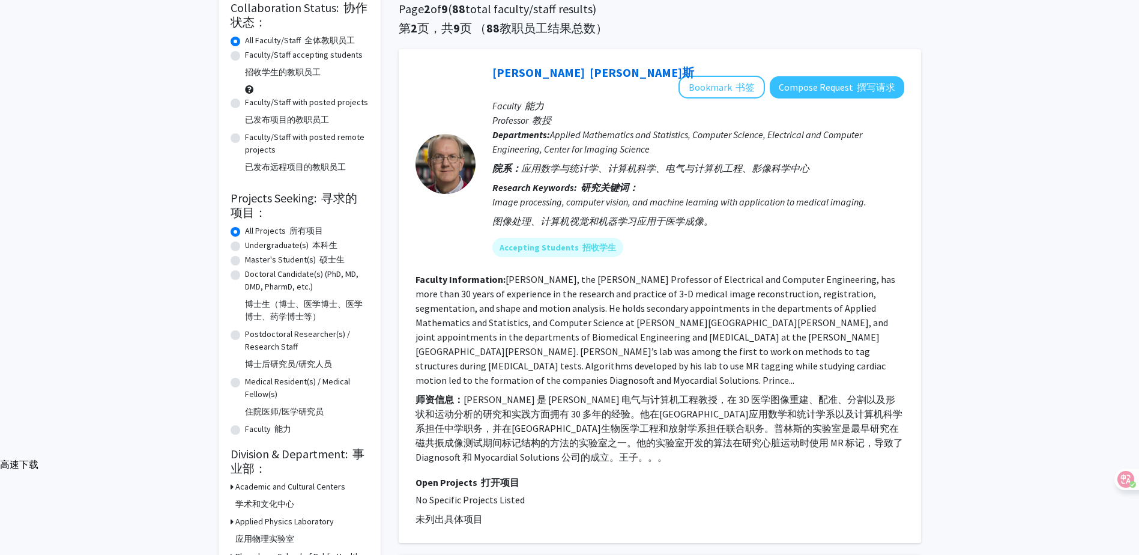
scroll to position [180, 0]
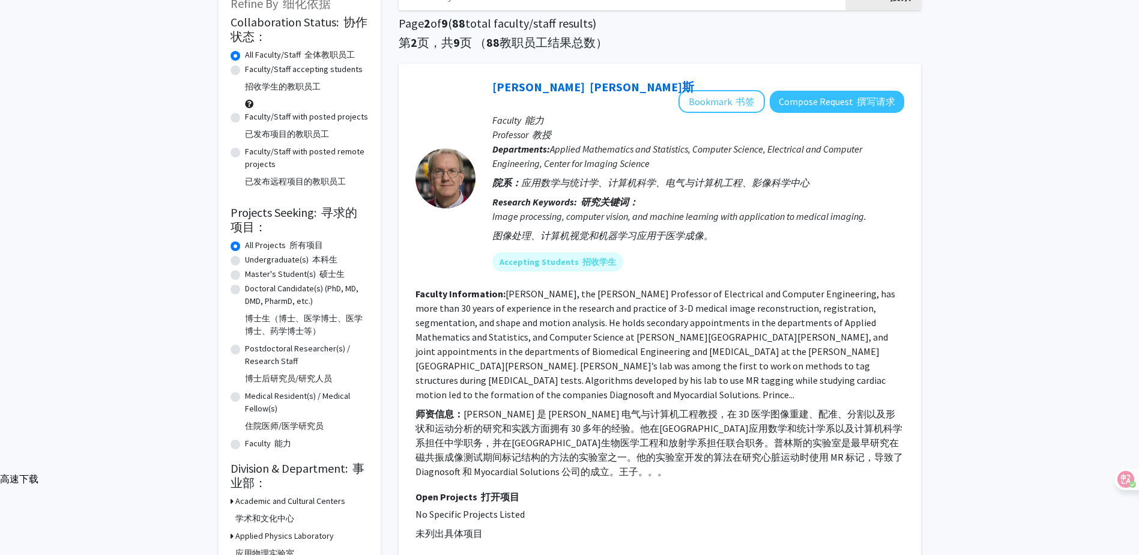
click at [291, 268] on label "Master's Student(s) 硕士生" at bounding box center [295, 274] width 100 height 13
click at [253, 268] on input "Master's Student(s) 硕士生" at bounding box center [249, 272] width 8 height 8
radio input "true"
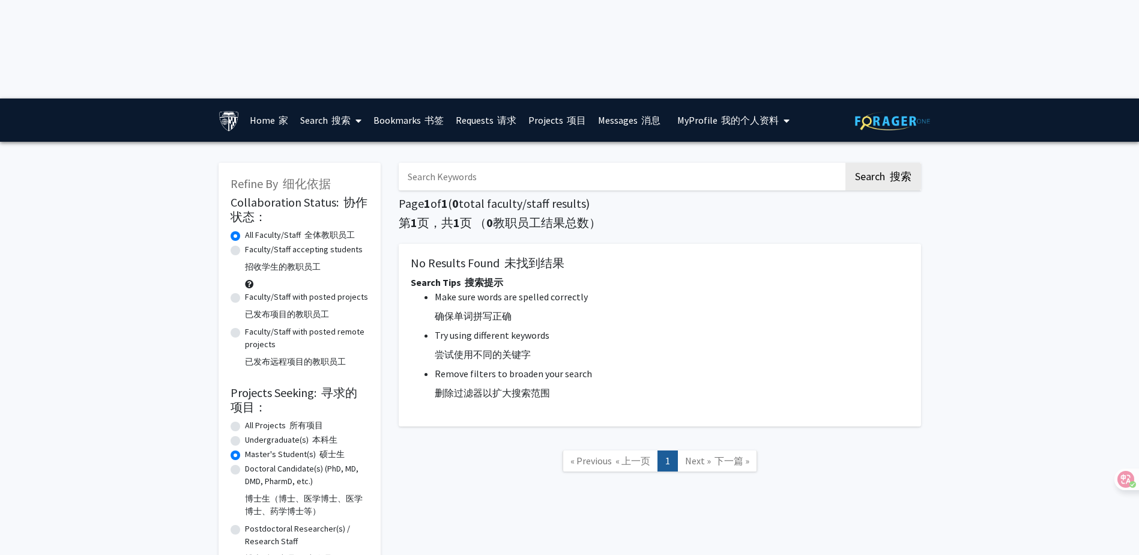
click at [267, 419] on label "All Projects 所有项目" at bounding box center [284, 425] width 78 height 13
click at [253, 419] on input "All Projects 所有项目" at bounding box center [249, 423] width 8 height 8
radio input "true"
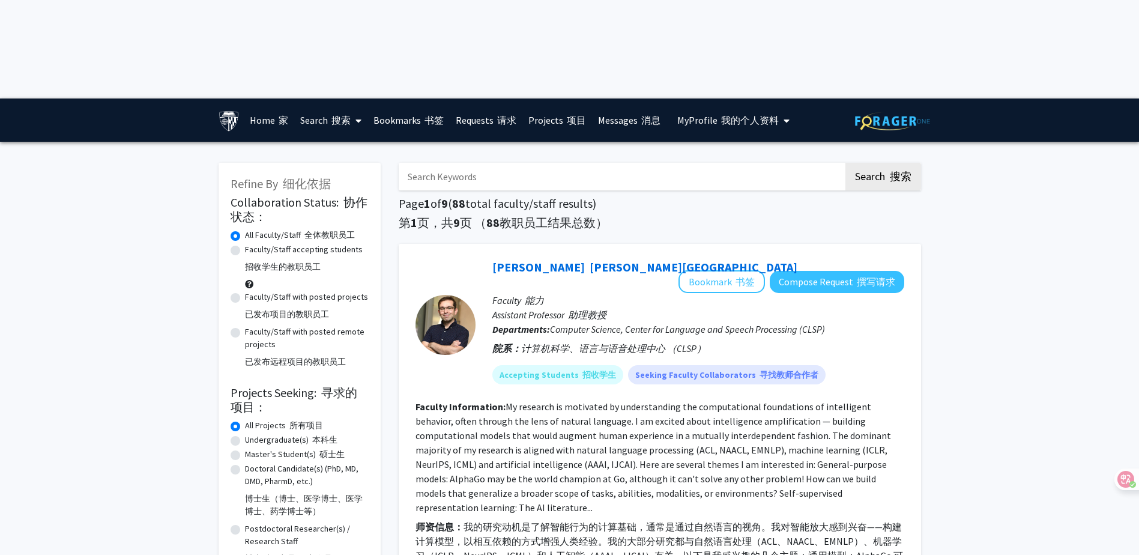
click at [276, 261] on font "招收学生的教职员工" at bounding box center [283, 266] width 76 height 11
click at [253, 243] on input "Faculty/Staff accepting students 招收学生的教职员工" at bounding box center [249, 247] width 8 height 8
radio input "true"
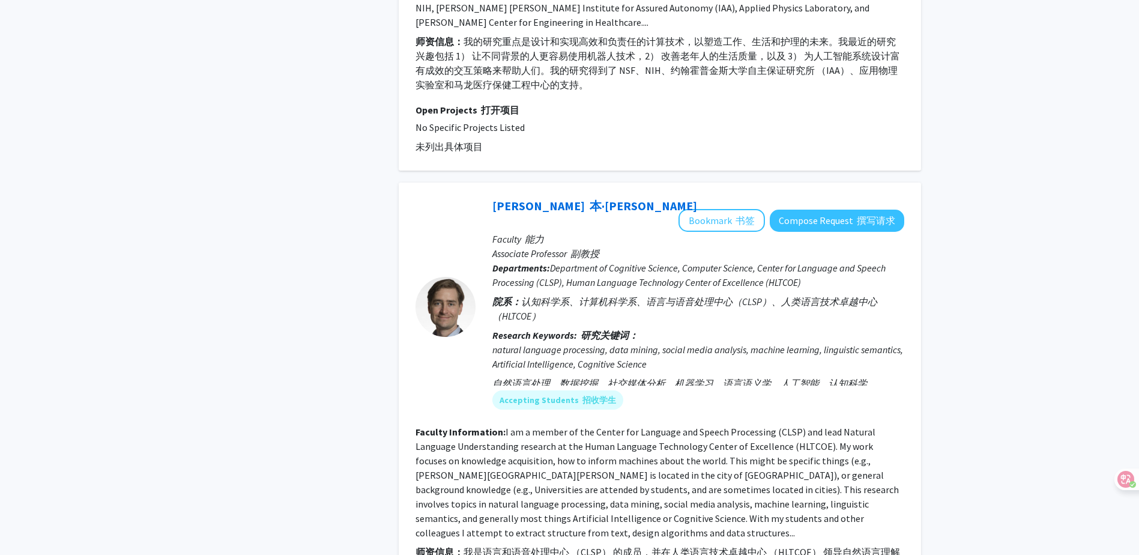
scroll to position [4286, 0]
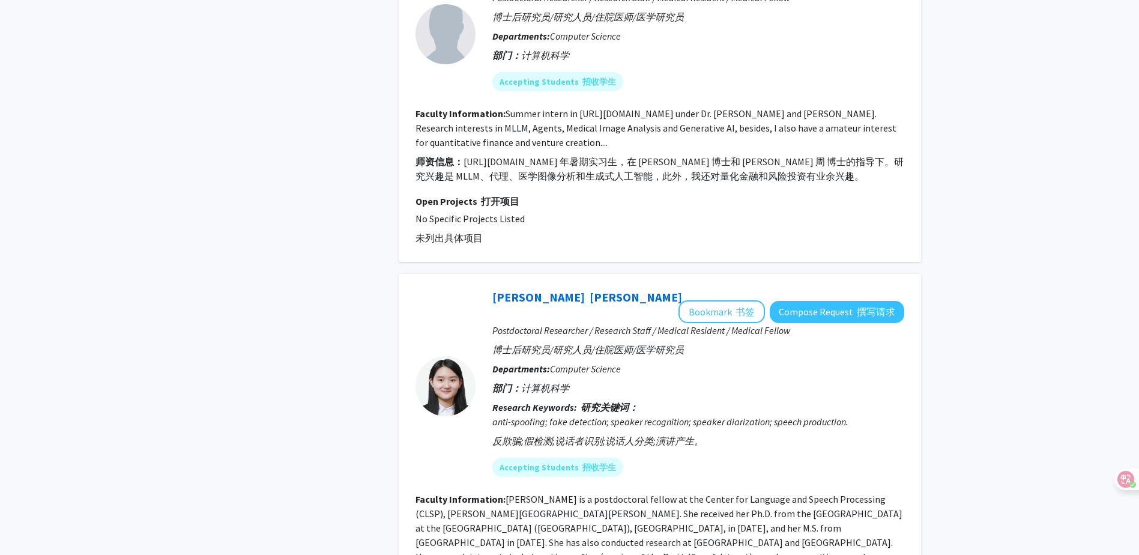
scroll to position [3041, 0]
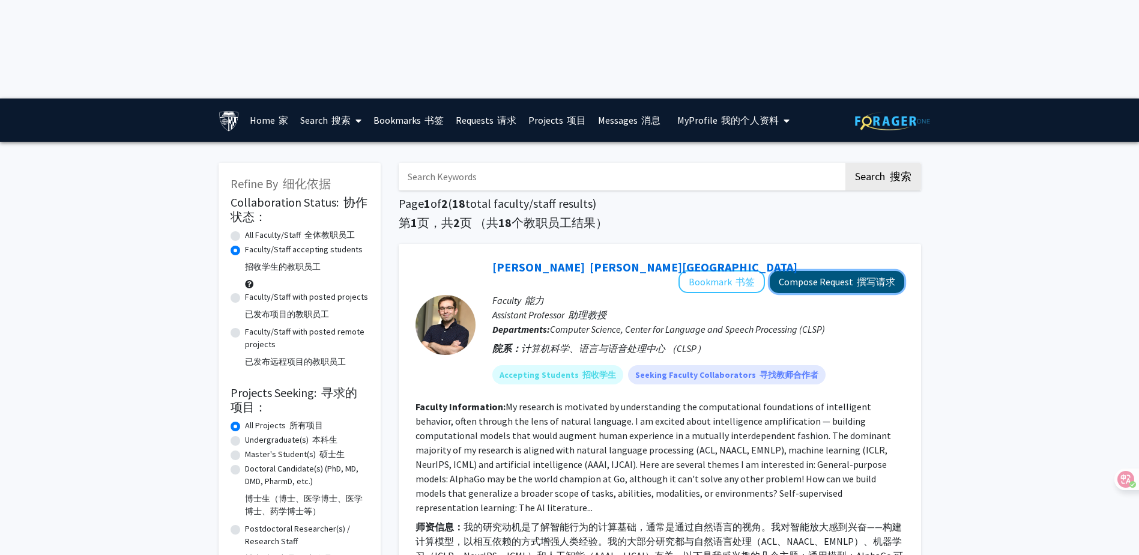
click at [809, 271] on button "Compose Request 撰写请求" at bounding box center [837, 282] width 135 height 22
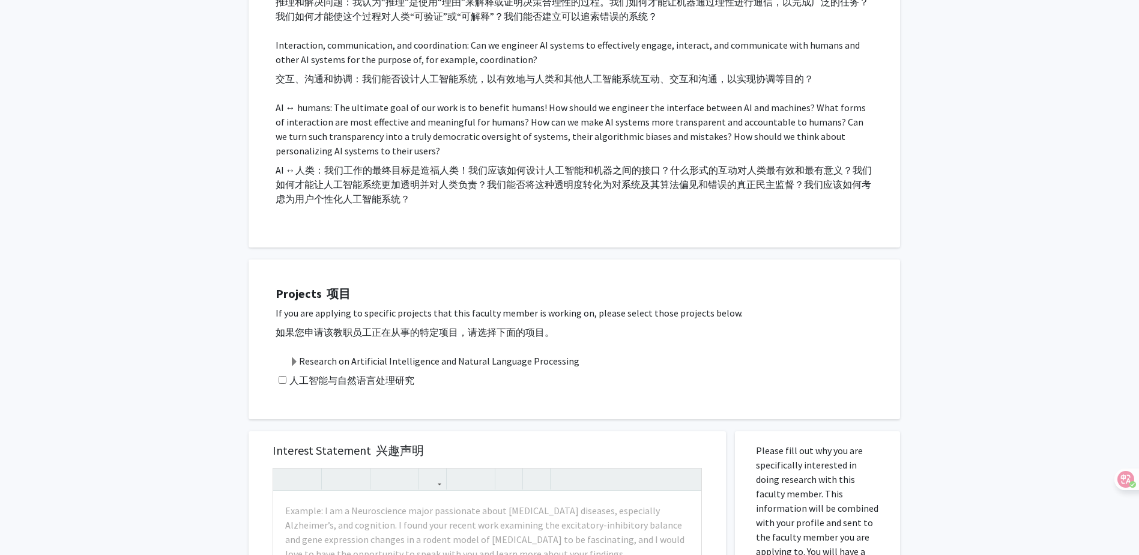
scroll to position [781, 0]
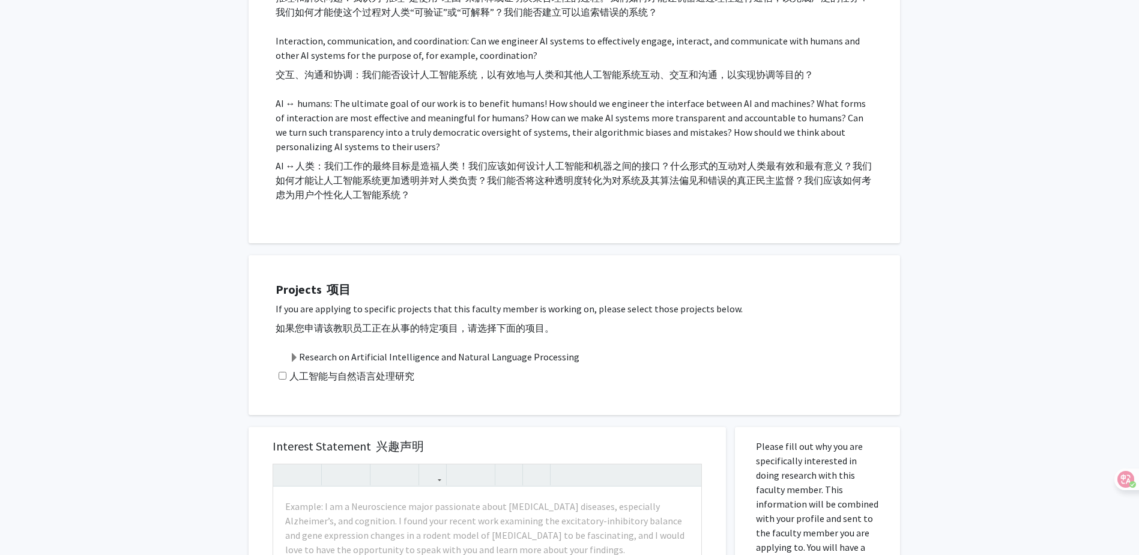
click at [393, 350] on label "Research on Artificial Intelligence and Natural Language Processing 人工智能与自然语言处理…" at bounding box center [434, 369] width 290 height 38
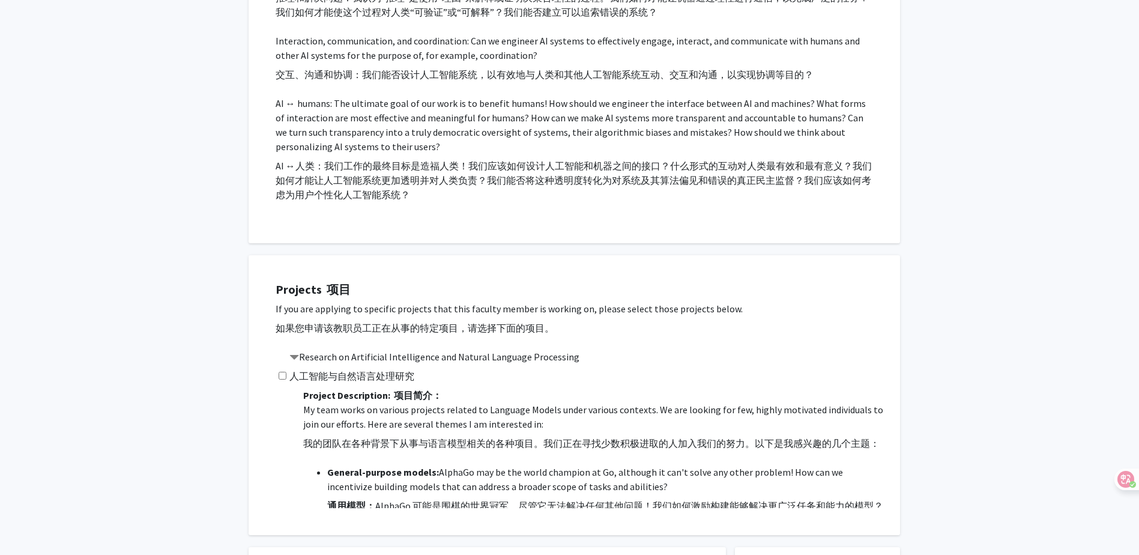
click at [286, 372] on input "checkbox" at bounding box center [283, 376] width 8 height 8
checkbox input "true"
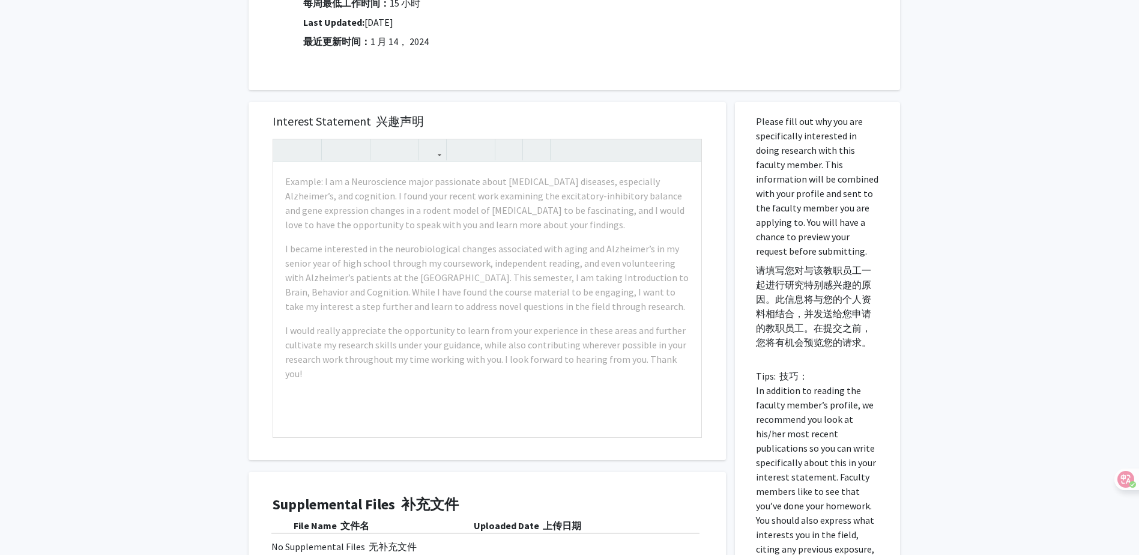
scroll to position [1187, 0]
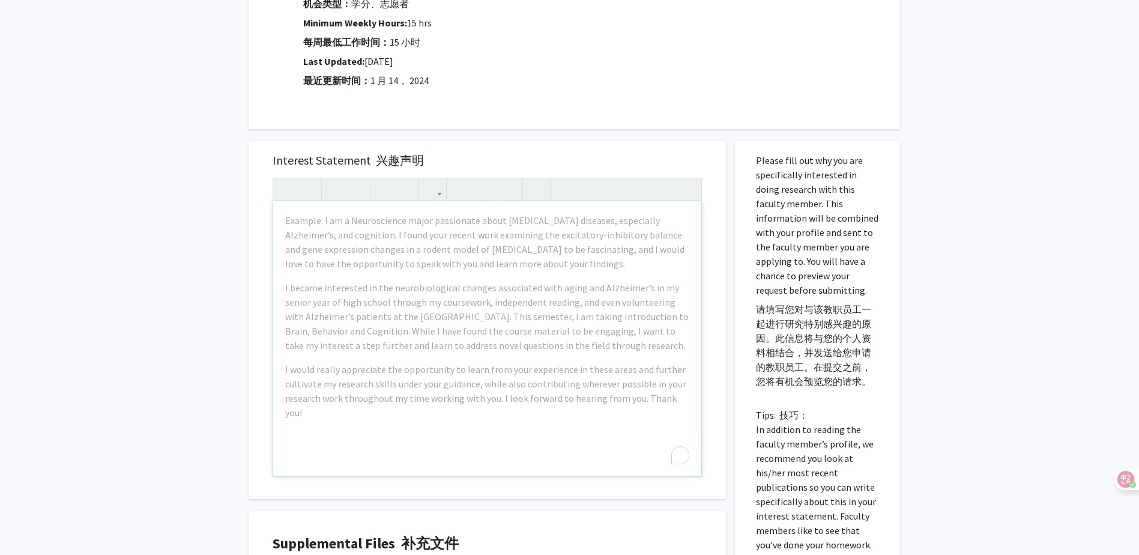
click at [786, 386] on p "Please fill out why you are specifically interested in doing research with this…" at bounding box center [817, 451] width 123 height 596
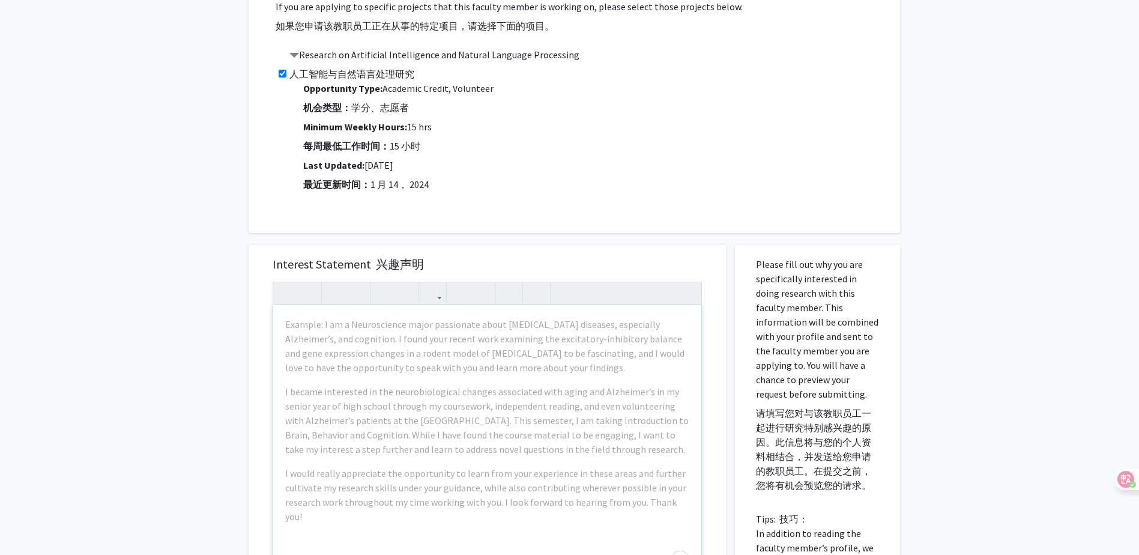
scroll to position [1067, 0]
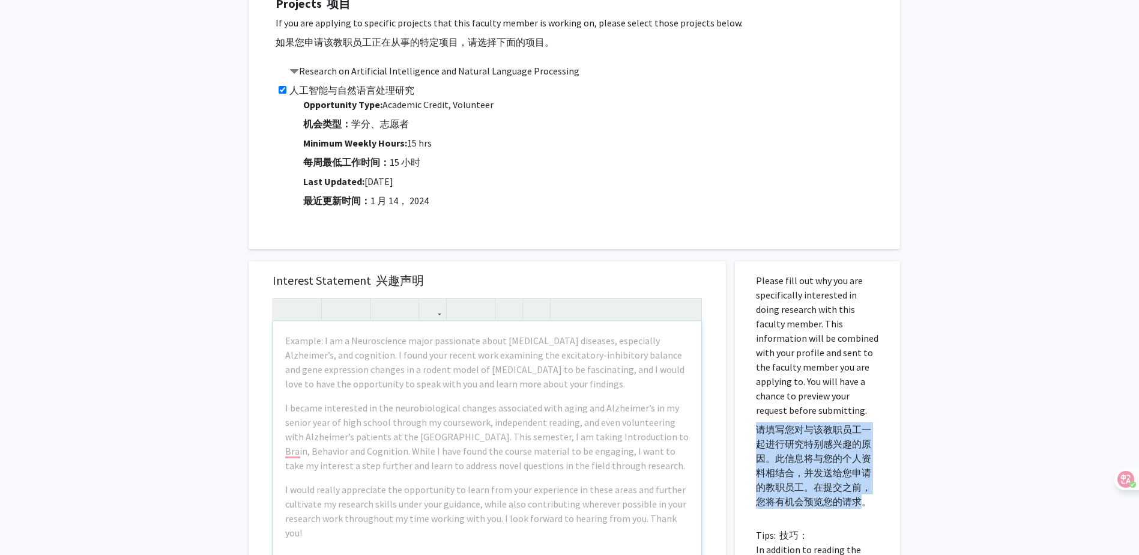
drag, startPoint x: 864, startPoint y: 391, endPoint x: 759, endPoint y: 320, distance: 127.1
click at [759, 423] on font "请填写您对与该教职员工一起进行研究特别感兴趣的原因。此信息将与您的个人资料相结合，并发送给您申请的教职员工。在提交之前，您将有机会预览您的请求。" at bounding box center [813, 465] width 115 height 84
drag, startPoint x: 759, startPoint y: 320, endPoint x: 800, endPoint y: 365, distance: 61.3
click at [800, 423] on font "请填写您对与该教职员工一起进行研究特别感兴趣的原因。此信息将与您的个人资料相结合，并发送给您申请的教职员工。在提交之前，您将有机会预览您的请求。" at bounding box center [813, 465] width 115 height 84
drag, startPoint x: 779, startPoint y: 347, endPoint x: 867, endPoint y: 387, distance: 96.5
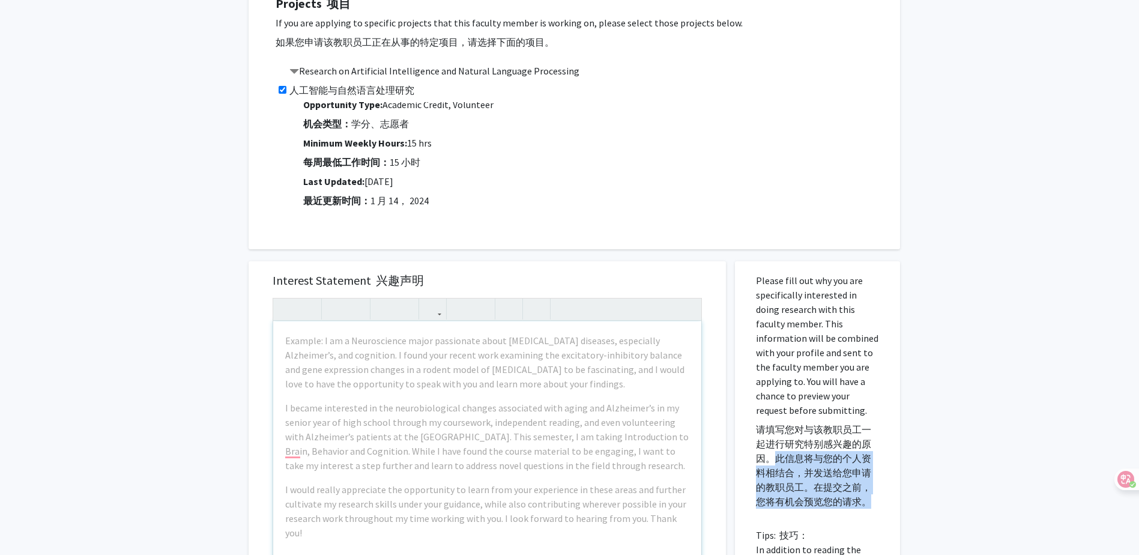
click at [867, 423] on font "请填写您对与该教职员工一起进行研究特别感兴趣的原因。此信息将与您的个人资料相结合，并发送给您申请的教职员工。在提交之前，您将有机会预览您的请求。" at bounding box center [813, 465] width 115 height 84
drag, startPoint x: 867, startPoint y: 387, endPoint x: 843, endPoint y: 329, distance: 62.8
click at [843, 423] on font "请填写您对与该教职员工一起进行研究特别感兴趣的原因。此信息将与您的个人资料相结合，并发送给您申请的教职员工。在提交之前，您将有机会预览您的请求。" at bounding box center [813, 465] width 115 height 84
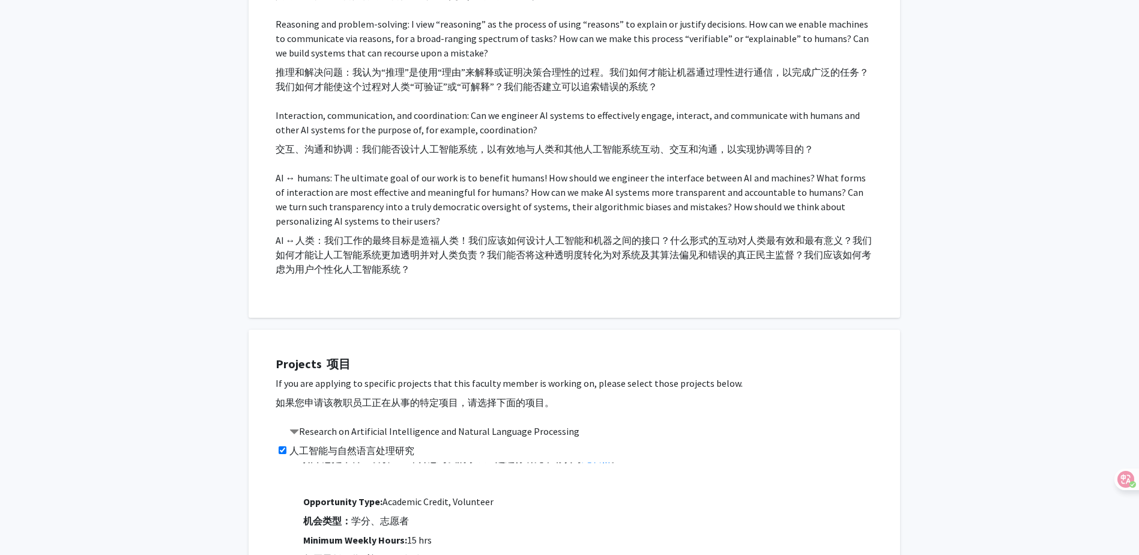
scroll to position [480, 0]
click at [772, 435] on strong "this form" at bounding box center [792, 441] width 41 height 12
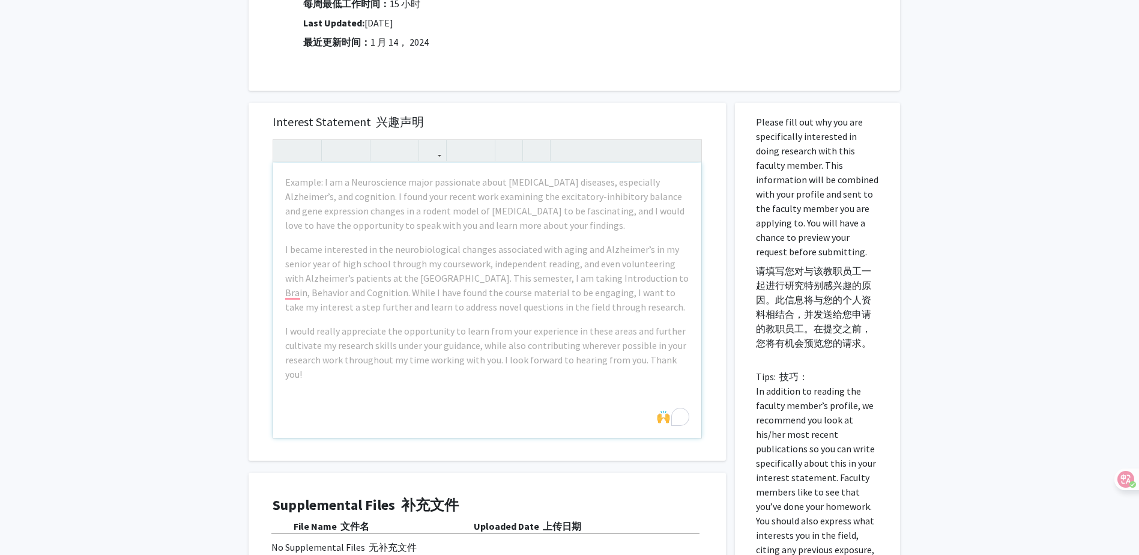
scroll to position [1247, 0]
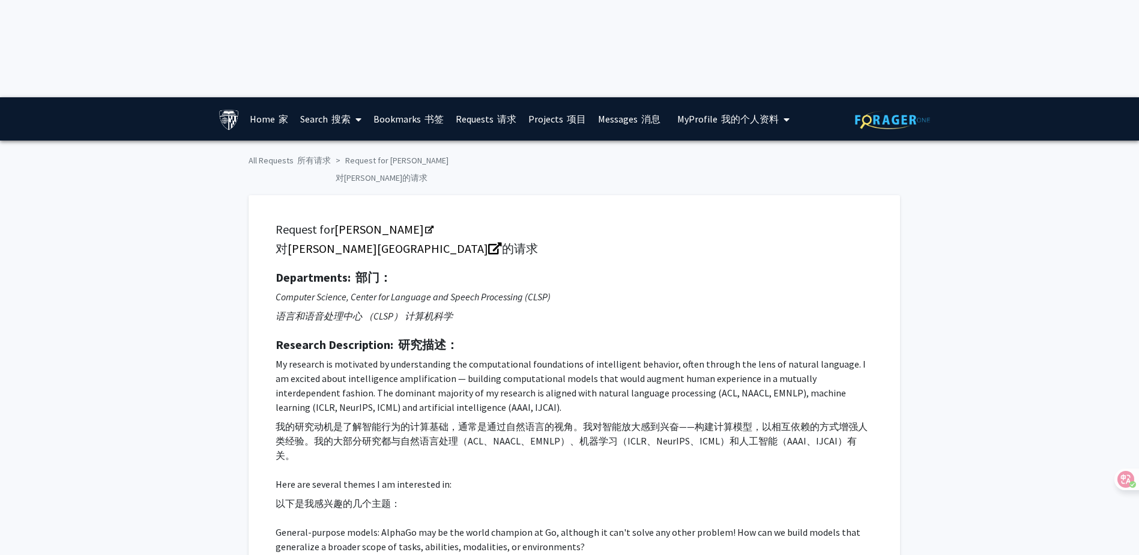
scroll to position [0, 0]
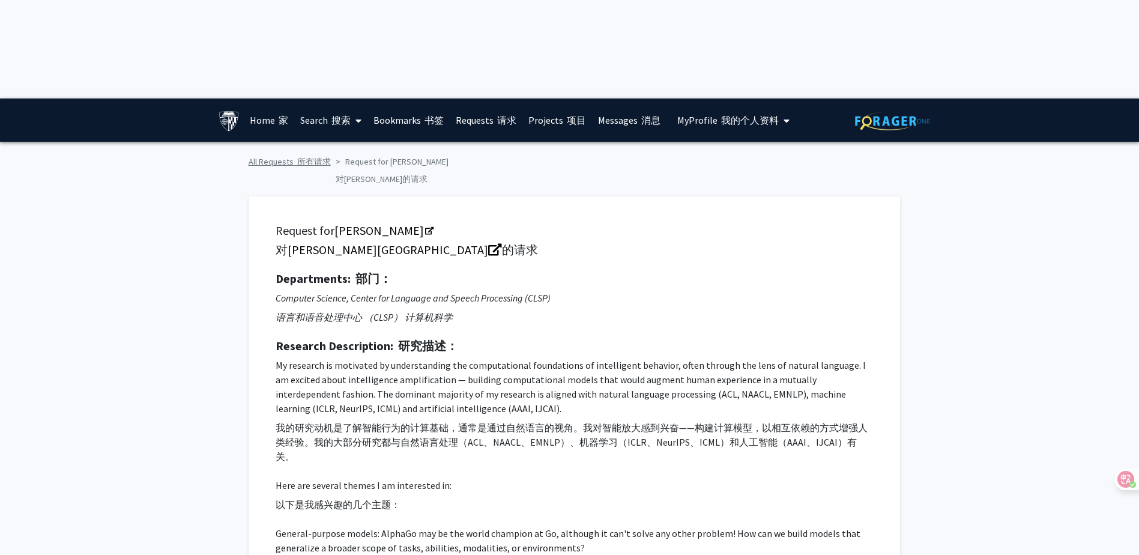
click at [297, 156] on font "所有请求" at bounding box center [314, 161] width 34 height 11
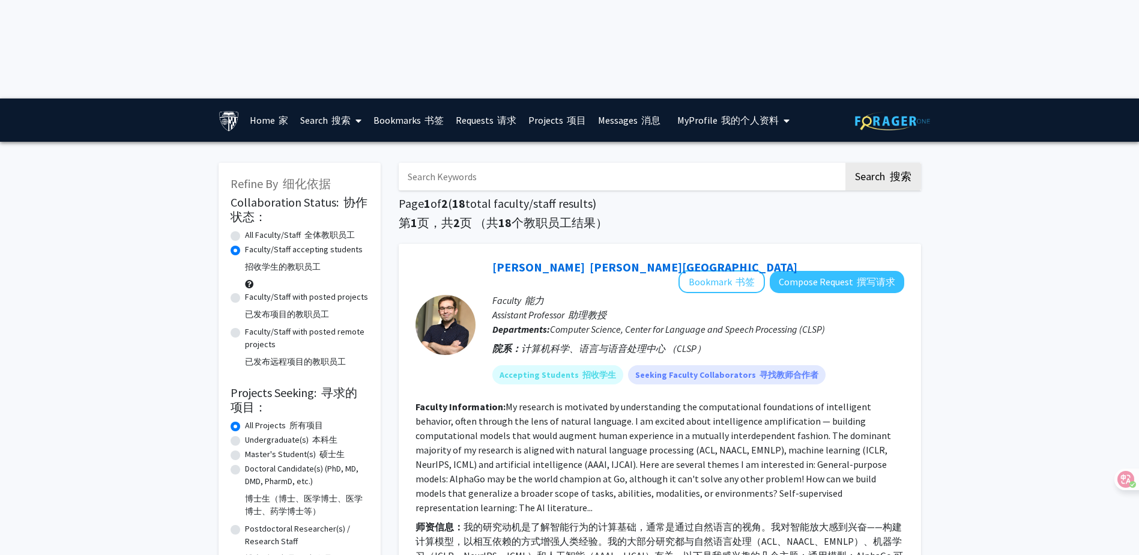
click at [274, 229] on label "All Faculty/Staff 全体教职员工" at bounding box center [300, 235] width 110 height 13
click at [253, 229] on input "All Faculty/Staff 全体教职员工" at bounding box center [249, 233] width 8 height 8
radio input "true"
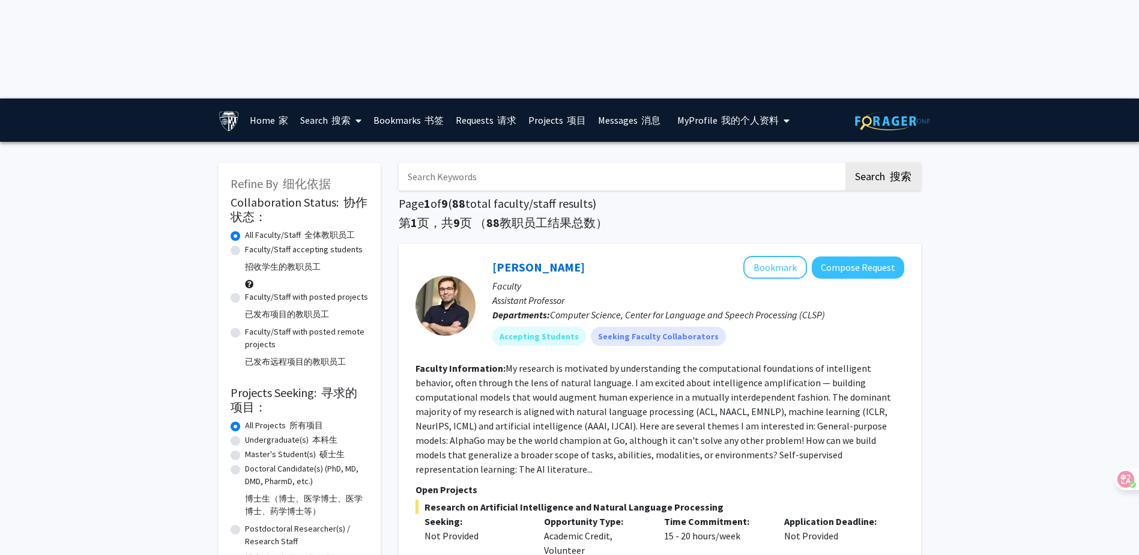
click at [284, 291] on label "Faculty/Staff with posted projects 已发布项目的教职员工" at bounding box center [306, 308] width 123 height 35
click at [253, 291] on input "Faculty/Staff with posted projects 已发布项目的教职员工" at bounding box center [249, 295] width 8 height 8
radio input "true"
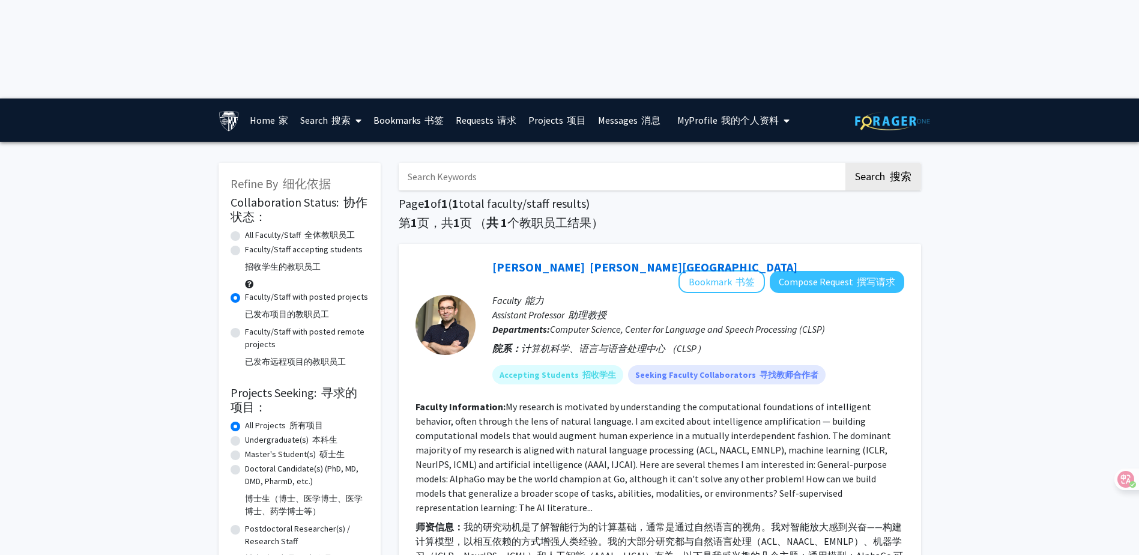
click at [273, 326] on label "Faculty/Staff with posted remote projects 已发布远程项目的教职员工" at bounding box center [307, 349] width 124 height 47
click at [253, 326] on input "Faculty/Staff with posted remote projects 已发布远程项目的教职员工" at bounding box center [249, 330] width 8 height 8
radio input "true"
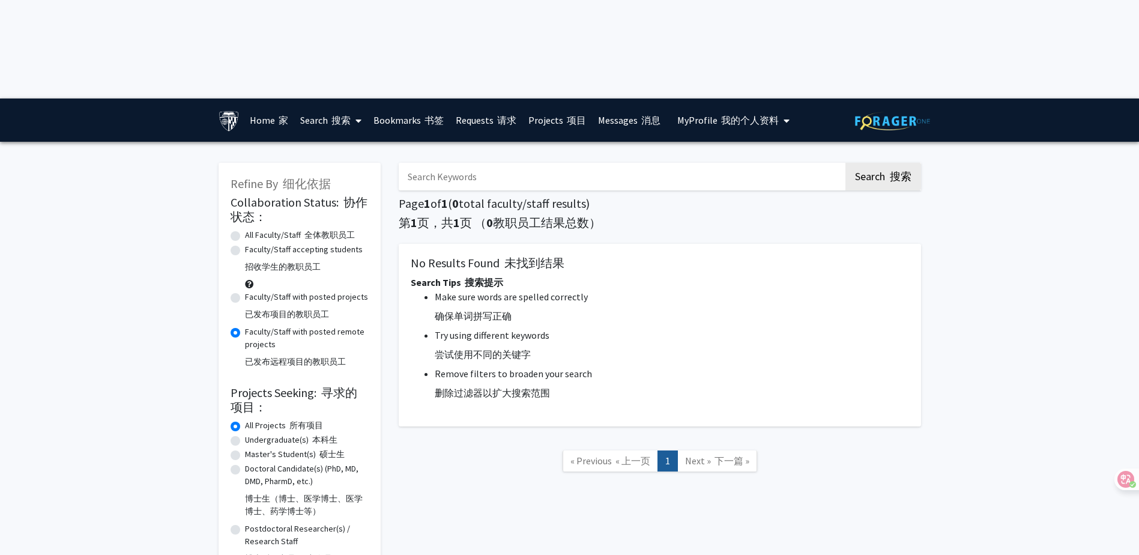
click at [289, 291] on label "Faculty/Staff with posted projects 已发布项目的教职员工" at bounding box center [306, 308] width 123 height 35
click at [253, 291] on input "Faculty/Staff with posted projects 已发布项目的教职员工" at bounding box center [249, 295] width 8 height 8
radio input "true"
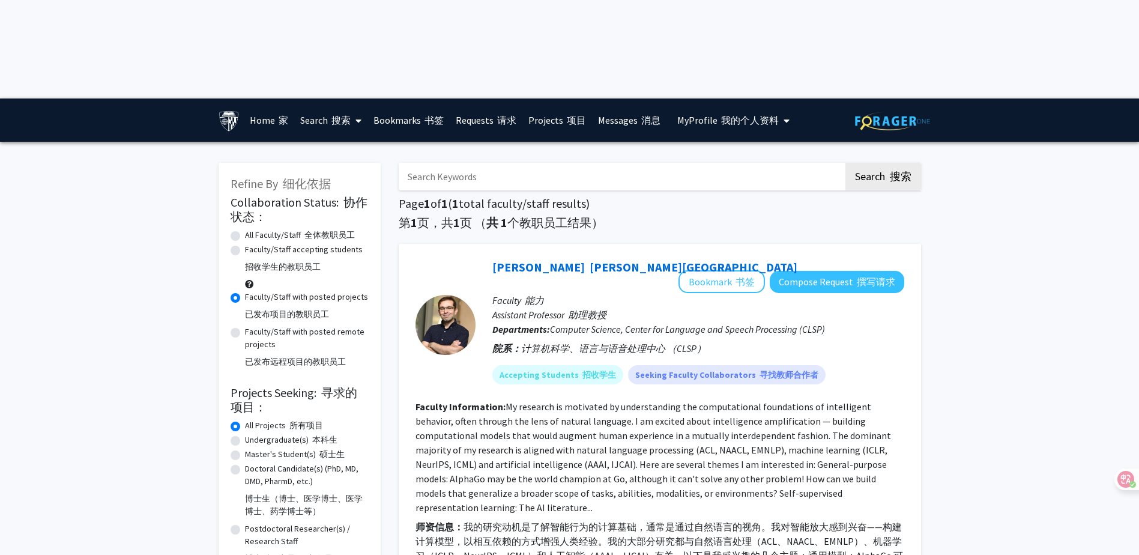
click at [264, 229] on label "All Faculty/Staff 全体教职员工" at bounding box center [300, 235] width 110 height 13
click at [253, 229] on input "All Faculty/Staff 全体教职员工" at bounding box center [249, 233] width 8 height 8
radio input "true"
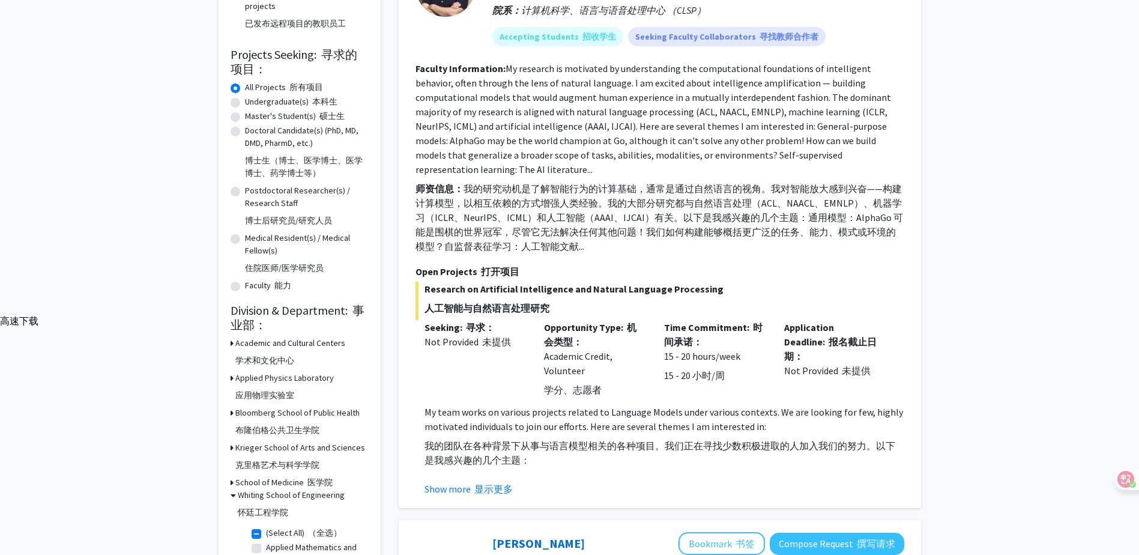
scroll to position [360, 0]
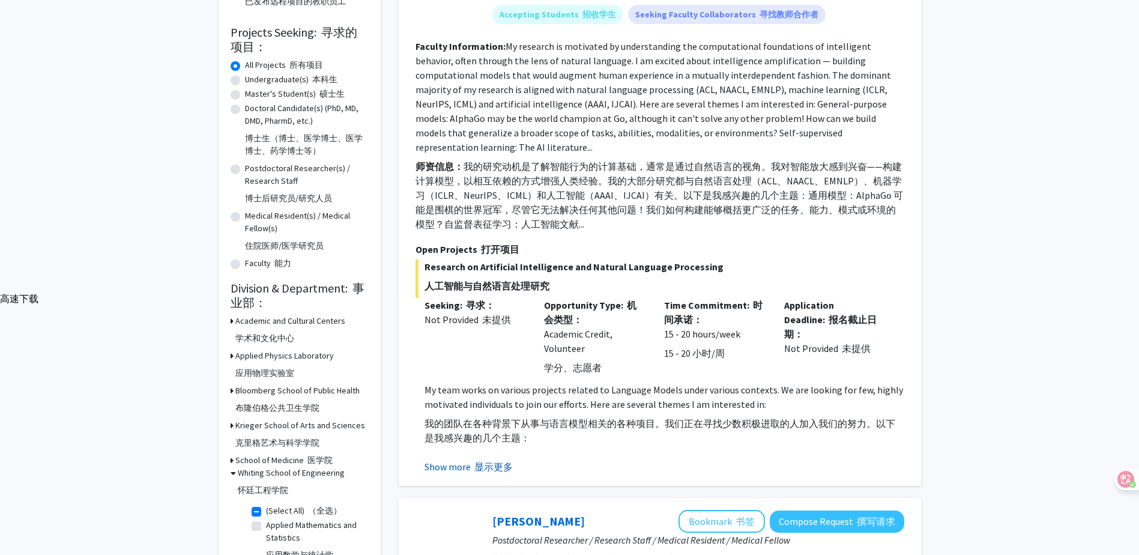
click at [463, 459] on button "Show more 显示更多" at bounding box center [469, 466] width 88 height 14
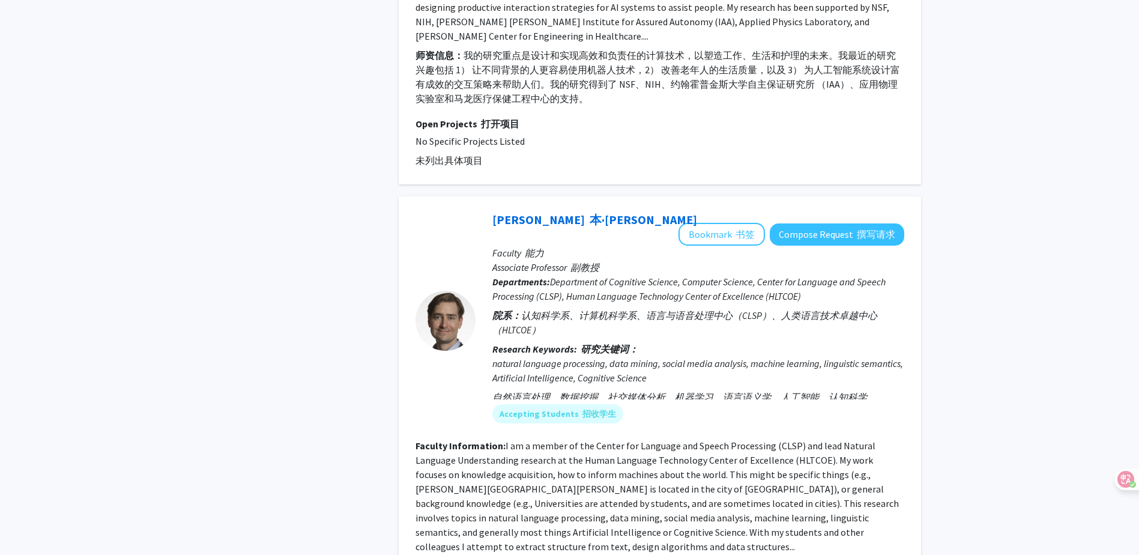
scroll to position [4771, 0]
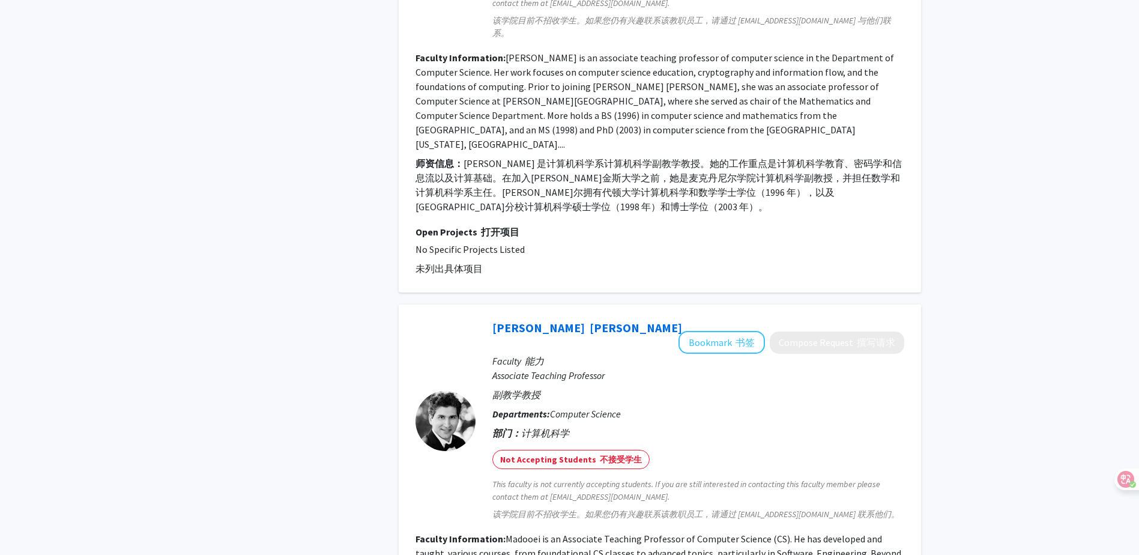
scroll to position [3401, 0]
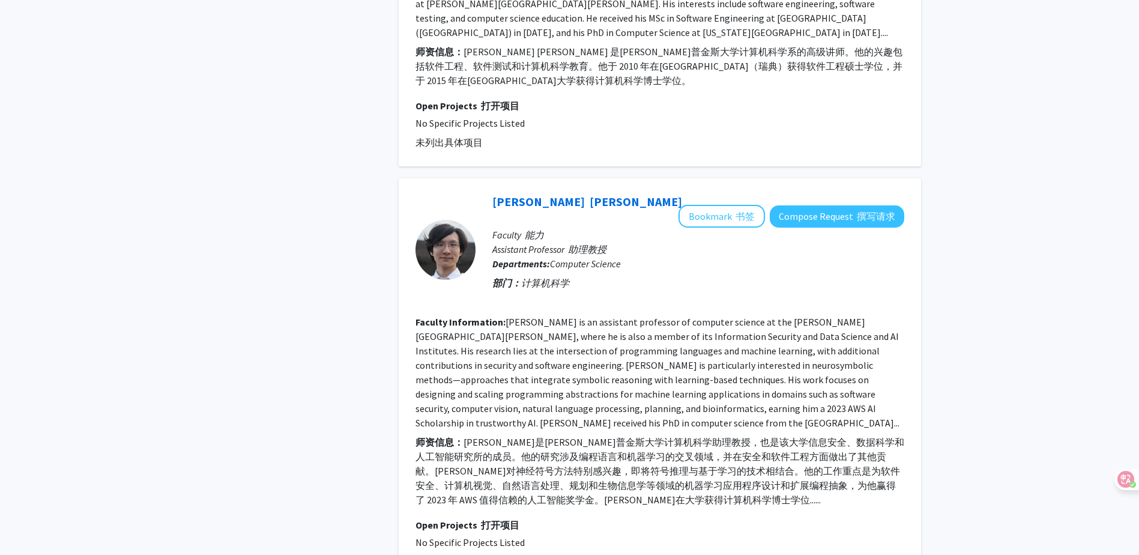
scroll to position [1261, 0]
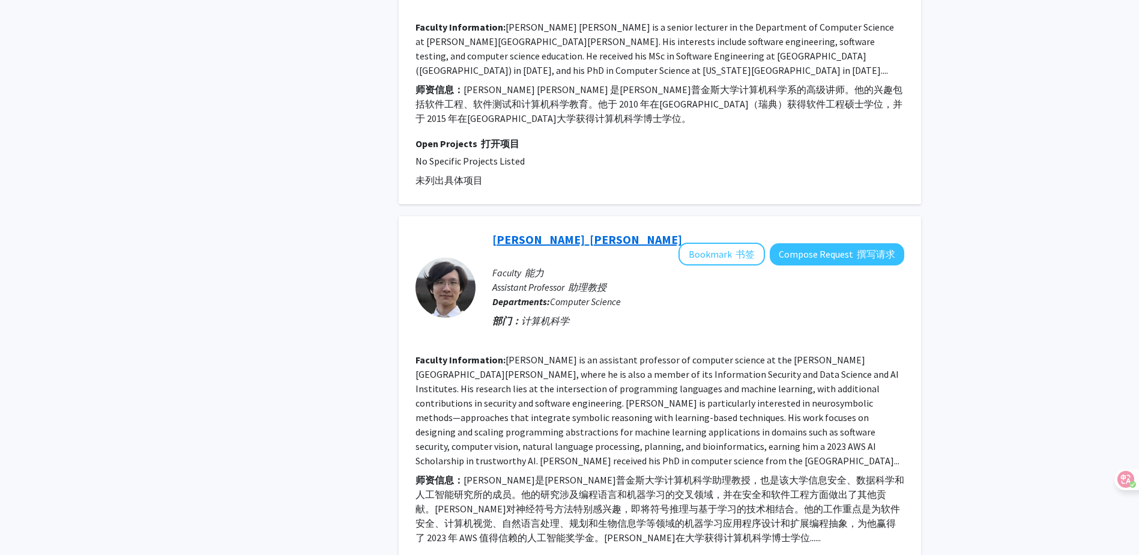
click at [538, 232] on link "[PERSON_NAME]" at bounding box center [588, 239] width 190 height 15
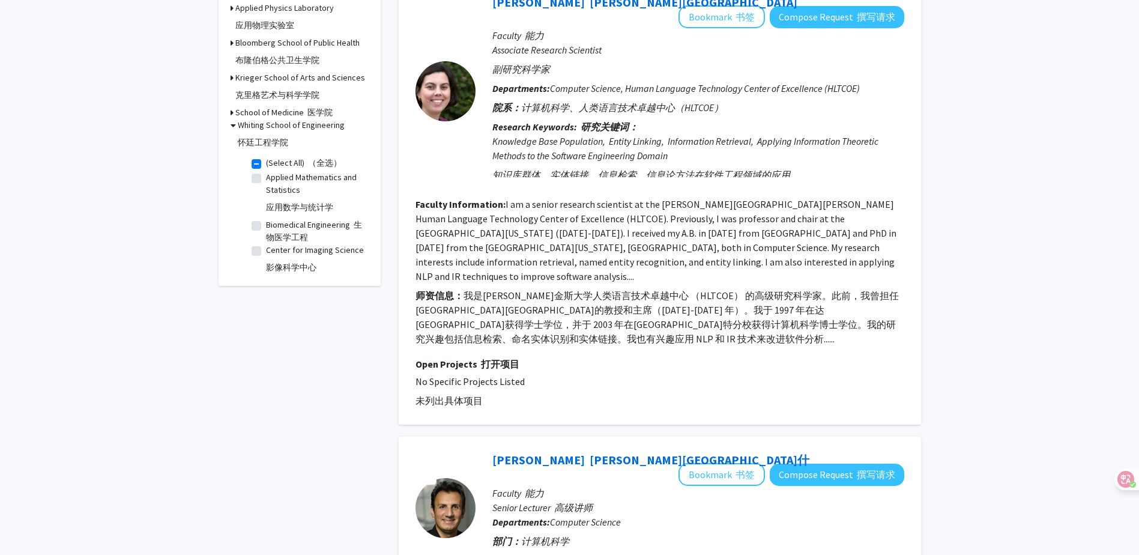
scroll to position [1021, 0]
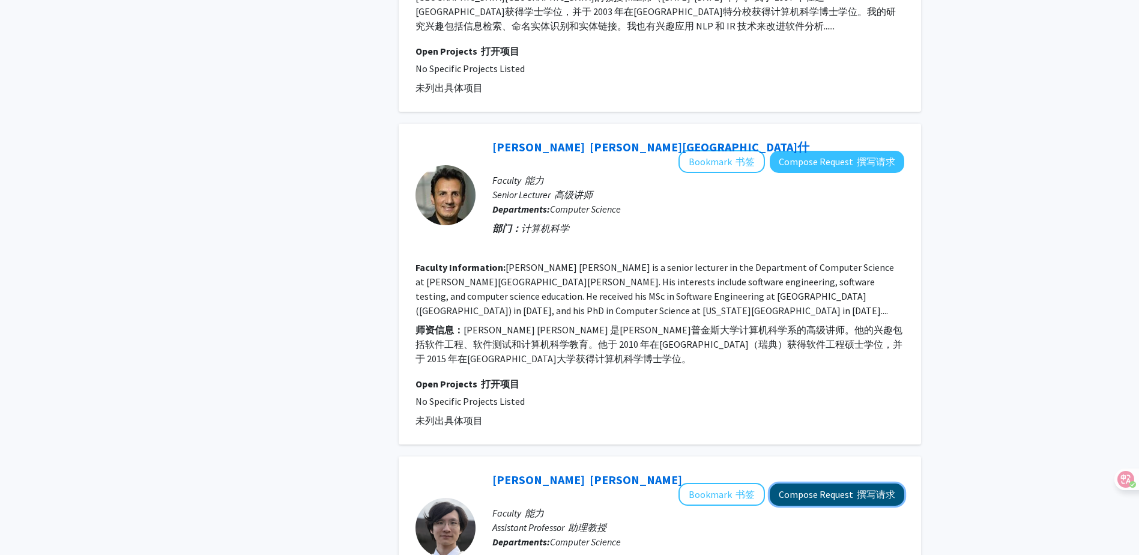
click at [825, 483] on button "Compose Request 撰写请求" at bounding box center [837, 494] width 135 height 22
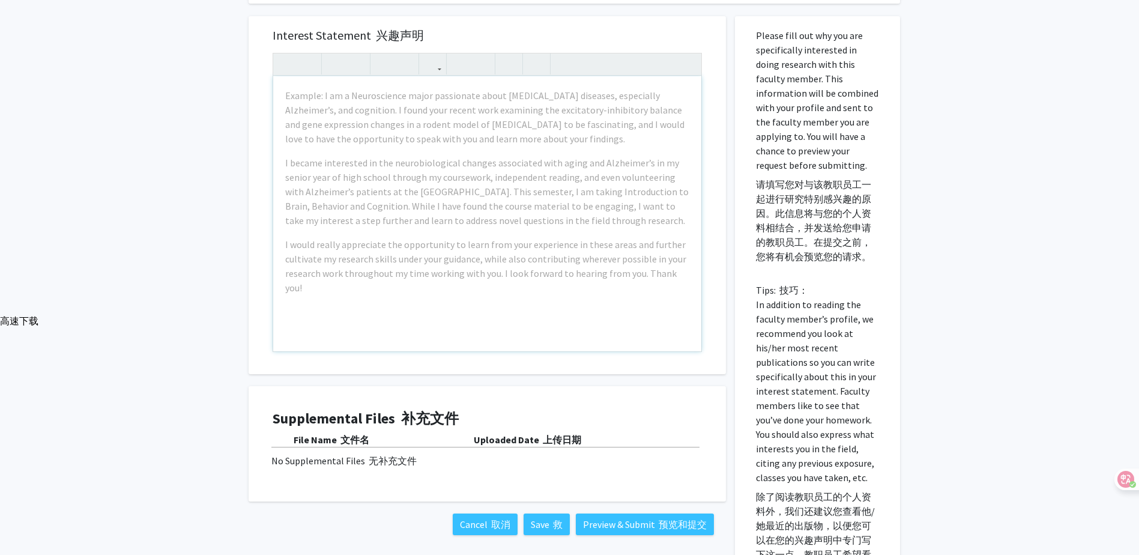
scroll to position [360, 0]
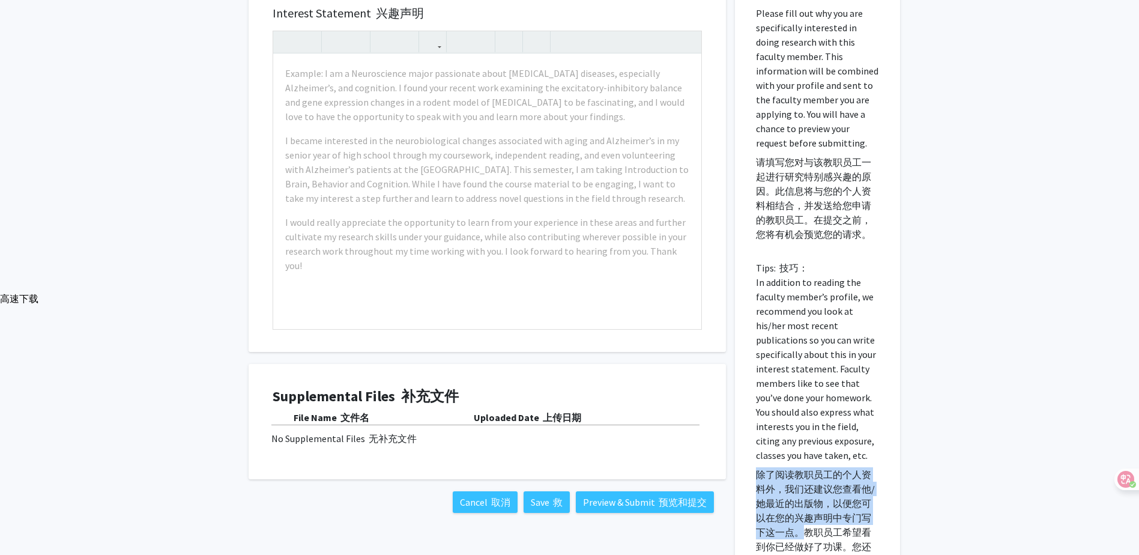
drag, startPoint x: 801, startPoint y: 435, endPoint x: 750, endPoint y: 365, distance: 86.4
click at [750, 365] on div "Please fill out why you are specifically interested in doing research with this…" at bounding box center [817, 316] width 147 height 644
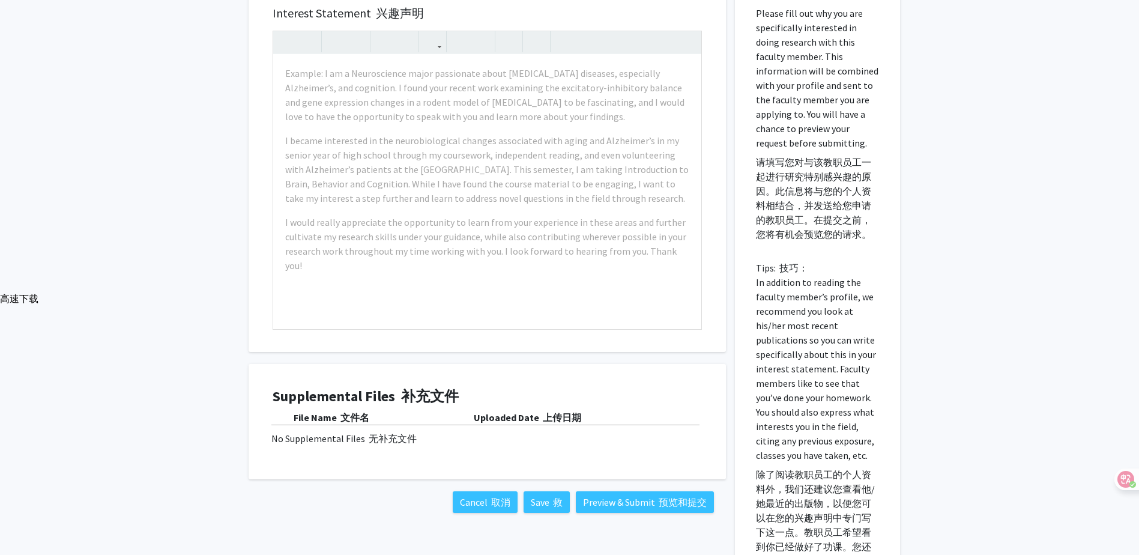
click at [873, 479] on font "除了阅读教职员工的个人资料外，我们还建议您查看他/她最近的出版物，以便您可以在您的兴趣声明中专门写下这一点。教职员工希望看到你已经做好了功课。您还应该表达您对…" at bounding box center [817, 532] width 123 height 130
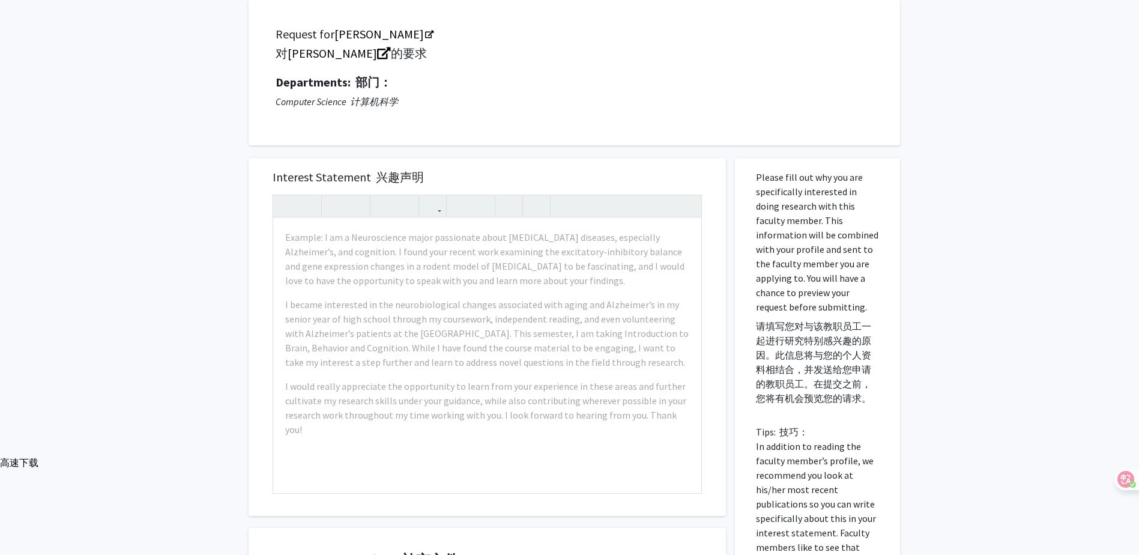
scroll to position [180, 0]
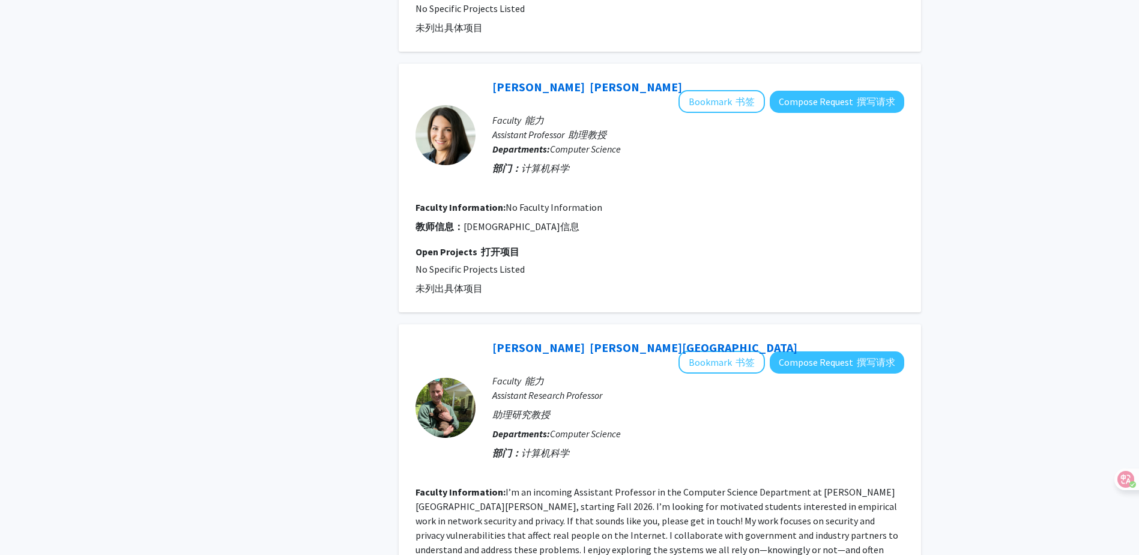
scroll to position [3363, 0]
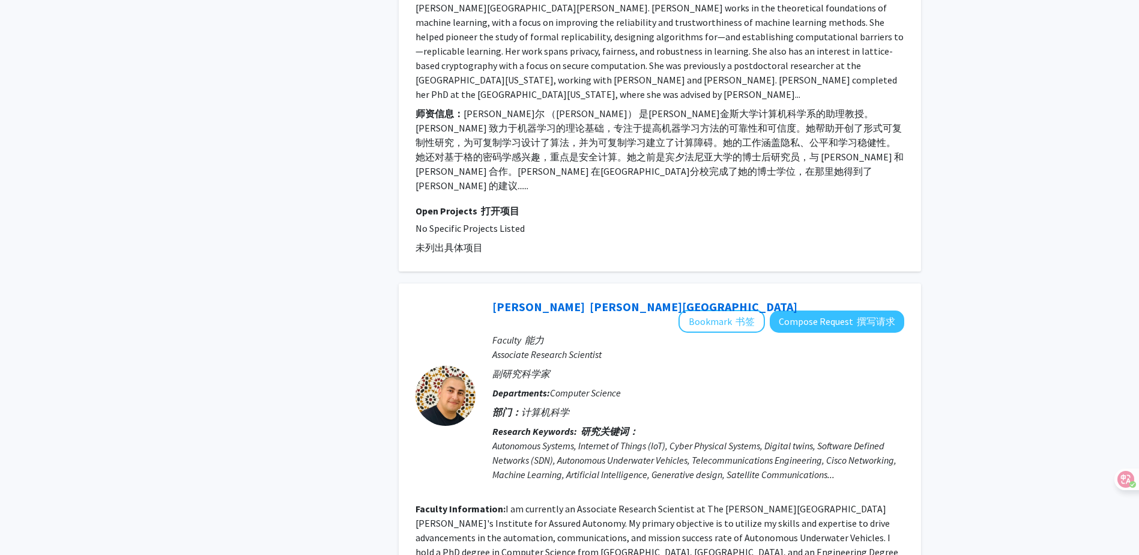
scroll to position [4168, 0]
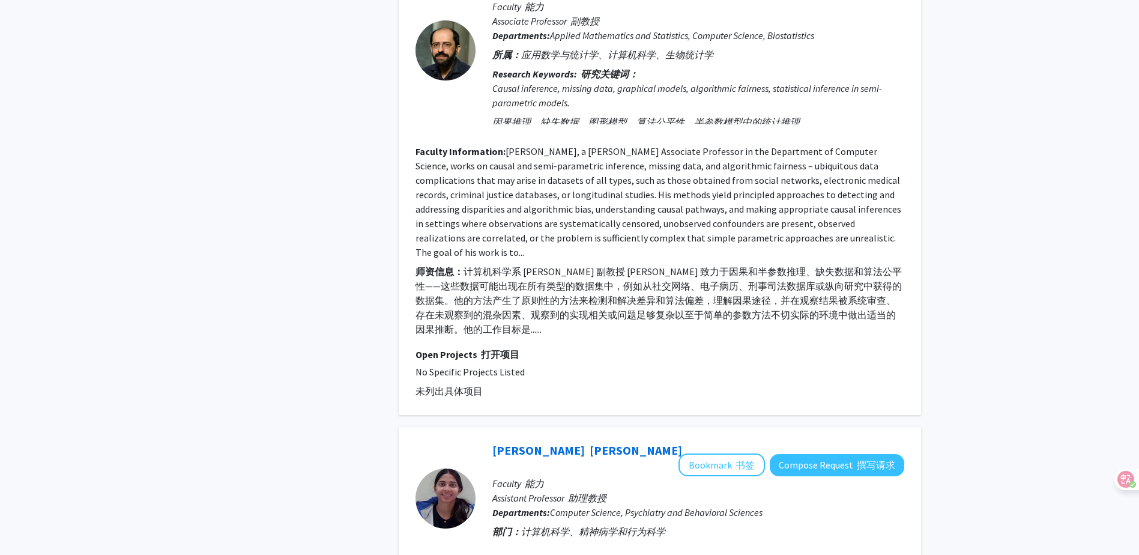
scroll to position [3423, 0]
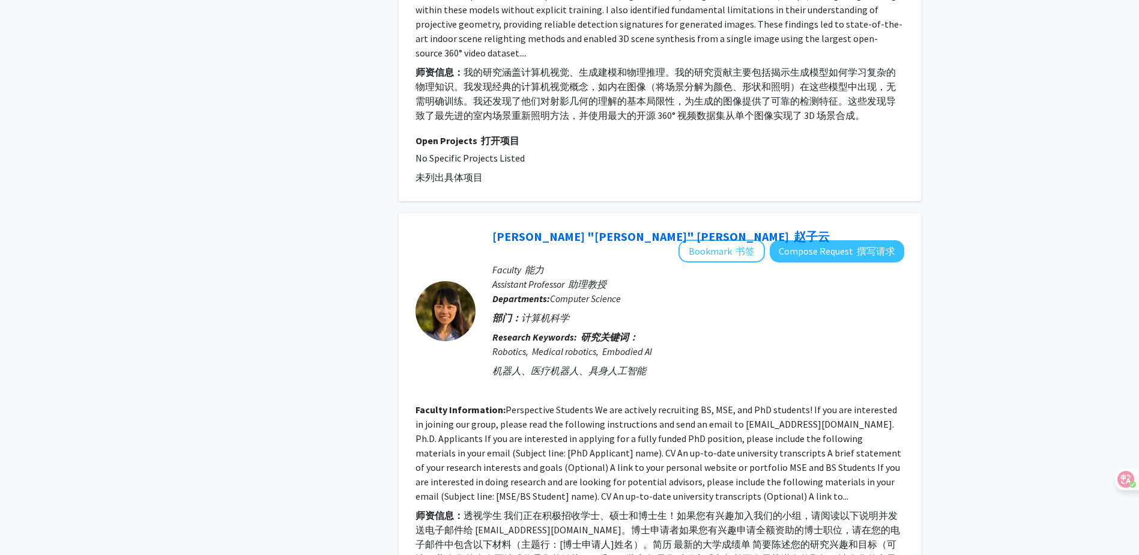
scroll to position [3918, 0]
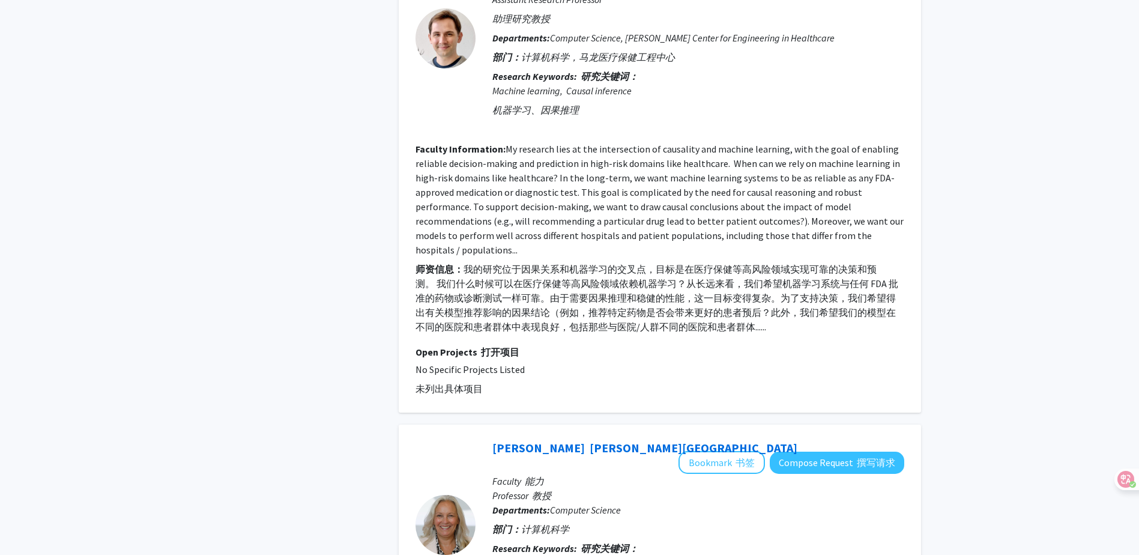
scroll to position [4072, 0]
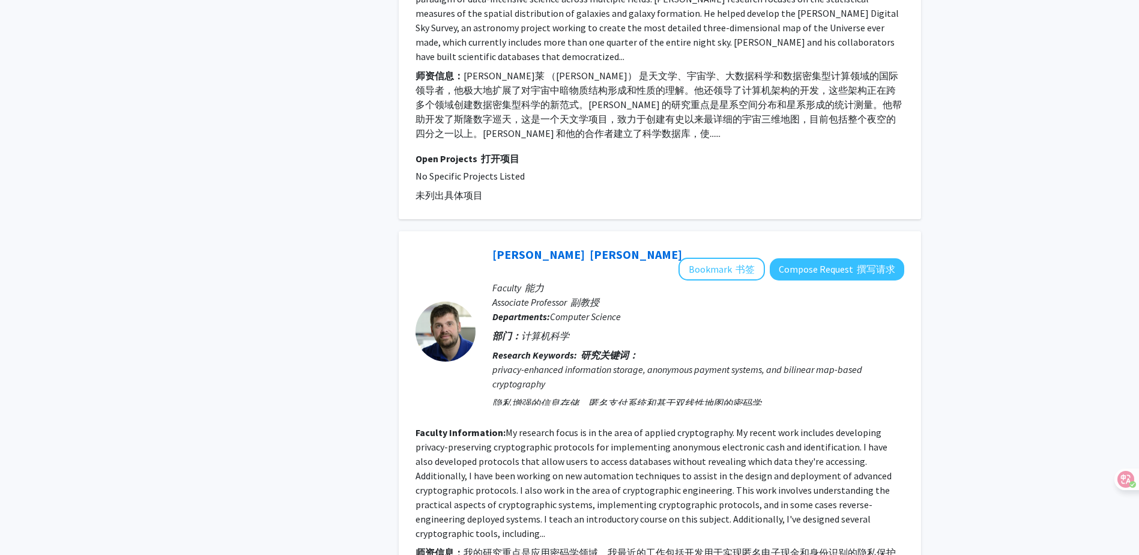
scroll to position [4048, 0]
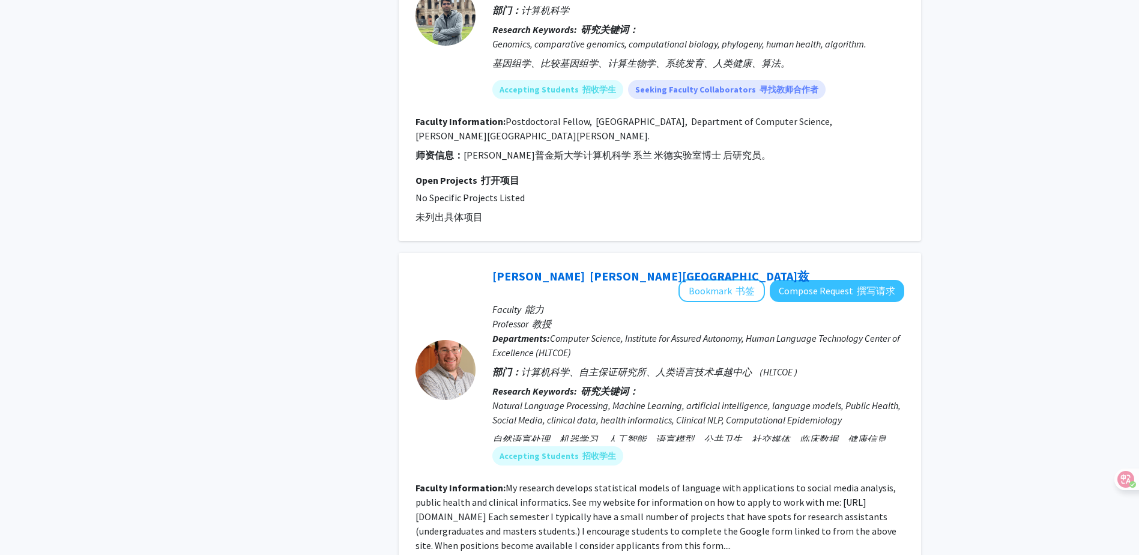
scroll to position [1381, 0]
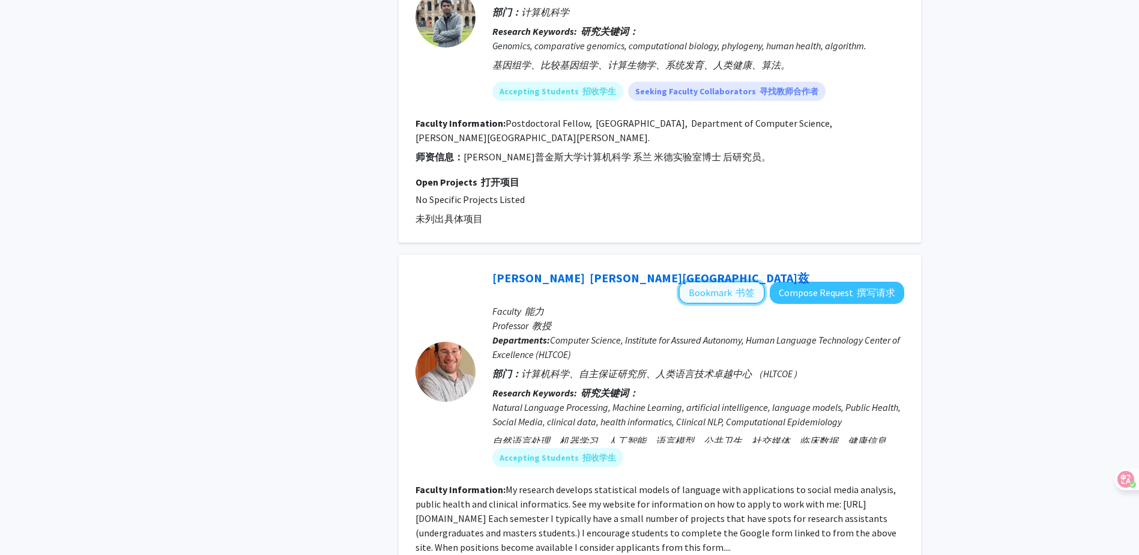
click at [694, 281] on button "Bookmark 书签" at bounding box center [722, 292] width 86 height 23
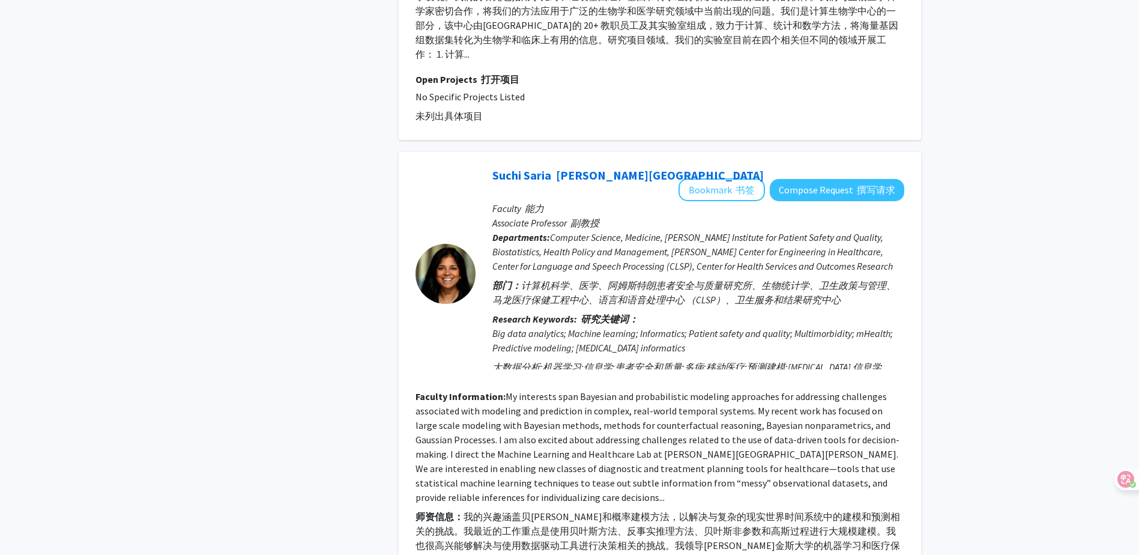
scroll to position [4105, 0]
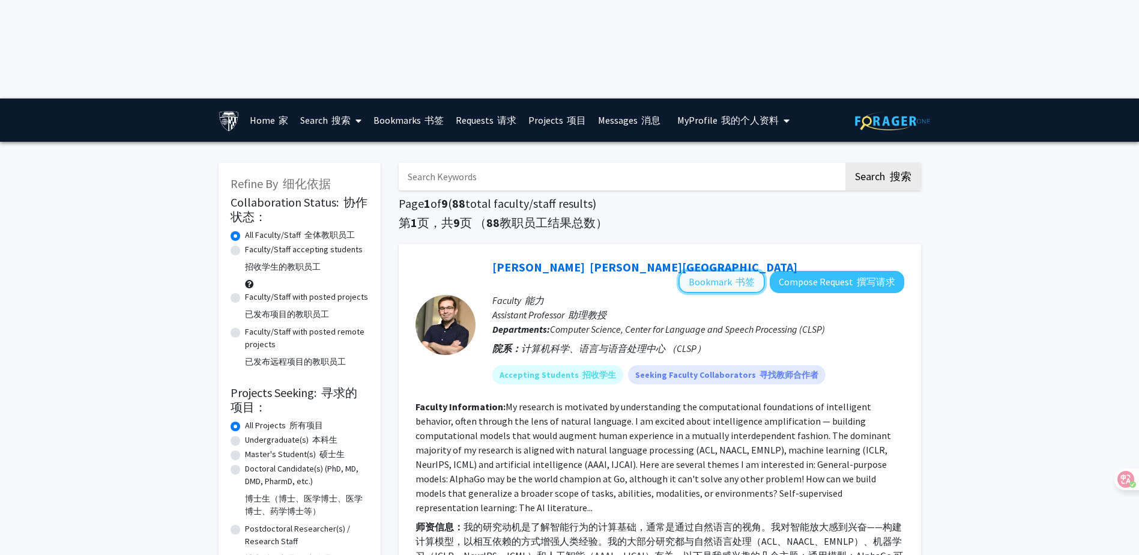
click at [736, 276] on font "书签" at bounding box center [745, 282] width 19 height 12
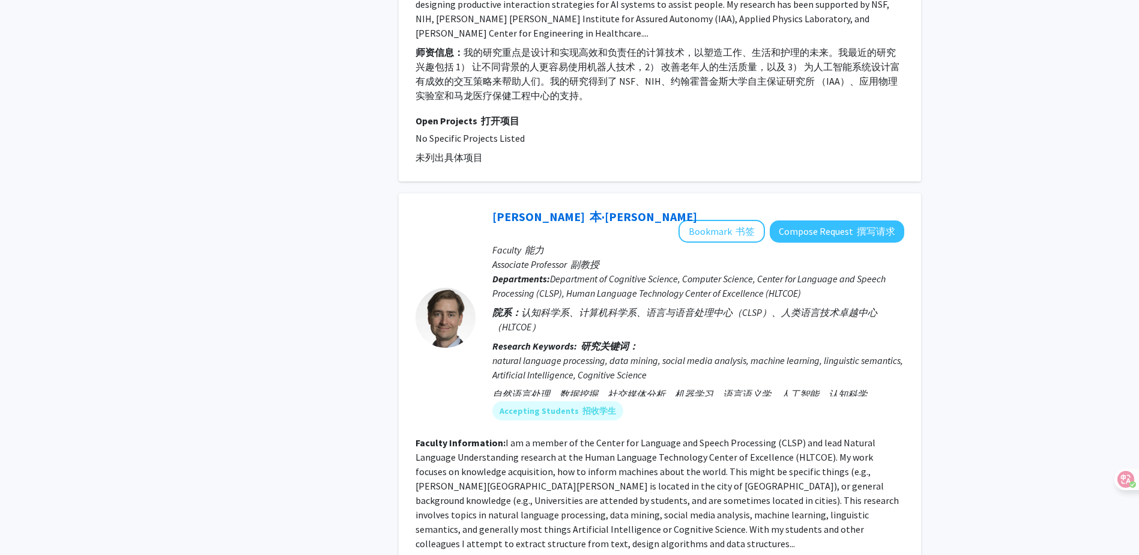
scroll to position [4300, 0]
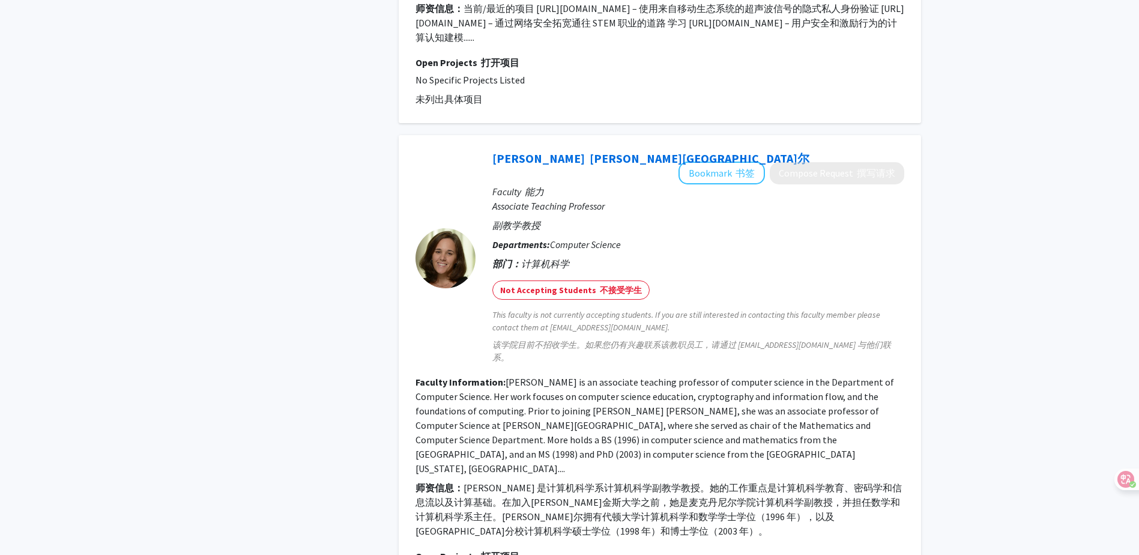
scroll to position [3361, 0]
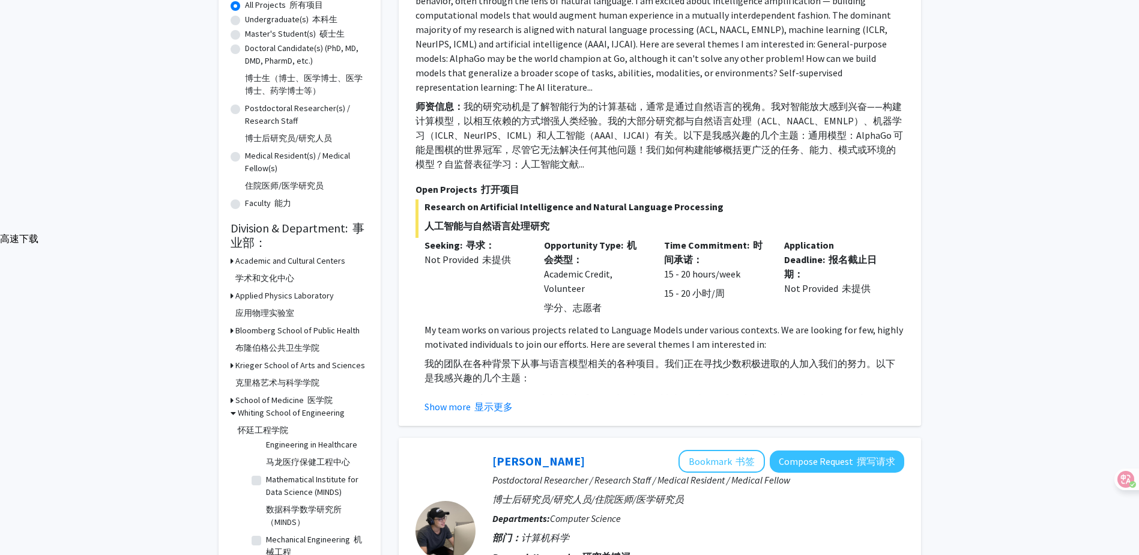
scroll to position [514, 0]
click at [266, 473] on label "Mathematical Institute for Data Science (MINDS) 数据科学数学研究所 （MINDS）" at bounding box center [316, 503] width 100 height 60
click at [266, 473] on input "Mathematical Institute for Data Science (MINDS) 数据科学数学研究所 （MINDS）" at bounding box center [270, 477] width 8 height 8
checkbox input "true"
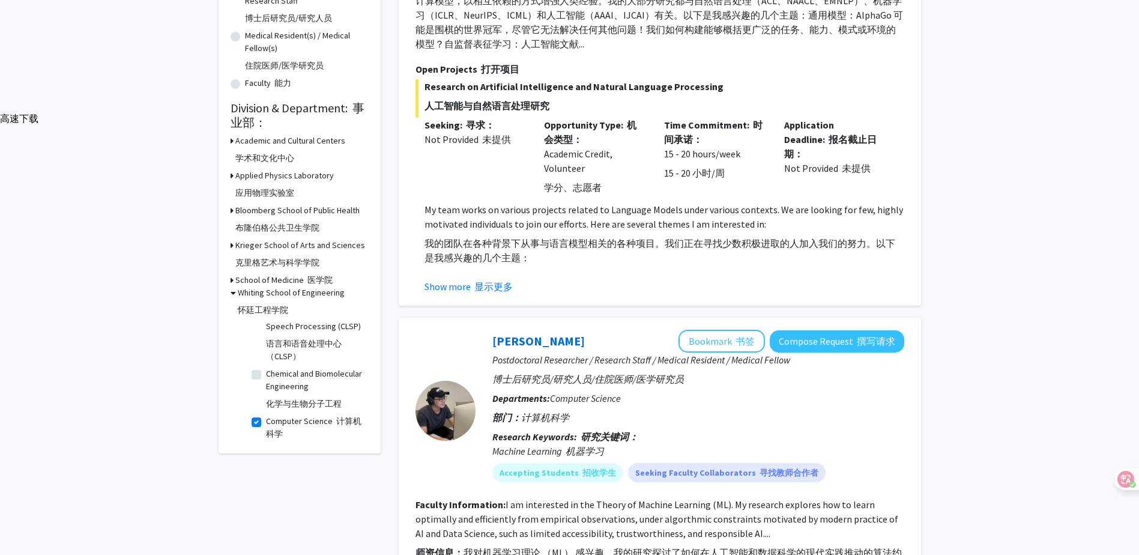
scroll to position [228, 0]
click at [266, 326] on label "Computer Science 计算机科学" at bounding box center [316, 338] width 100 height 25
click at [266, 326] on input "Computer Science 计算机科学" at bounding box center [270, 330] width 8 height 8
checkbox input "false"
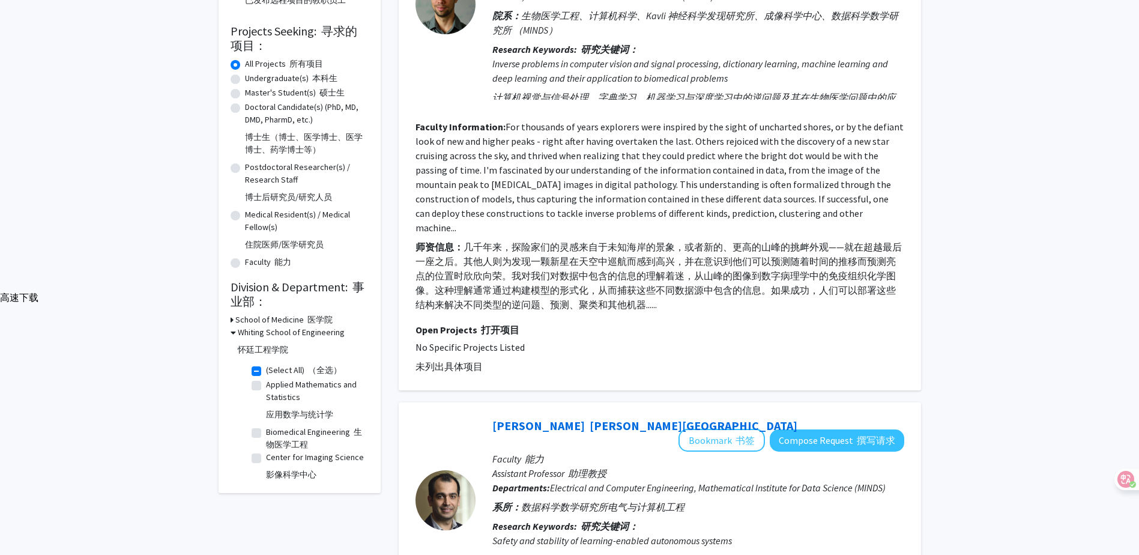
scroll to position [297, 0]
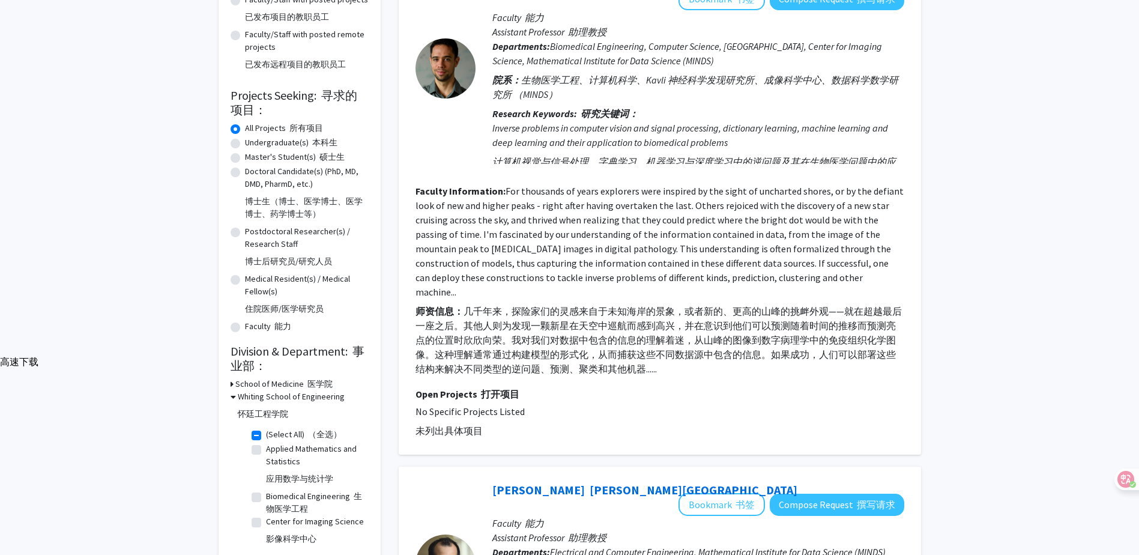
click at [266, 428] on label "(Select All) （全选）" at bounding box center [304, 434] width 76 height 13
click at [266, 428] on input "(Select All) （全选）" at bounding box center [270, 432] width 8 height 8
checkbox input "false"
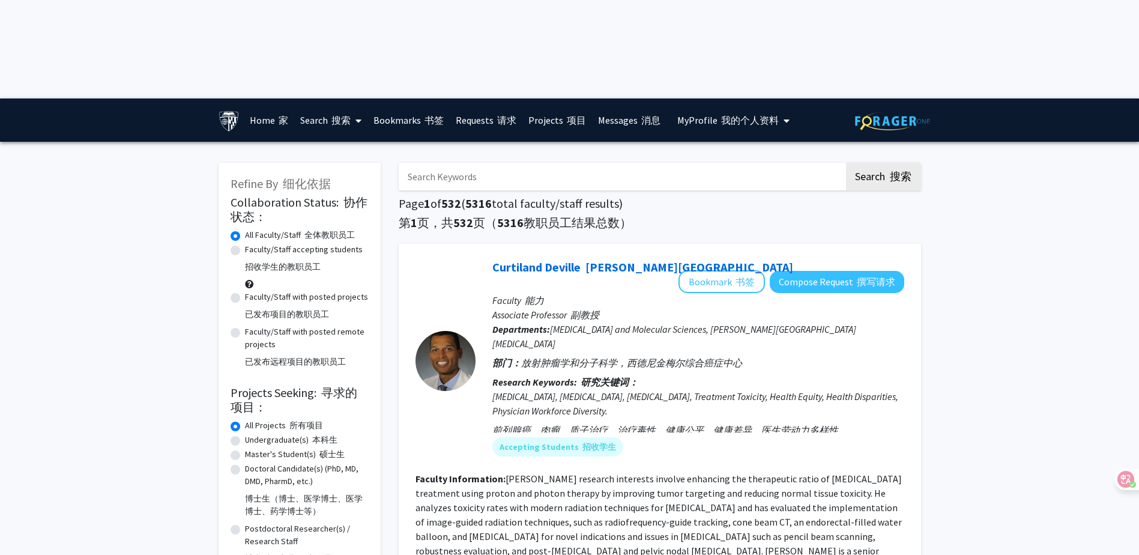
click at [456, 163] on input "Search Keywords" at bounding box center [622, 177] width 447 height 28
type input "j"
type input "J"
type input "[PERSON_NAME]"
click at [846, 163] on button "Search 搜索" at bounding box center [884, 177] width 76 height 28
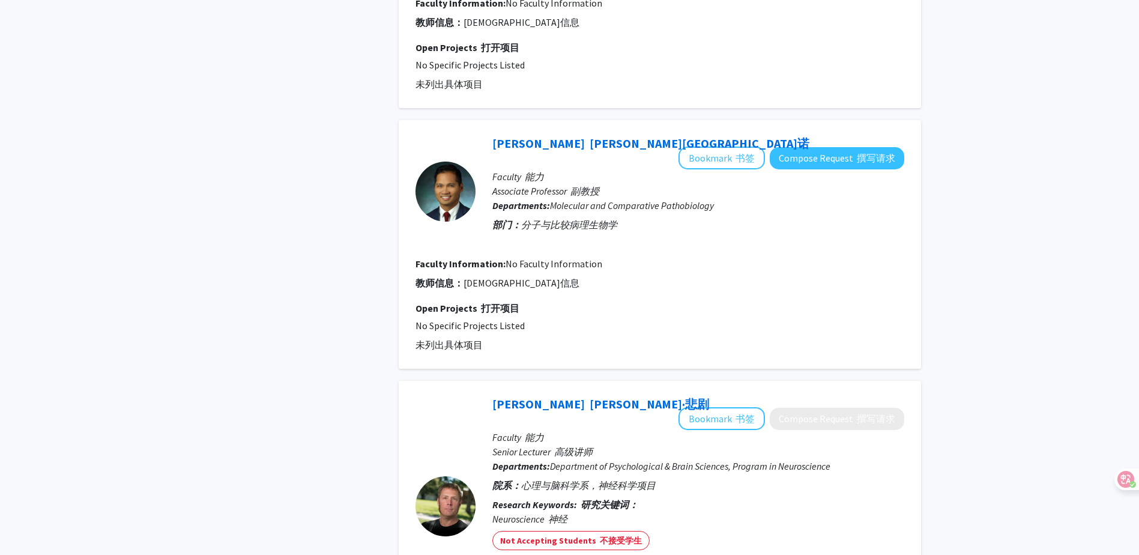
scroll to position [2913, 0]
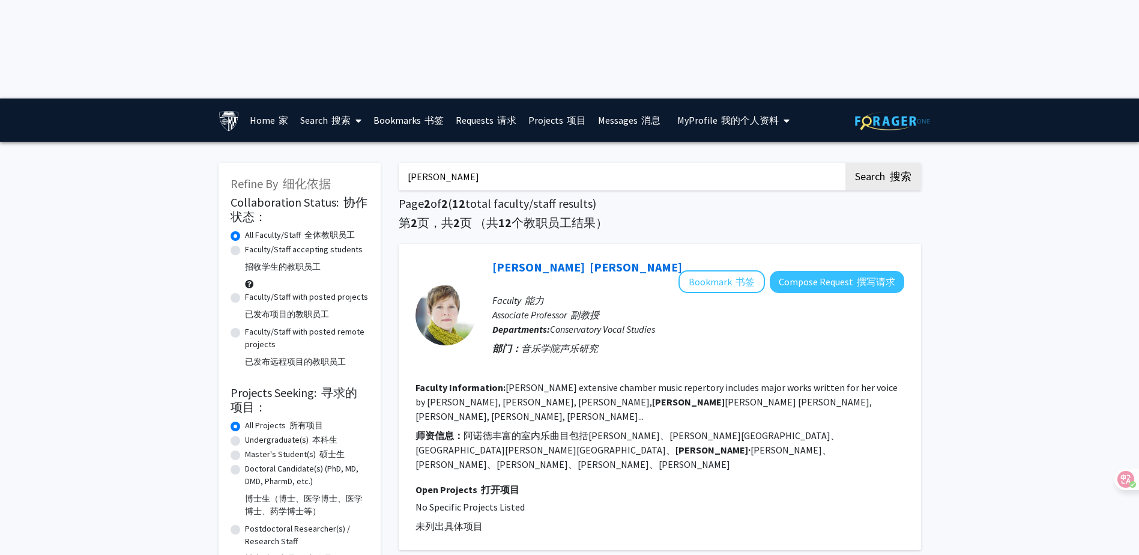
click at [275, 114] on font at bounding box center [277, 120] width 4 height 12
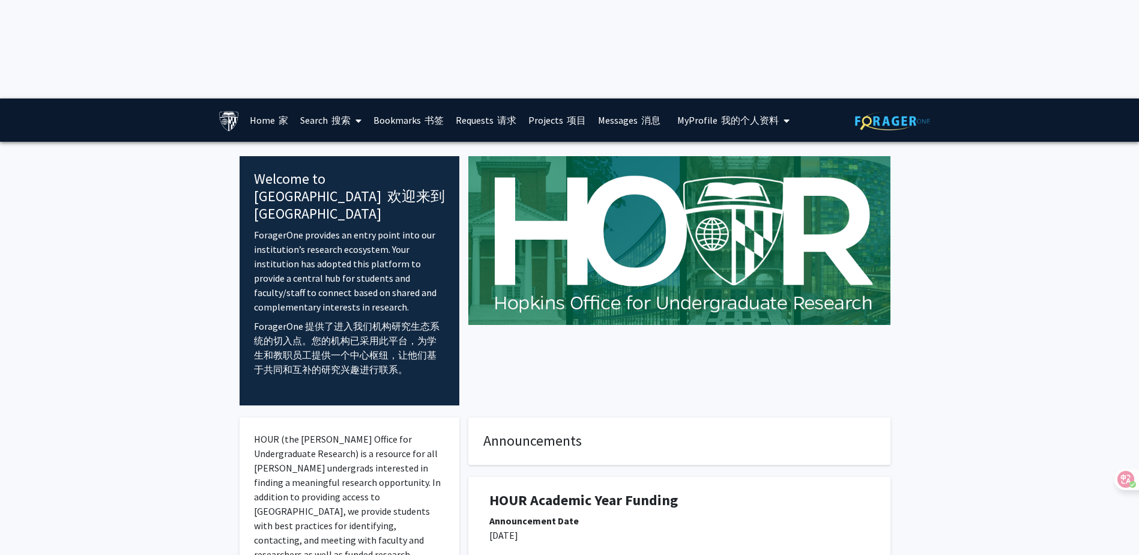
click at [738, 99] on button "My Profile 我的个人资料" at bounding box center [734, 120] width 120 height 43
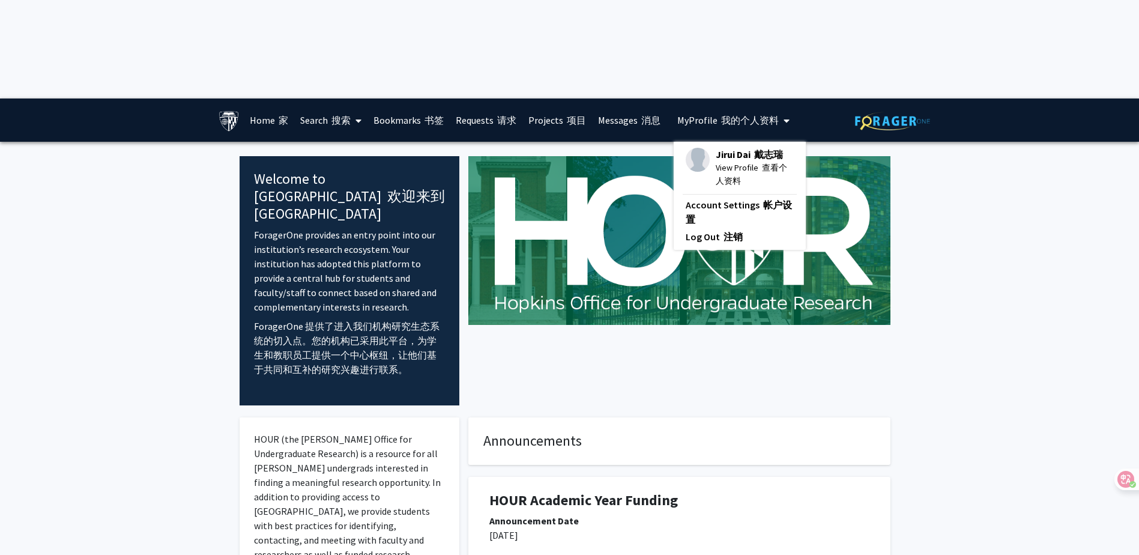
click at [569, 114] on font "项目" at bounding box center [576, 120] width 19 height 12
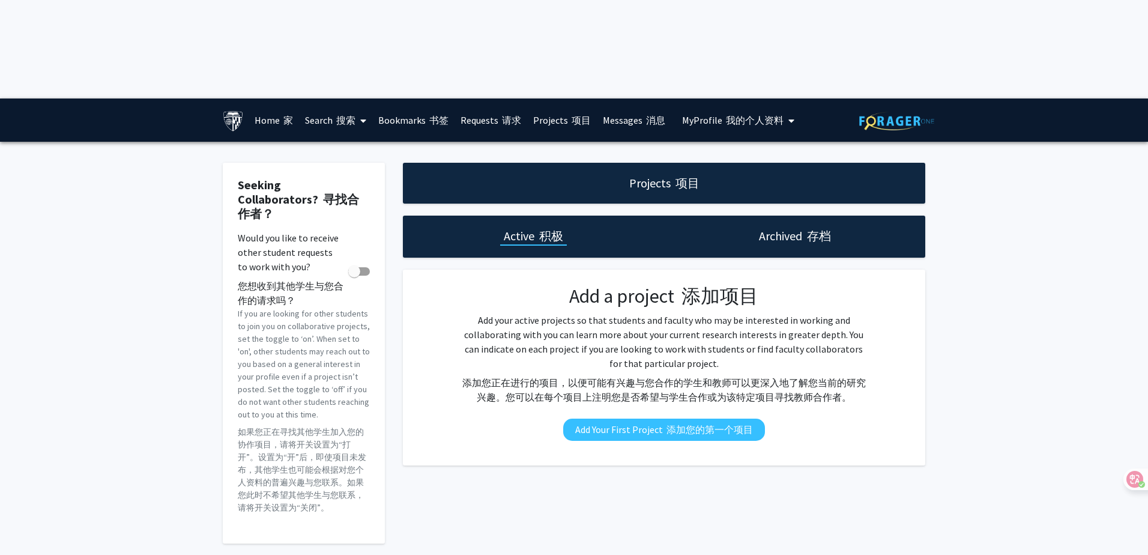
click at [498, 99] on link "Requests 请求" at bounding box center [491, 120] width 73 height 42
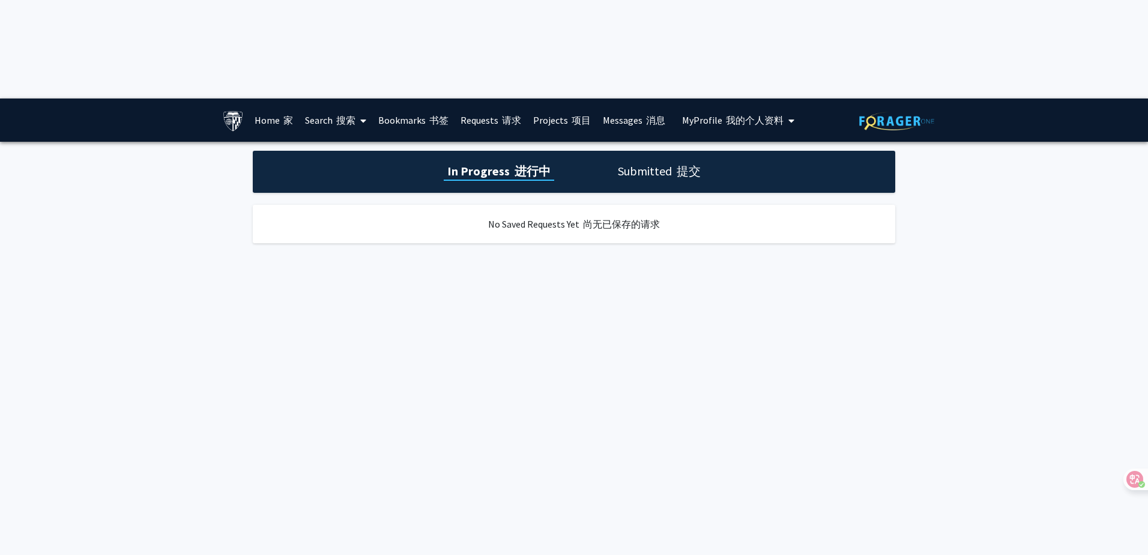
click at [451, 99] on link "Bookmarks 书签" at bounding box center [413, 120] width 82 height 42
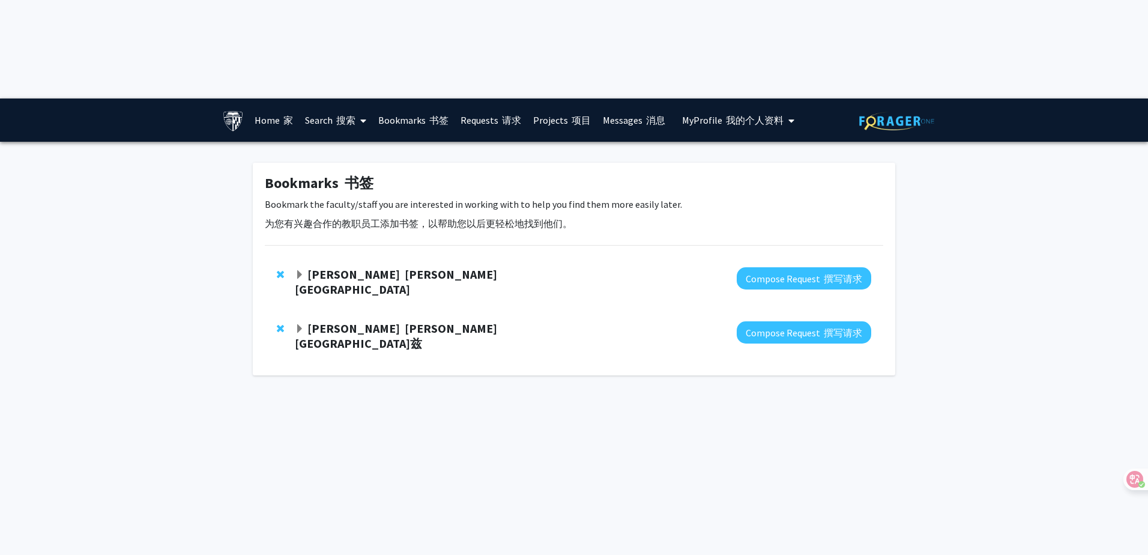
click at [428, 267] on font "[PERSON_NAME][GEOGRAPHIC_DATA]" at bounding box center [396, 282] width 202 height 30
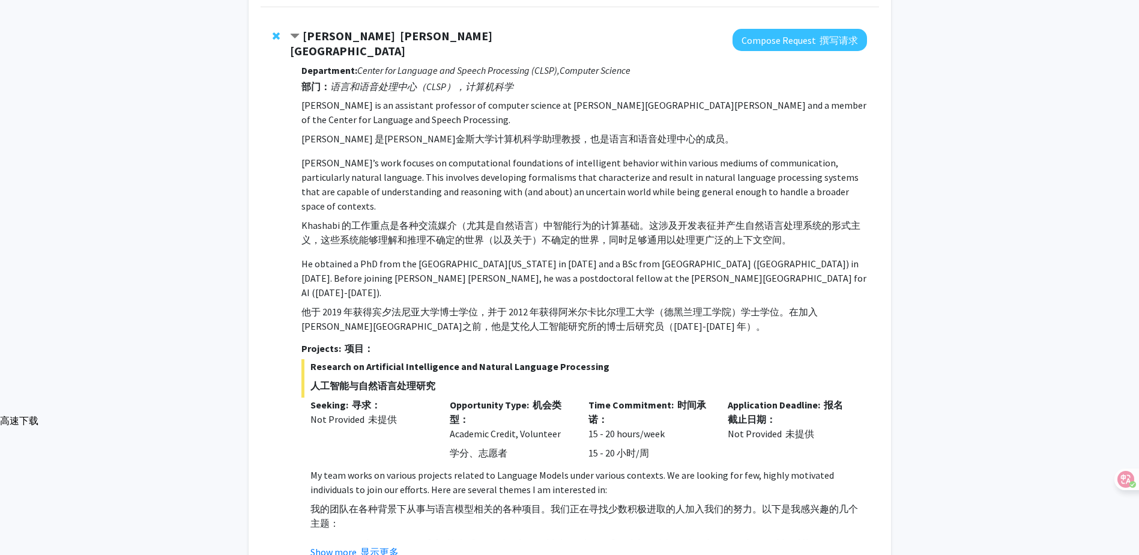
scroll to position [240, 0]
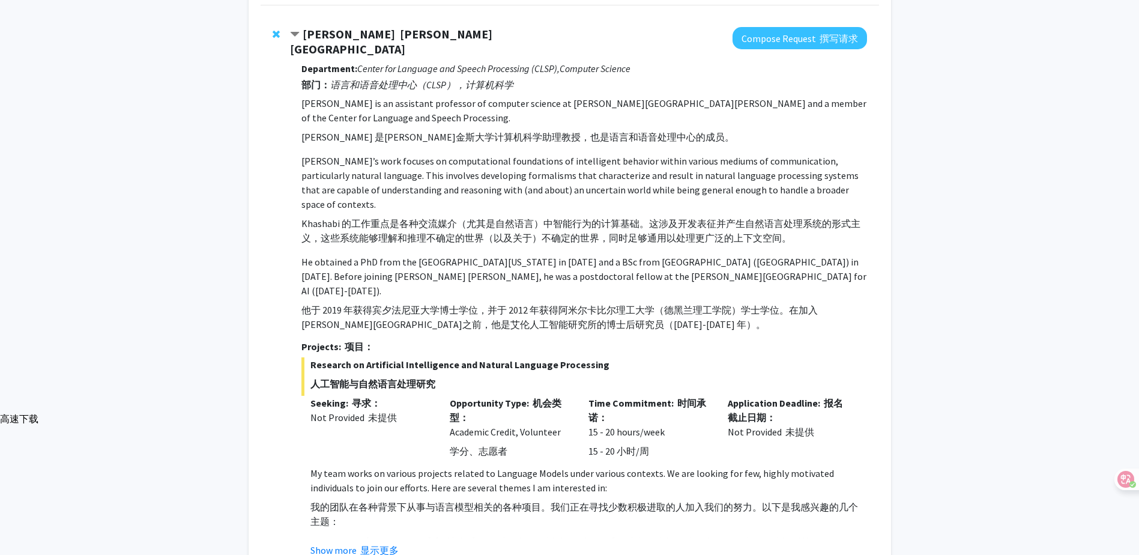
click at [361, 544] on font "显示更多" at bounding box center [379, 550] width 38 height 12
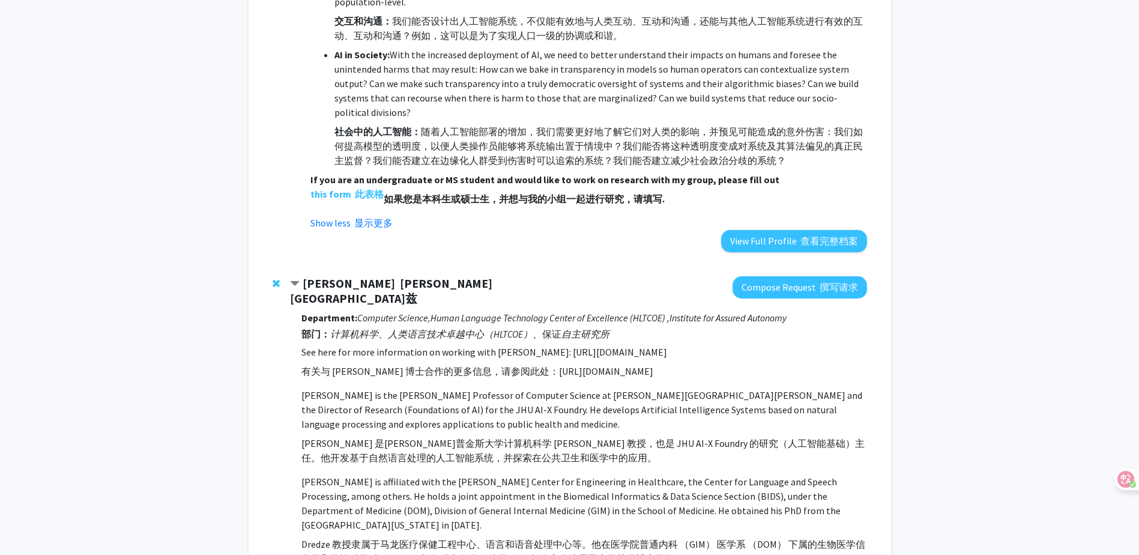
scroll to position [1037, 0]
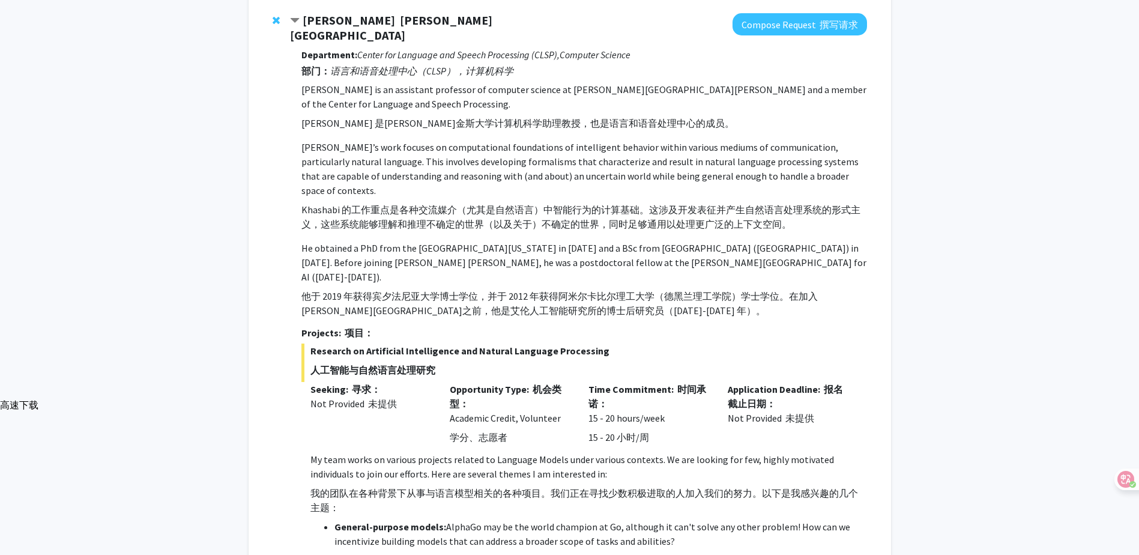
scroll to position [0, 0]
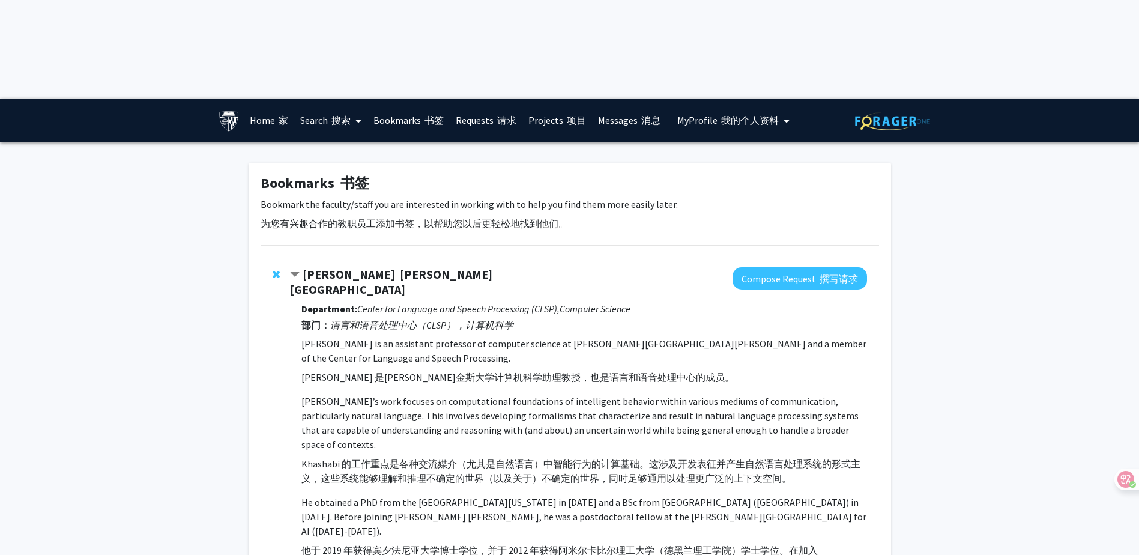
click at [402, 267] on font "[PERSON_NAME][GEOGRAPHIC_DATA]" at bounding box center [391, 282] width 202 height 30
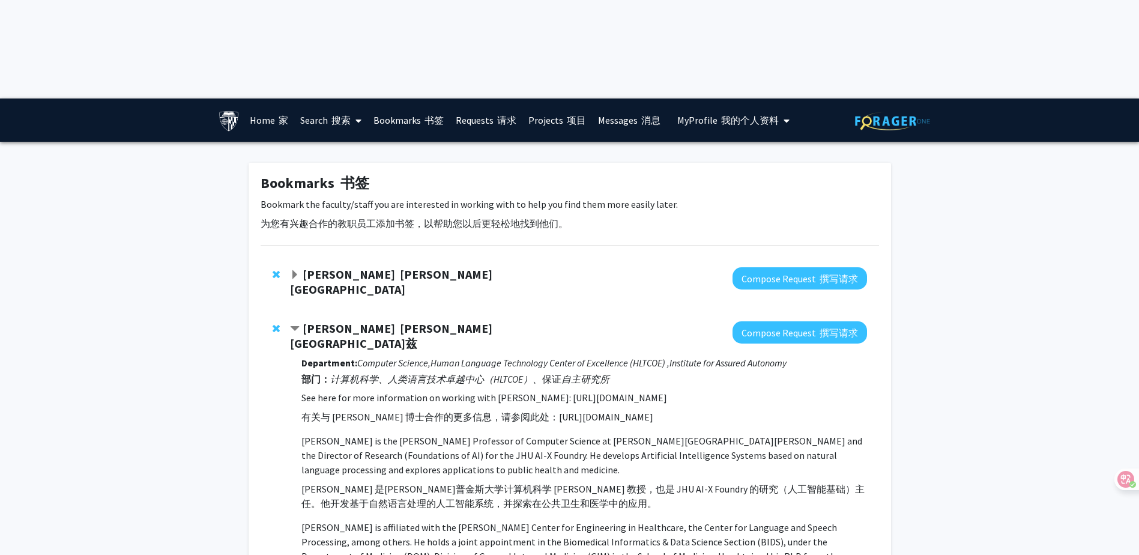
click at [400, 321] on font "[PERSON_NAME][GEOGRAPHIC_DATA]兹" at bounding box center [391, 336] width 202 height 30
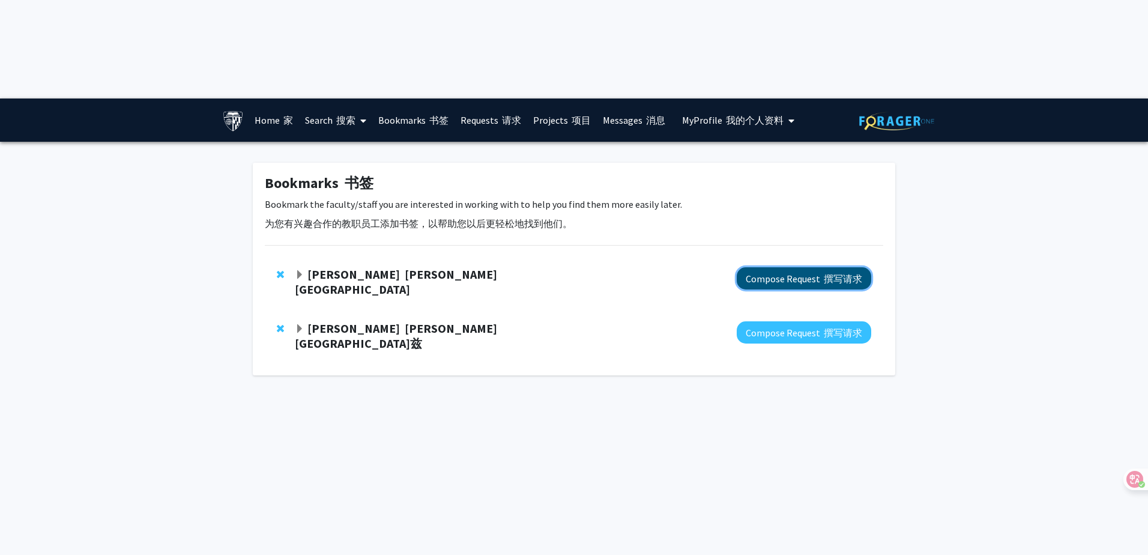
click at [789, 267] on button "Compose Request 撰写请求" at bounding box center [804, 278] width 135 height 22
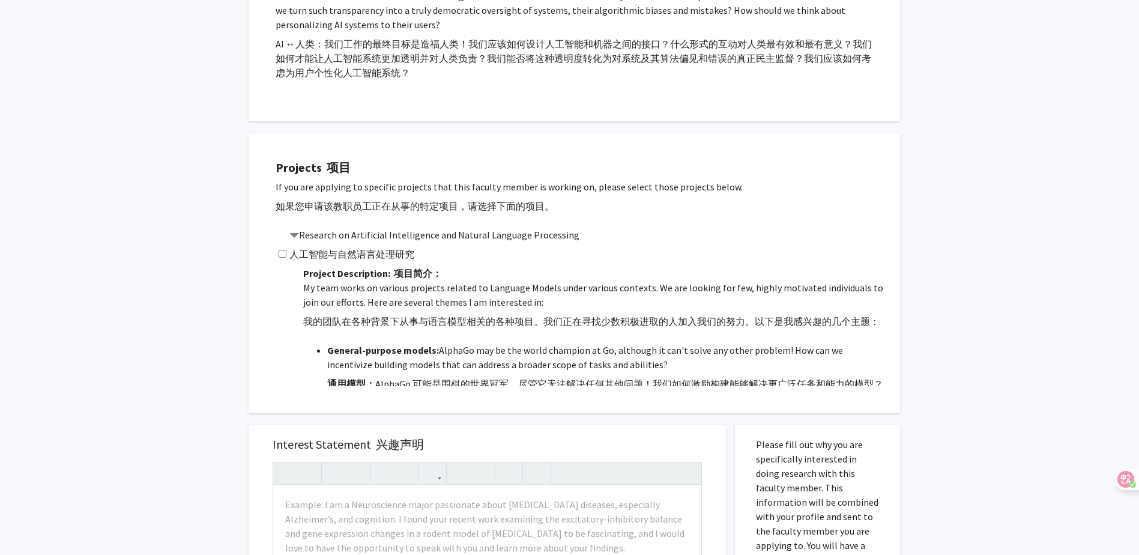
scroll to position [901, 0]
click at [304, 250] on font "人工智能与自然语言处理研究" at bounding box center [351, 256] width 125 height 12
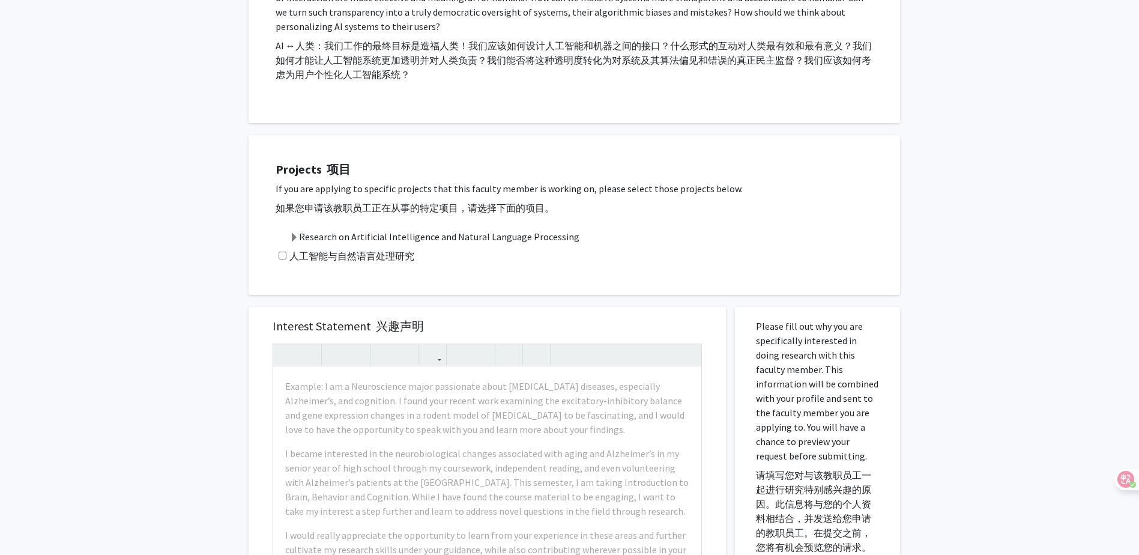
click at [284, 252] on input "checkbox" at bounding box center [283, 256] width 8 height 8
checkbox input "true"
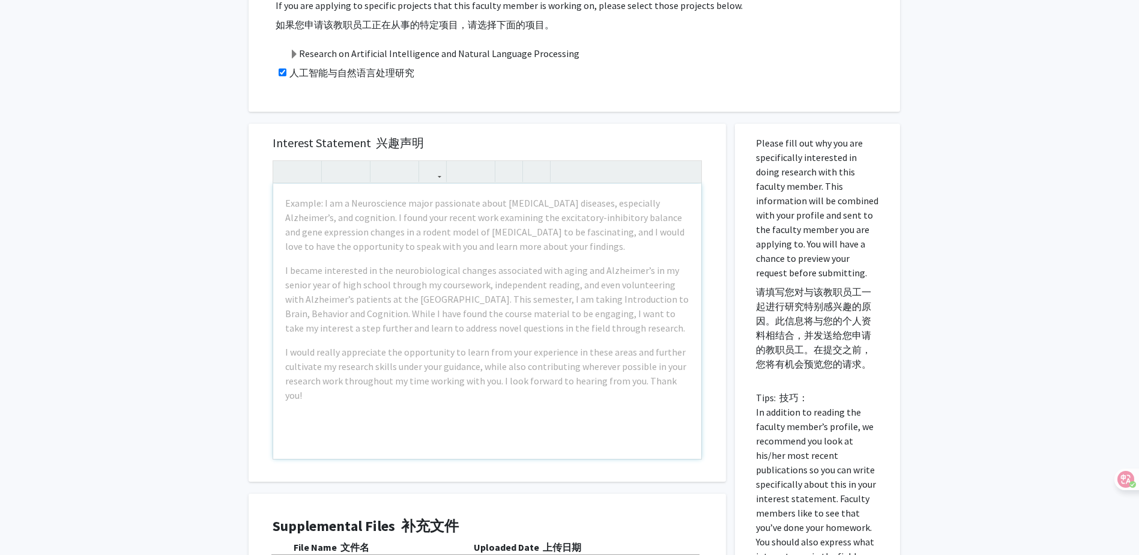
scroll to position [1081, 0]
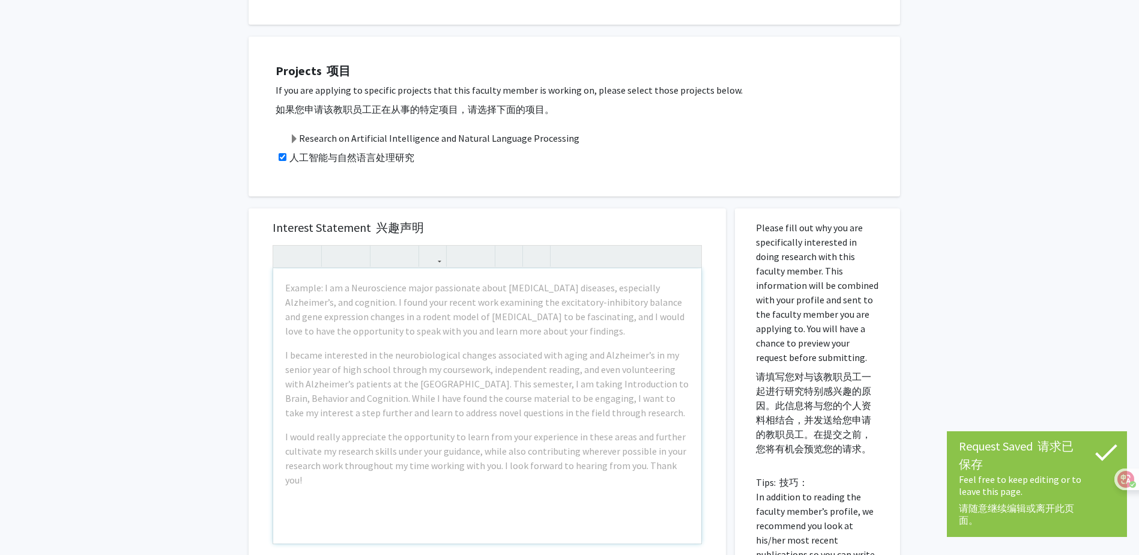
scroll to position [961, 0]
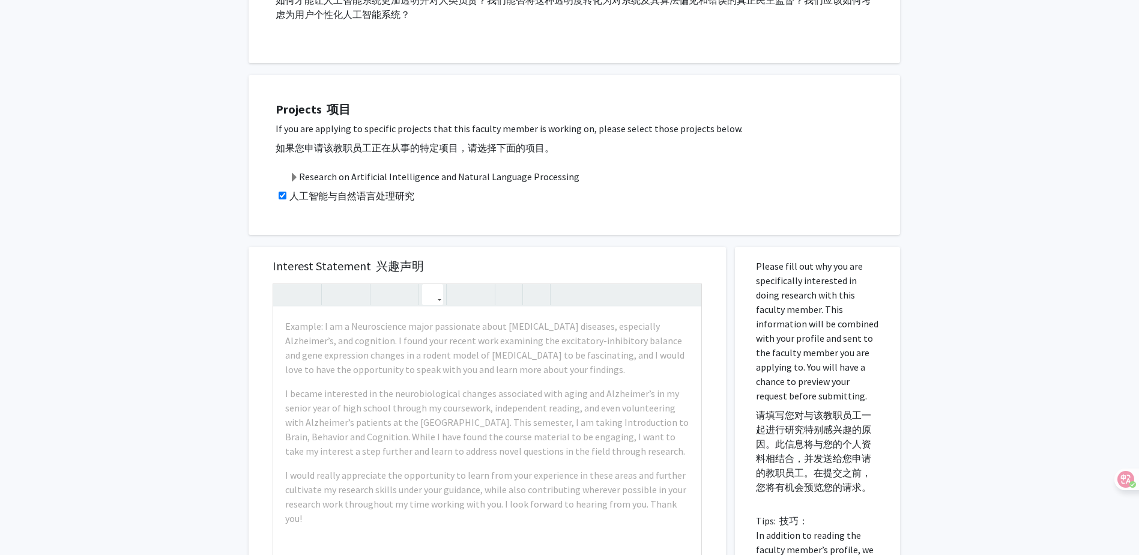
click at [436, 285] on icon "button" at bounding box center [433, 295] width 10 height 20
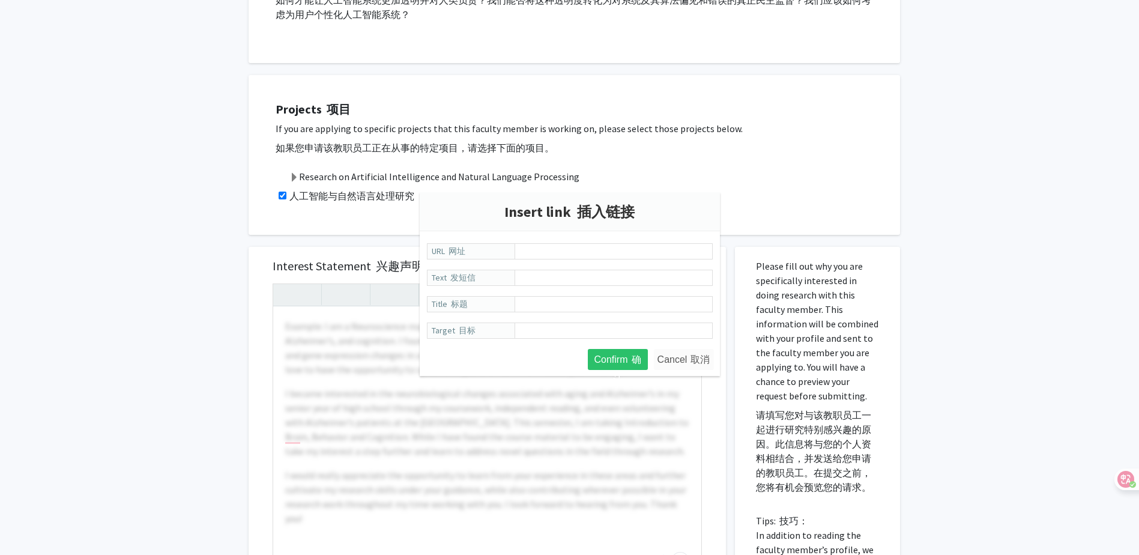
click at [691, 367] on button "Cancel 取消" at bounding box center [684, 359] width 60 height 21
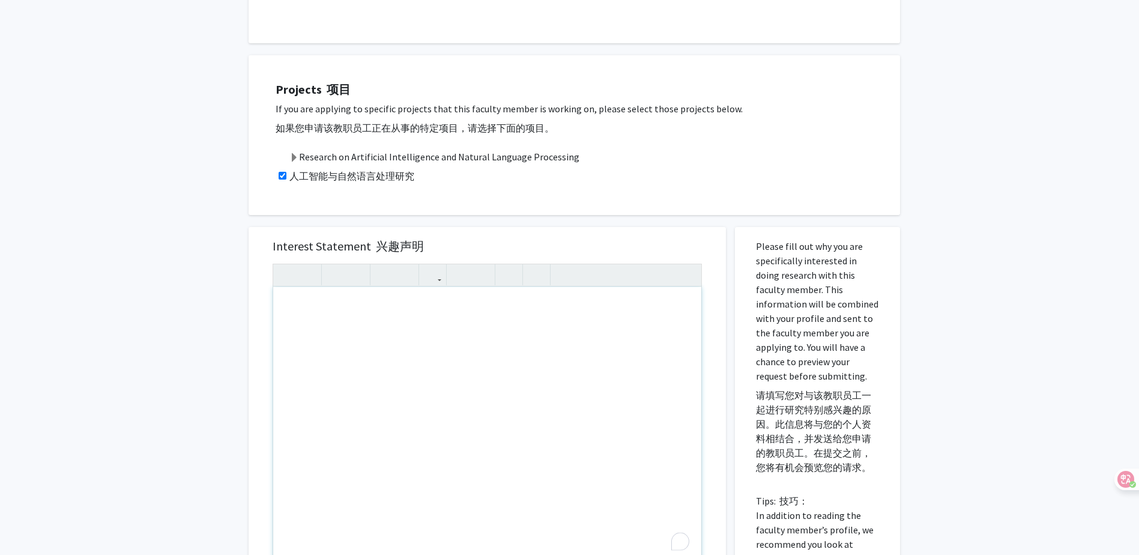
scroll to position [947, 0]
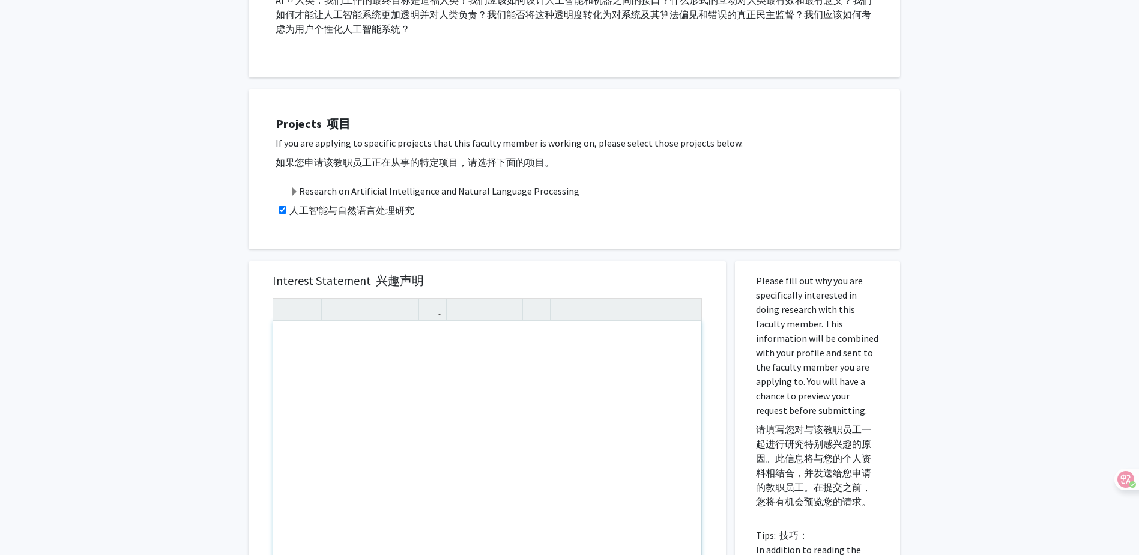
click at [423, 321] on div "To enrich screen reader interactions, please activate Accessibility in Grammarl…" at bounding box center [487, 458] width 428 height 275
click at [464, 133] on div "Projects 项目 If you are applying to specific projects that this faculty member i…" at bounding box center [575, 169] width 652 height 160
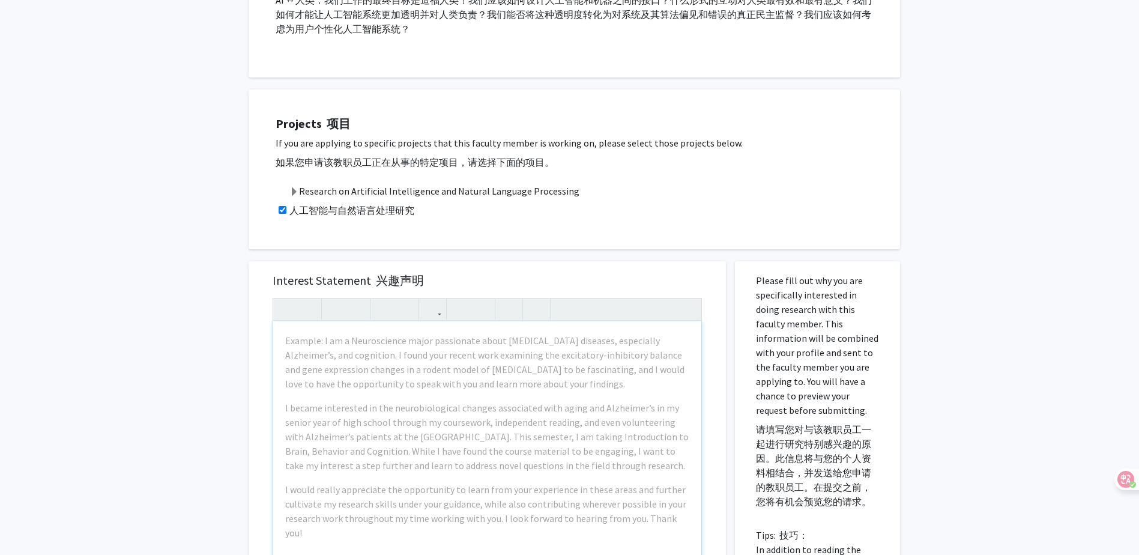
click at [491, 261] on div "Interest Statement 兴趣声明 Example: I am a Neuroscience major passionate about [ME…" at bounding box center [487, 440] width 453 height 358
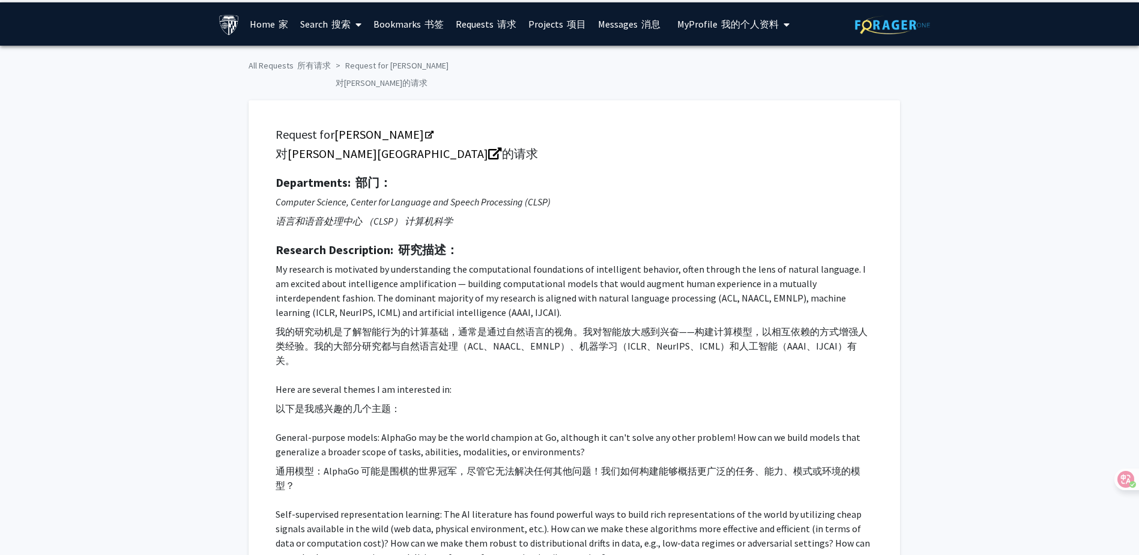
scroll to position [0, 0]
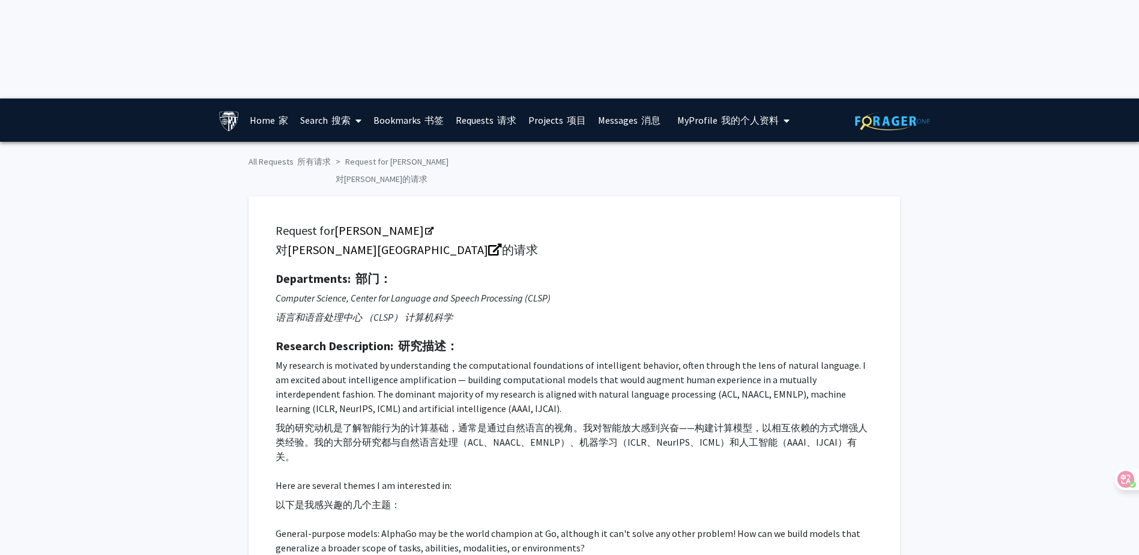
click at [338, 114] on font "搜索" at bounding box center [341, 120] width 19 height 12
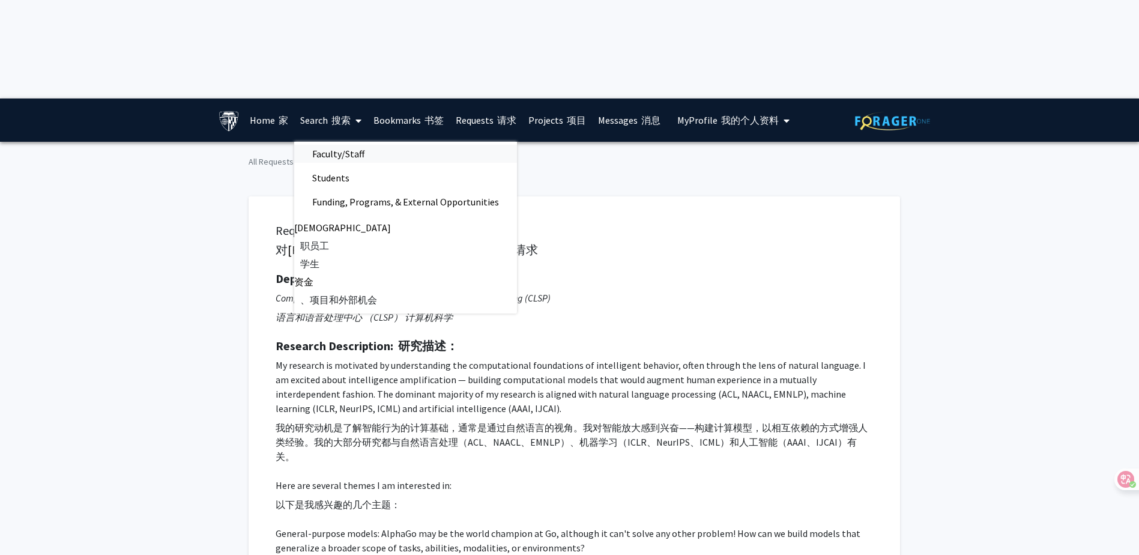
click at [353, 142] on span "Faculty/Staff" at bounding box center [338, 154] width 88 height 24
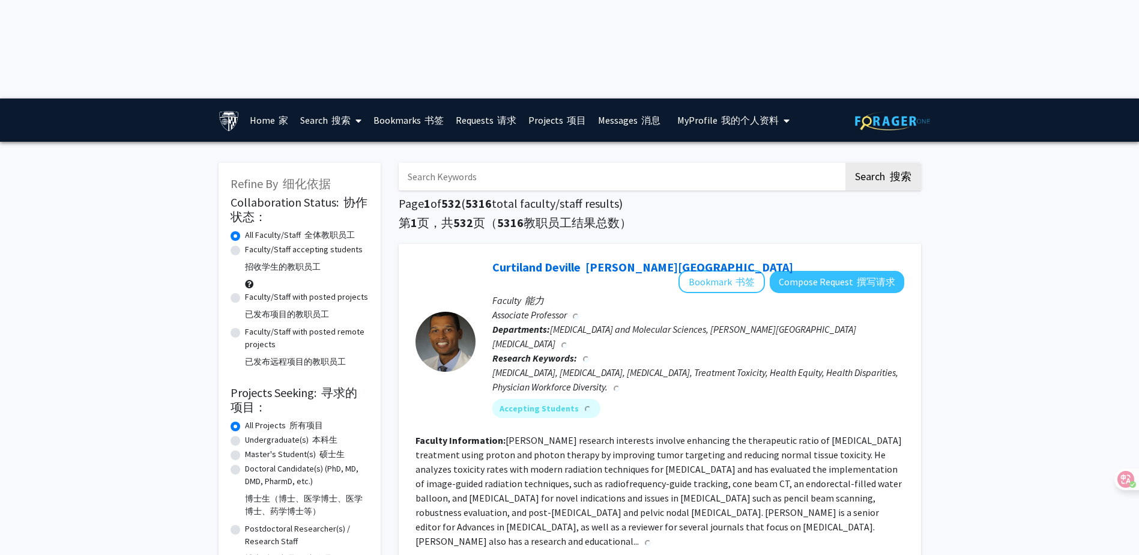
click at [268, 99] on link "Home 家" at bounding box center [269, 120] width 50 height 42
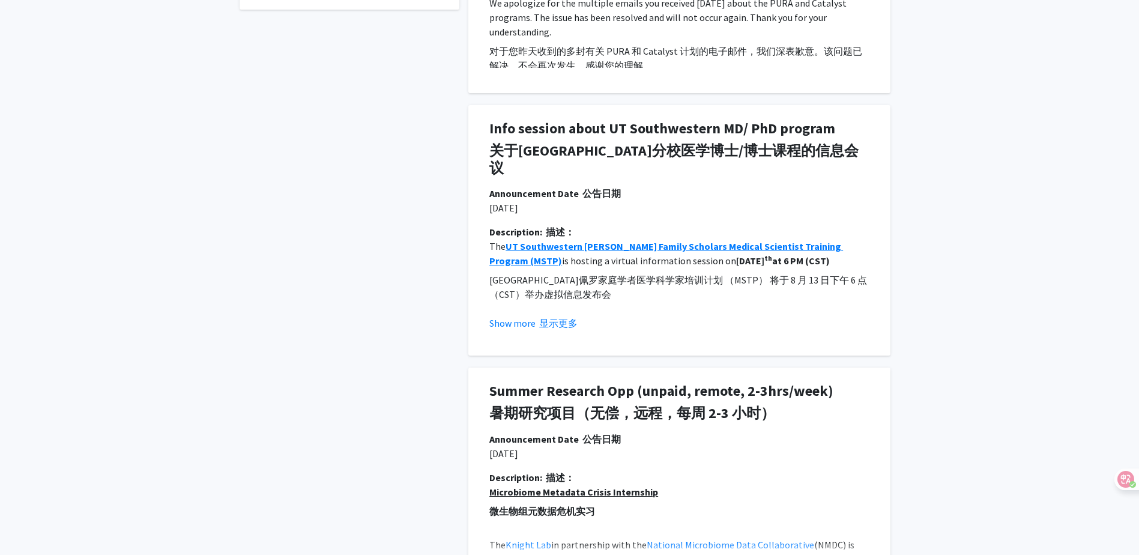
scroll to position [841, 0]
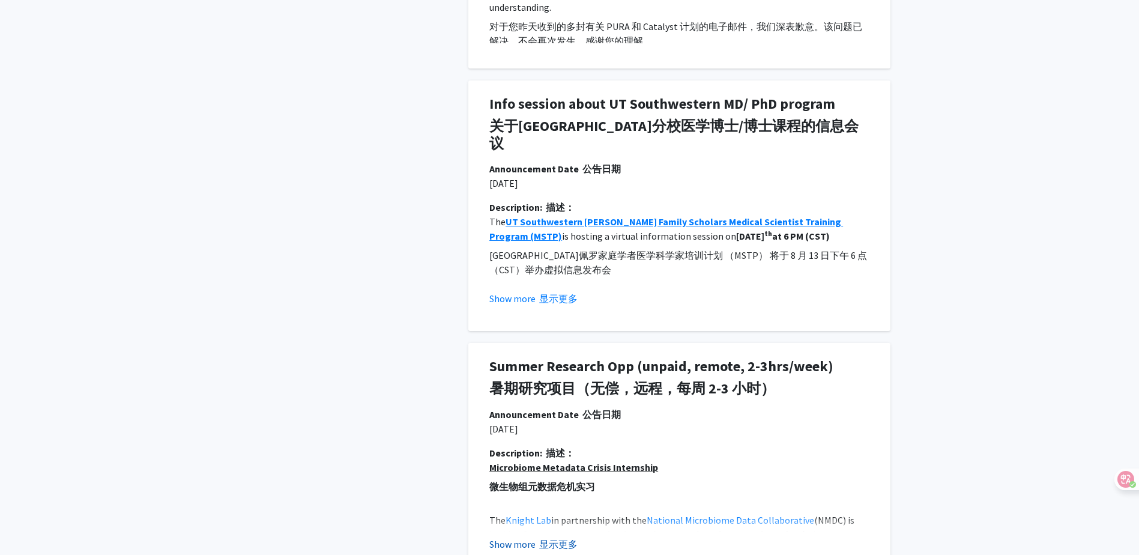
click at [560, 538] on font "显示更多" at bounding box center [558, 544] width 38 height 12
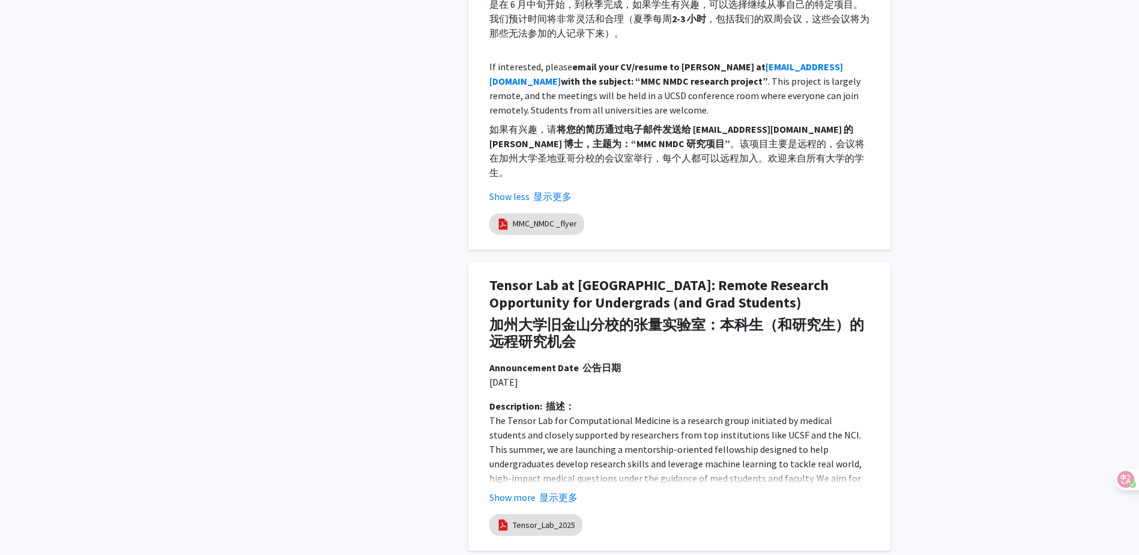
scroll to position [2162, 0]
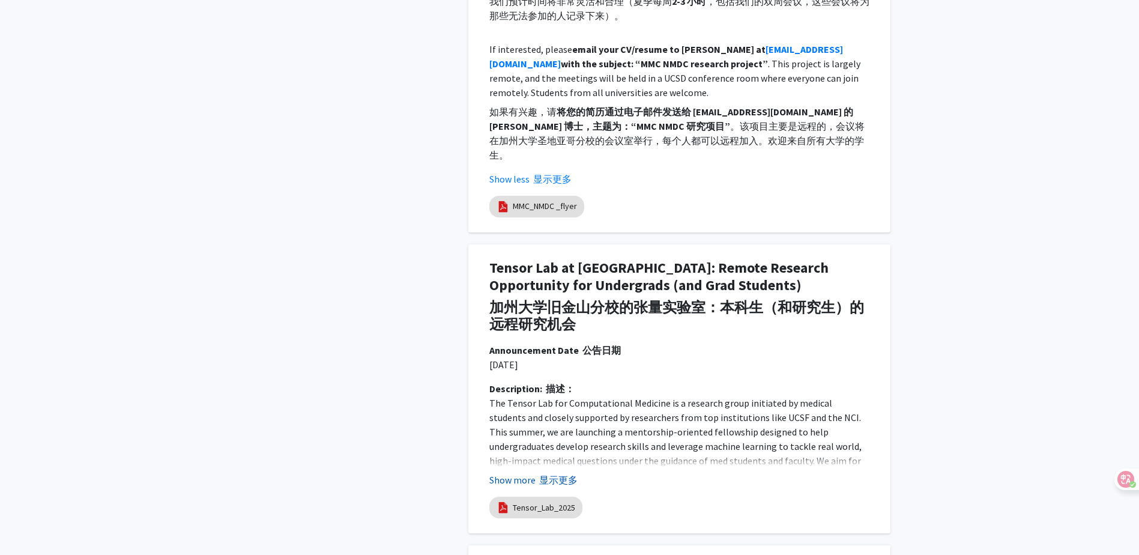
click at [557, 474] on font "显示更多" at bounding box center [558, 480] width 38 height 12
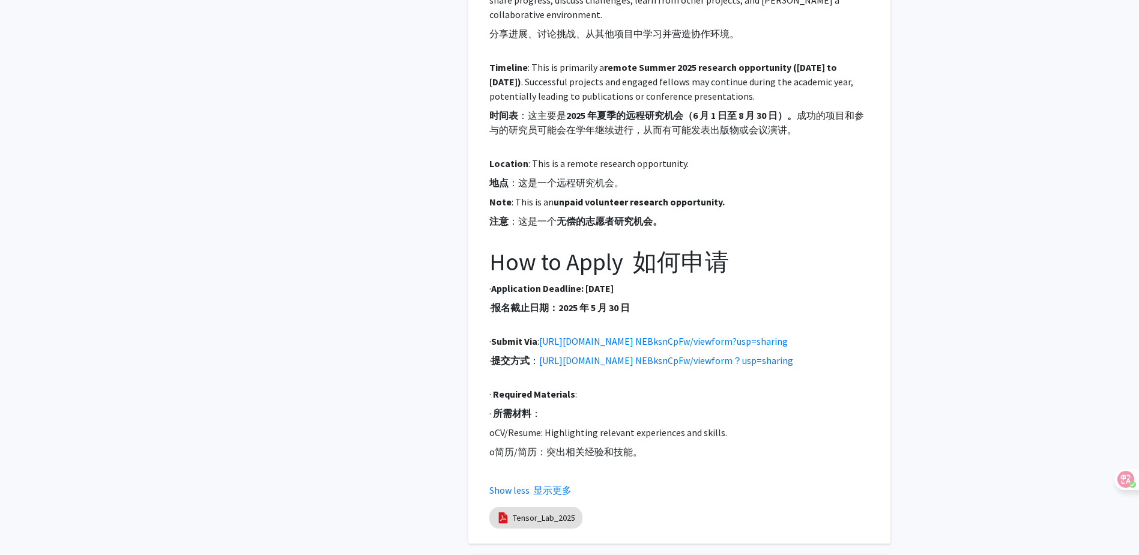
scroll to position [4635, 0]
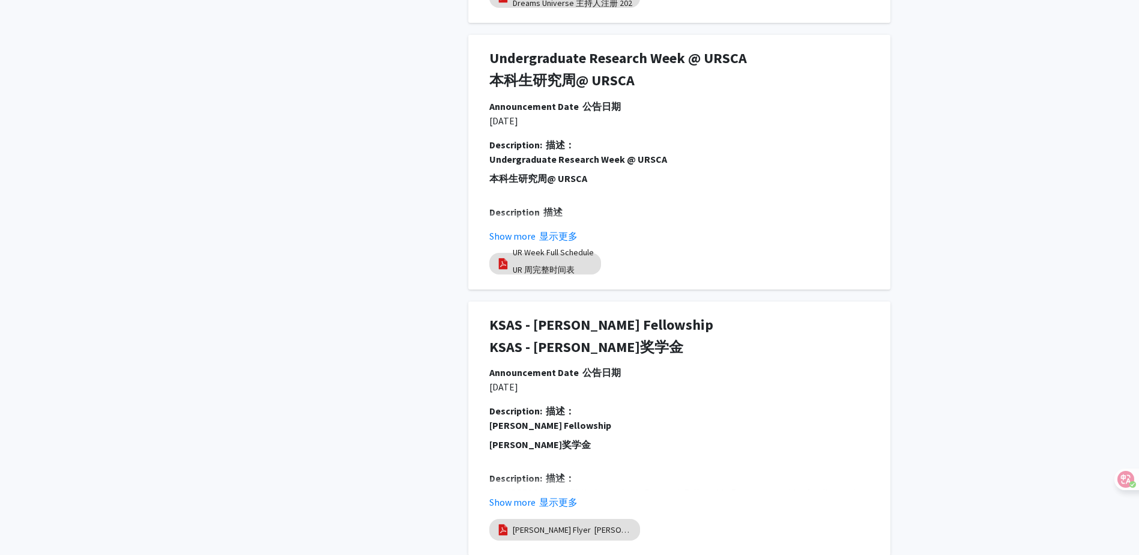
scroll to position [2617, 0]
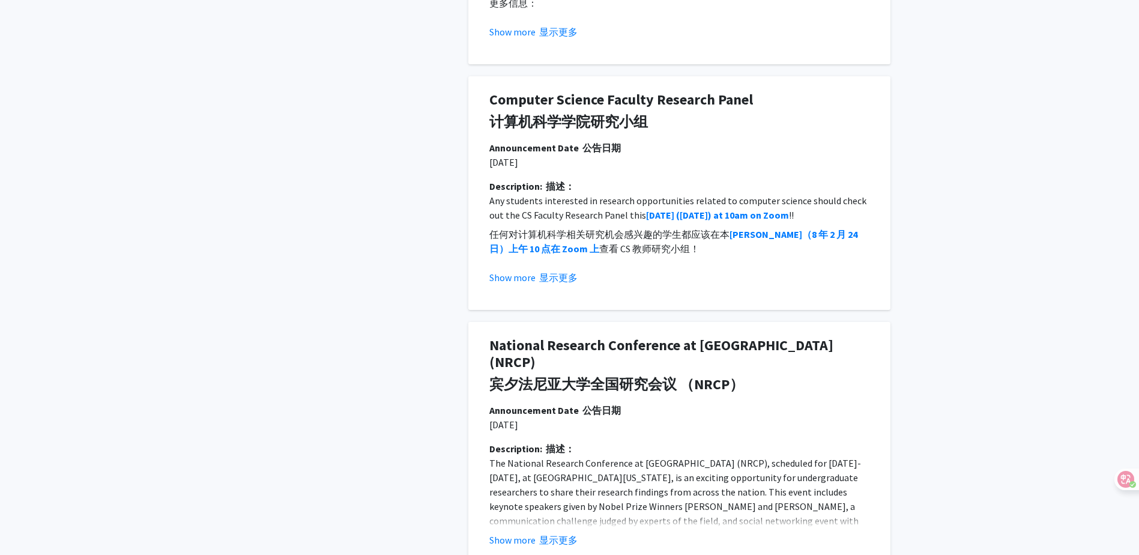
scroll to position [841, 0]
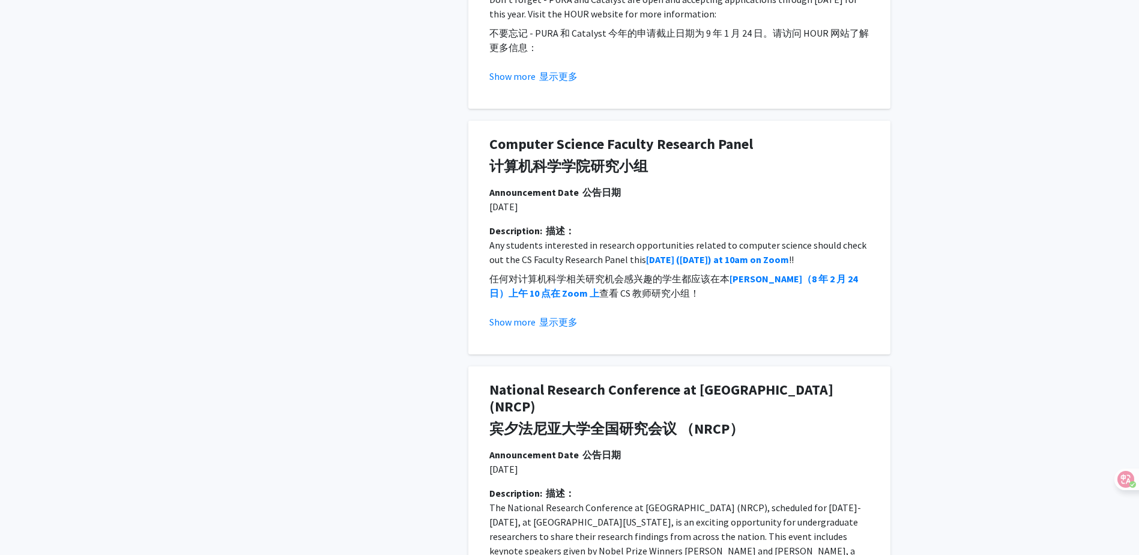
click at [578, 223] on div "Description: 描述： Any students interested in research opportunities related to c…" at bounding box center [679, 280] width 398 height 115
click at [578, 315] on div "Show more 显示更多" at bounding box center [680, 322] width 380 height 14
click at [564, 316] on font "显示更多" at bounding box center [558, 322] width 38 height 12
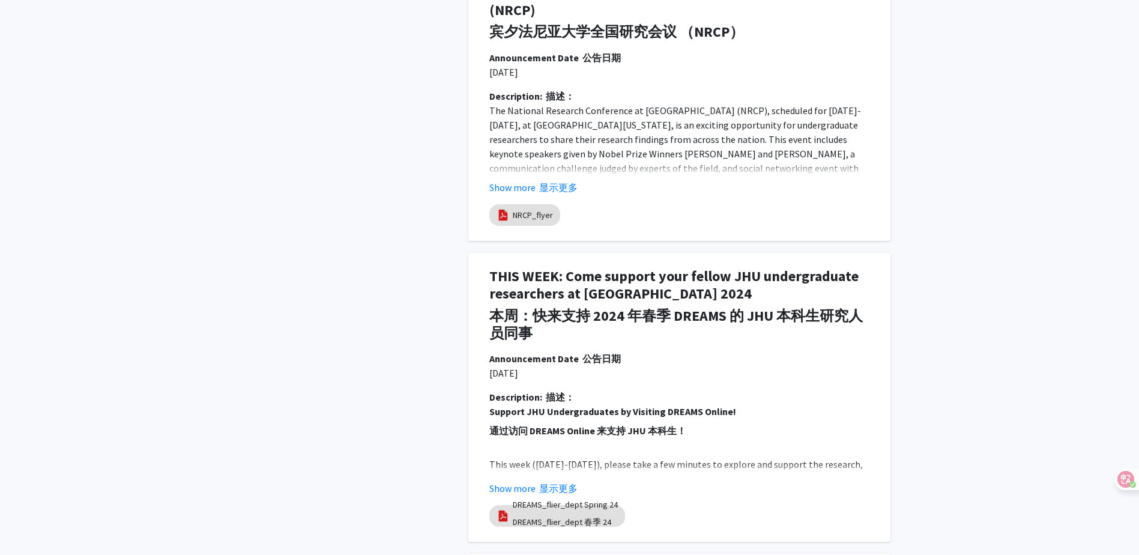
scroll to position [3509, 0]
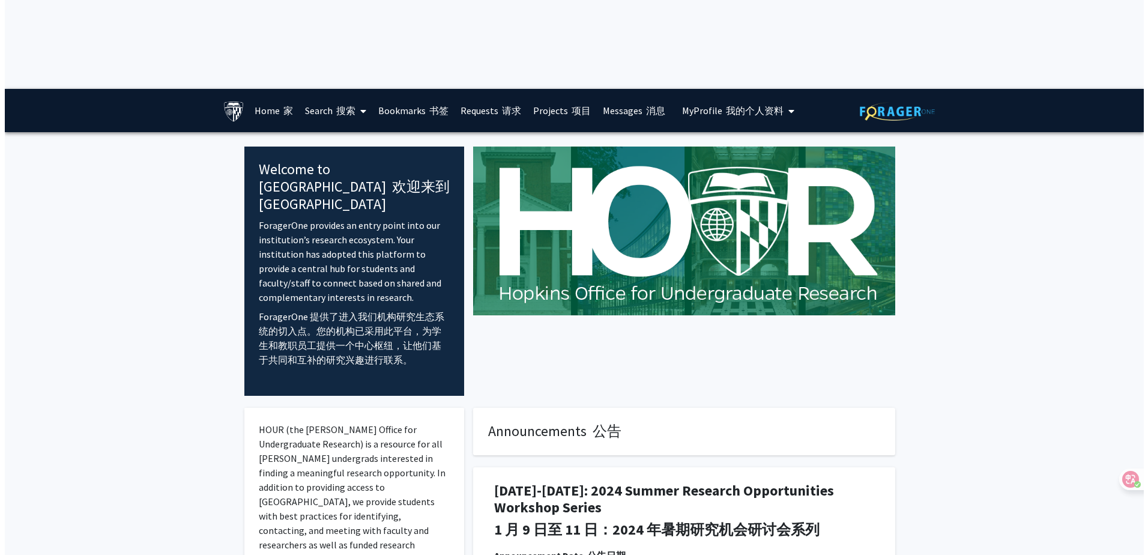
scroll to position [0, 0]
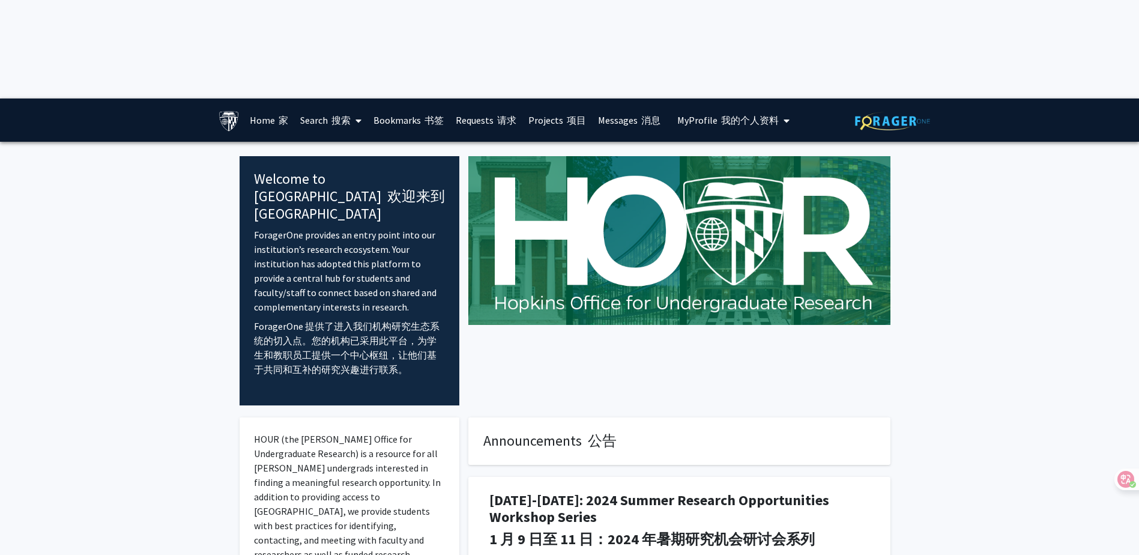
click at [327, 99] on link "Search 搜索" at bounding box center [330, 120] width 73 height 42
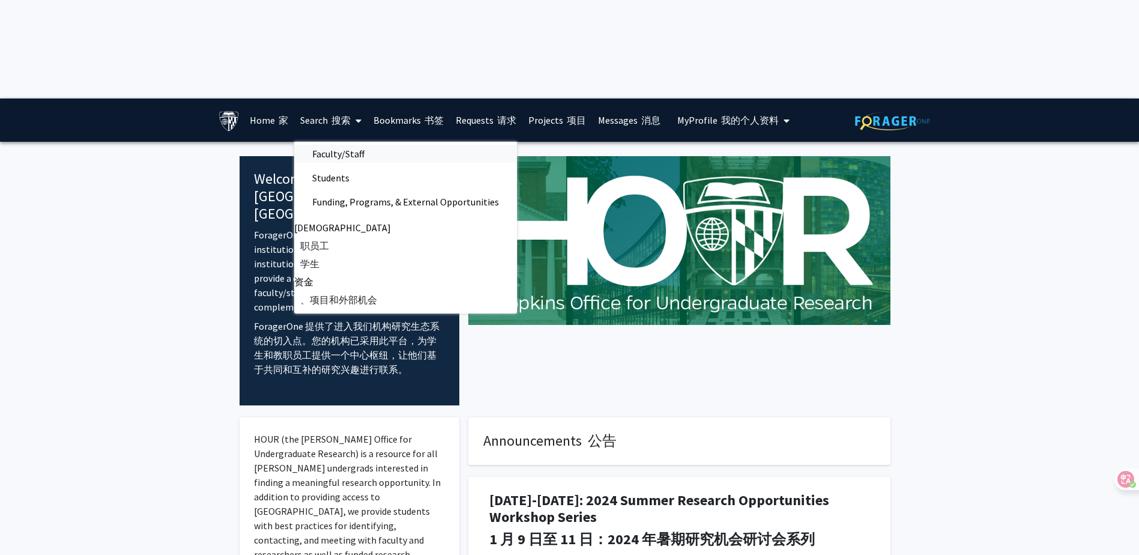
click at [334, 142] on span "Faculty/Staff" at bounding box center [338, 154] width 88 height 24
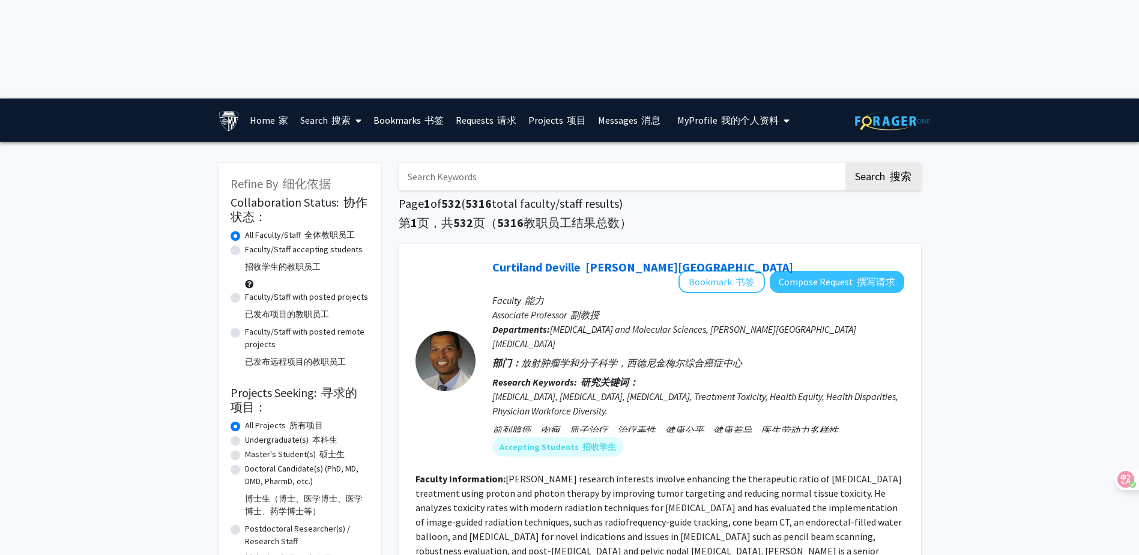
click at [405, 99] on link "Bookmarks 书签" at bounding box center [409, 120] width 82 height 42
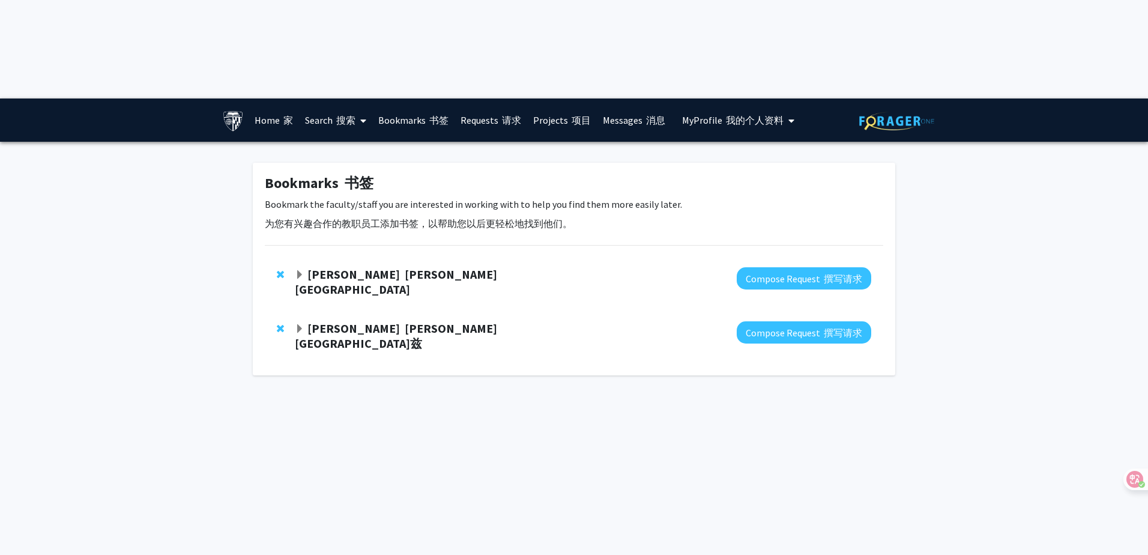
click at [402, 255] on div "[PERSON_NAME] Compose Request 撰写请求" at bounding box center [574, 282] width 619 height 54
click at [401, 267] on font "[PERSON_NAME][GEOGRAPHIC_DATA]" at bounding box center [396, 282] width 202 height 30
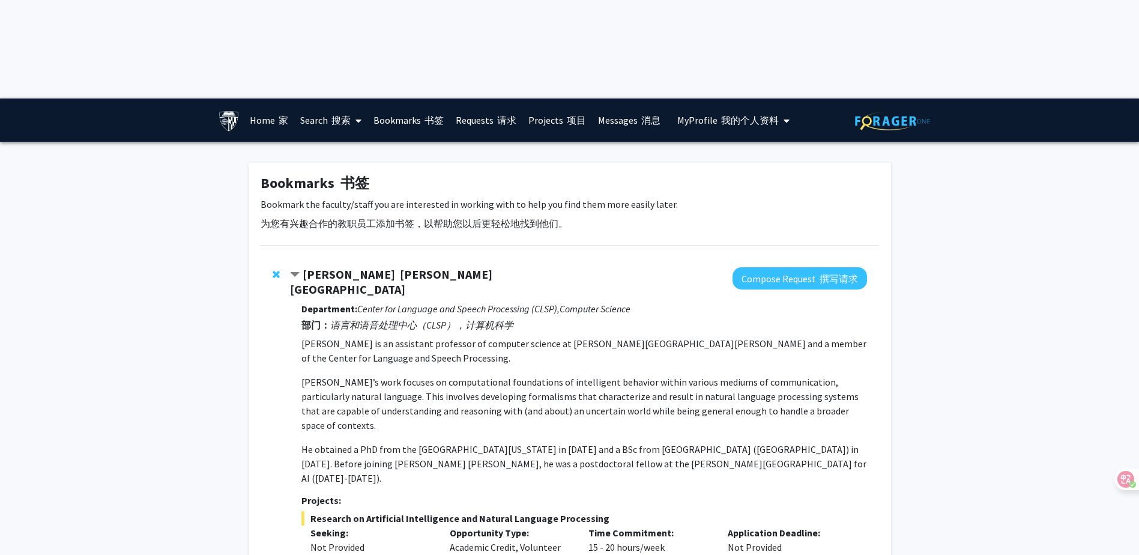
click at [401, 267] on font "[PERSON_NAME][GEOGRAPHIC_DATA]" at bounding box center [391, 282] width 202 height 30
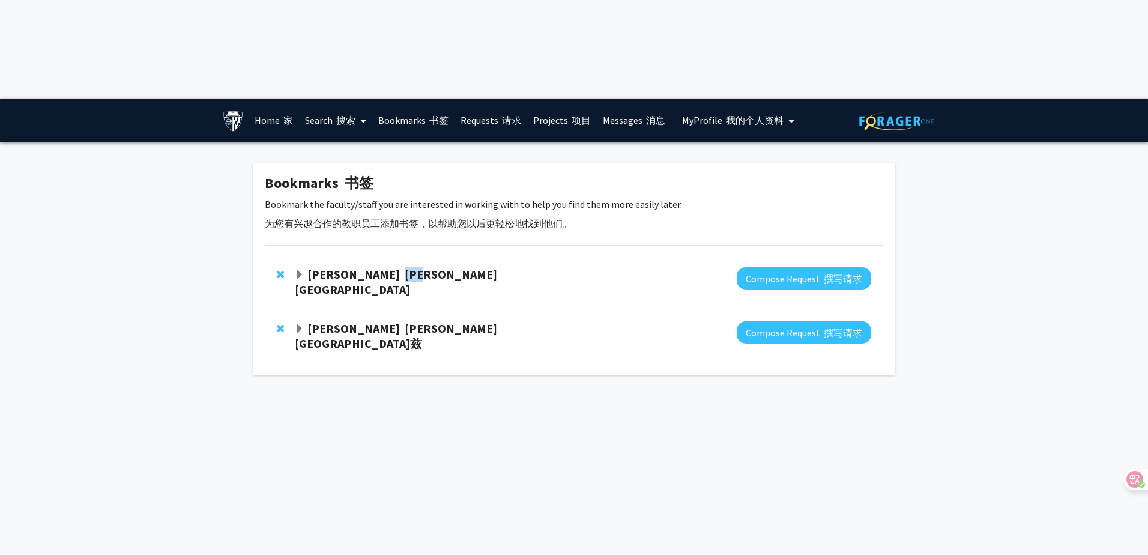
click at [401, 267] on font "[PERSON_NAME][GEOGRAPHIC_DATA]" at bounding box center [396, 282] width 202 height 30
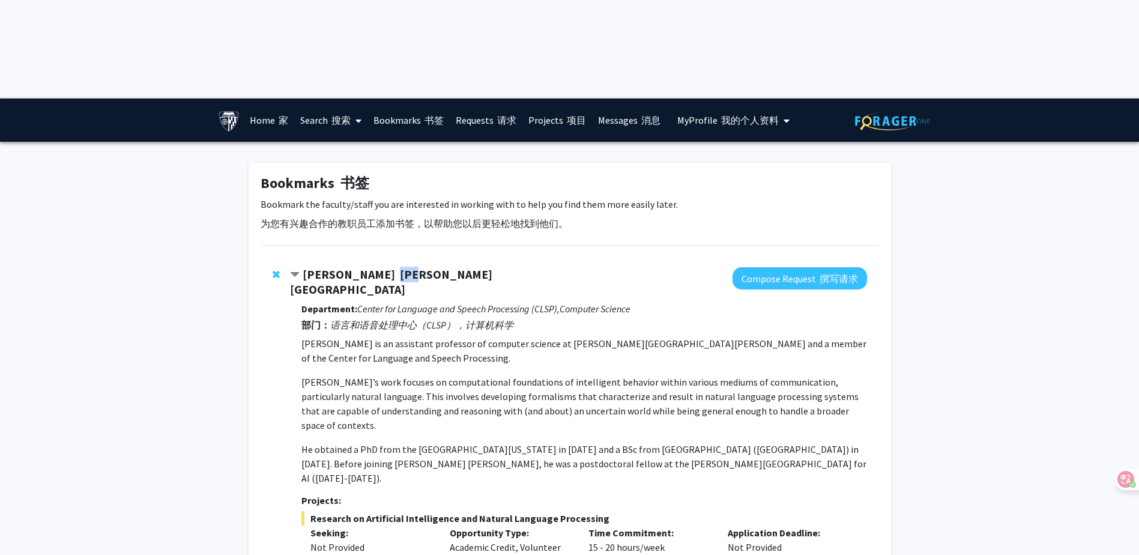
click at [401, 267] on font "[PERSON_NAME][GEOGRAPHIC_DATA]" at bounding box center [391, 282] width 202 height 30
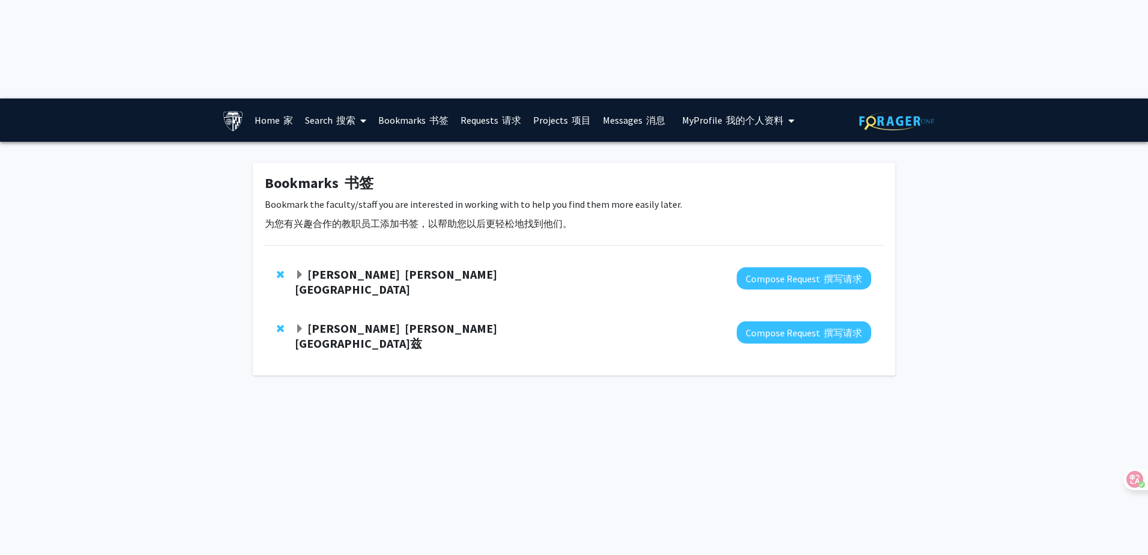
click at [559, 99] on link "Projects 项目" at bounding box center [562, 120] width 70 height 42
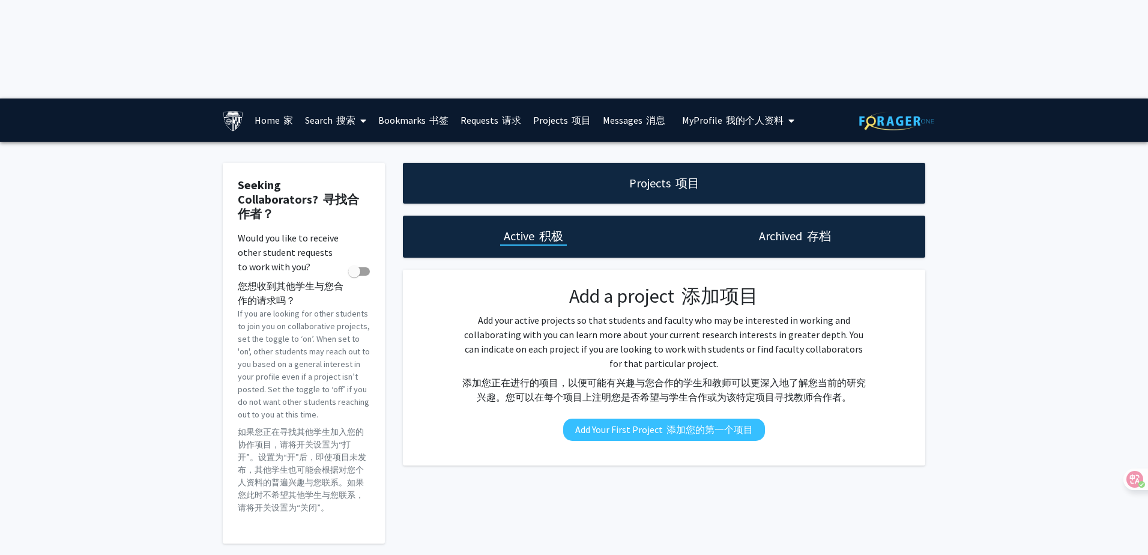
click at [793, 228] on h1 "Archived 存档" at bounding box center [795, 236] width 72 height 17
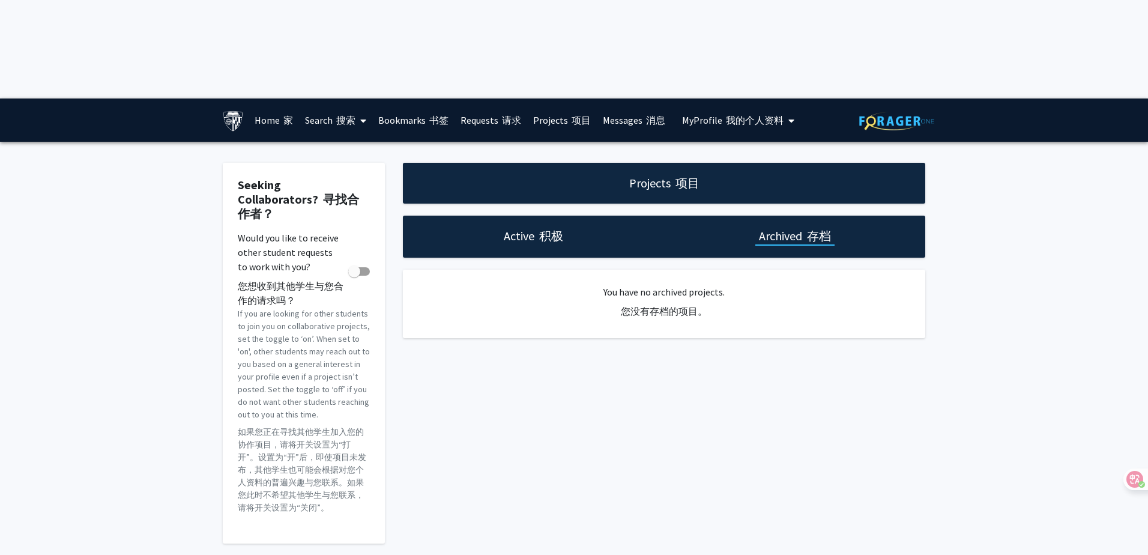
click at [561, 228] on font "积极" at bounding box center [551, 235] width 24 height 15
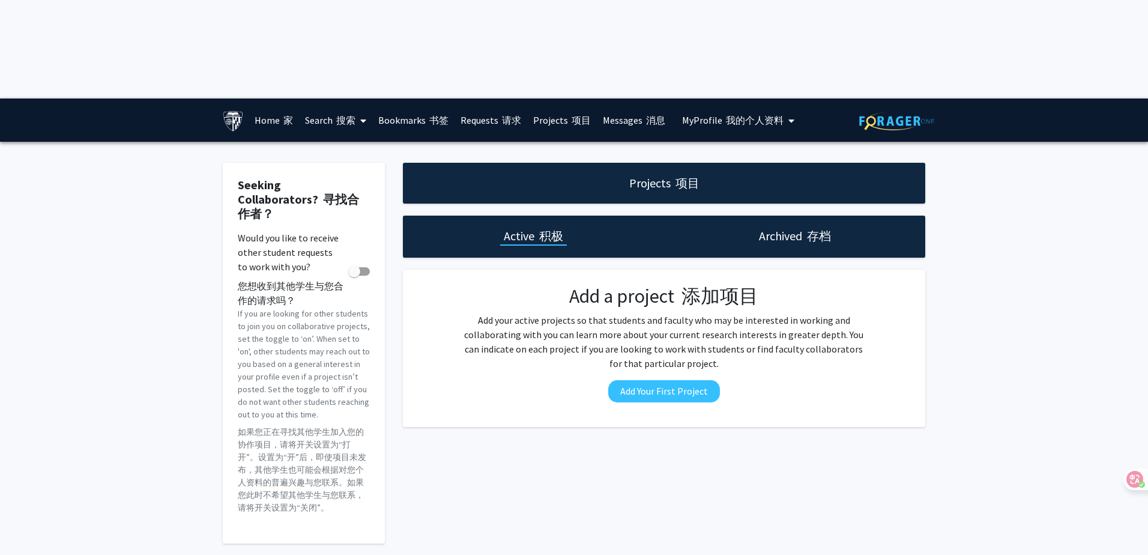
click at [665, 99] on link "Messages 消息" at bounding box center [634, 120] width 74 height 42
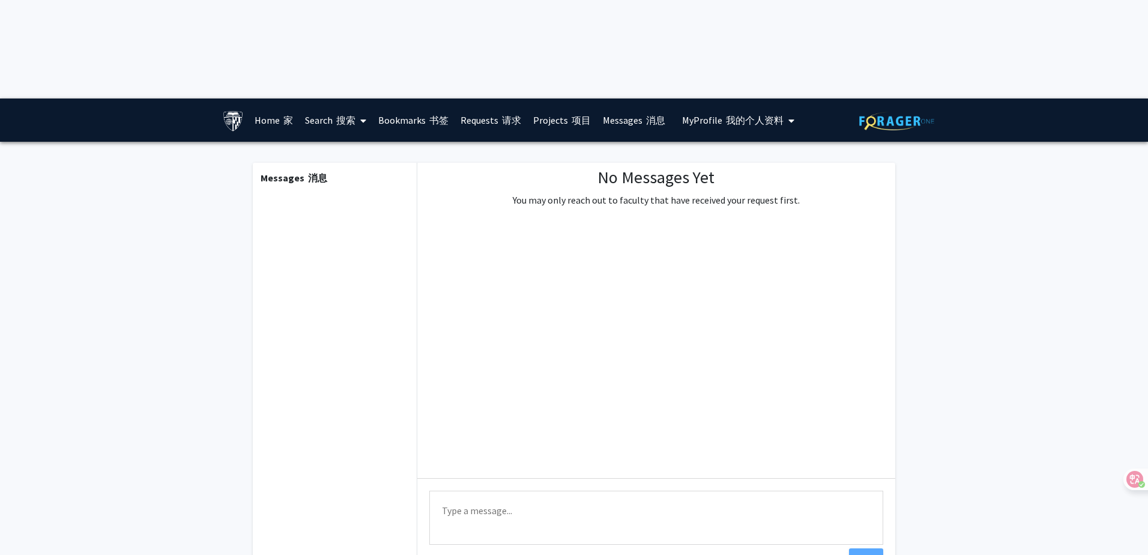
click at [656, 114] on font "消息" at bounding box center [655, 120] width 19 height 12
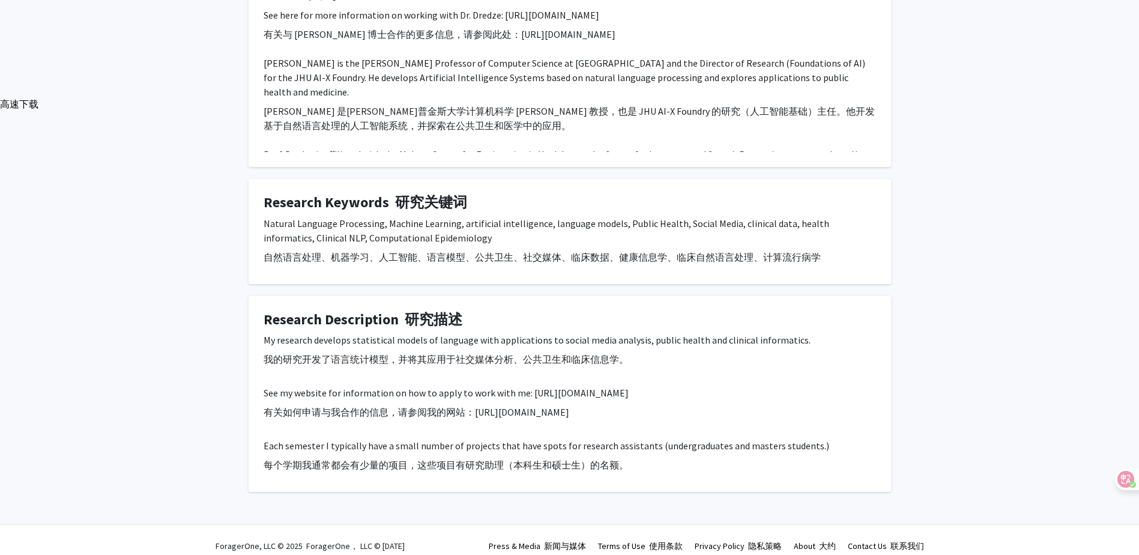
scroll to position [468, 0]
